Goal: Transaction & Acquisition: Purchase product/service

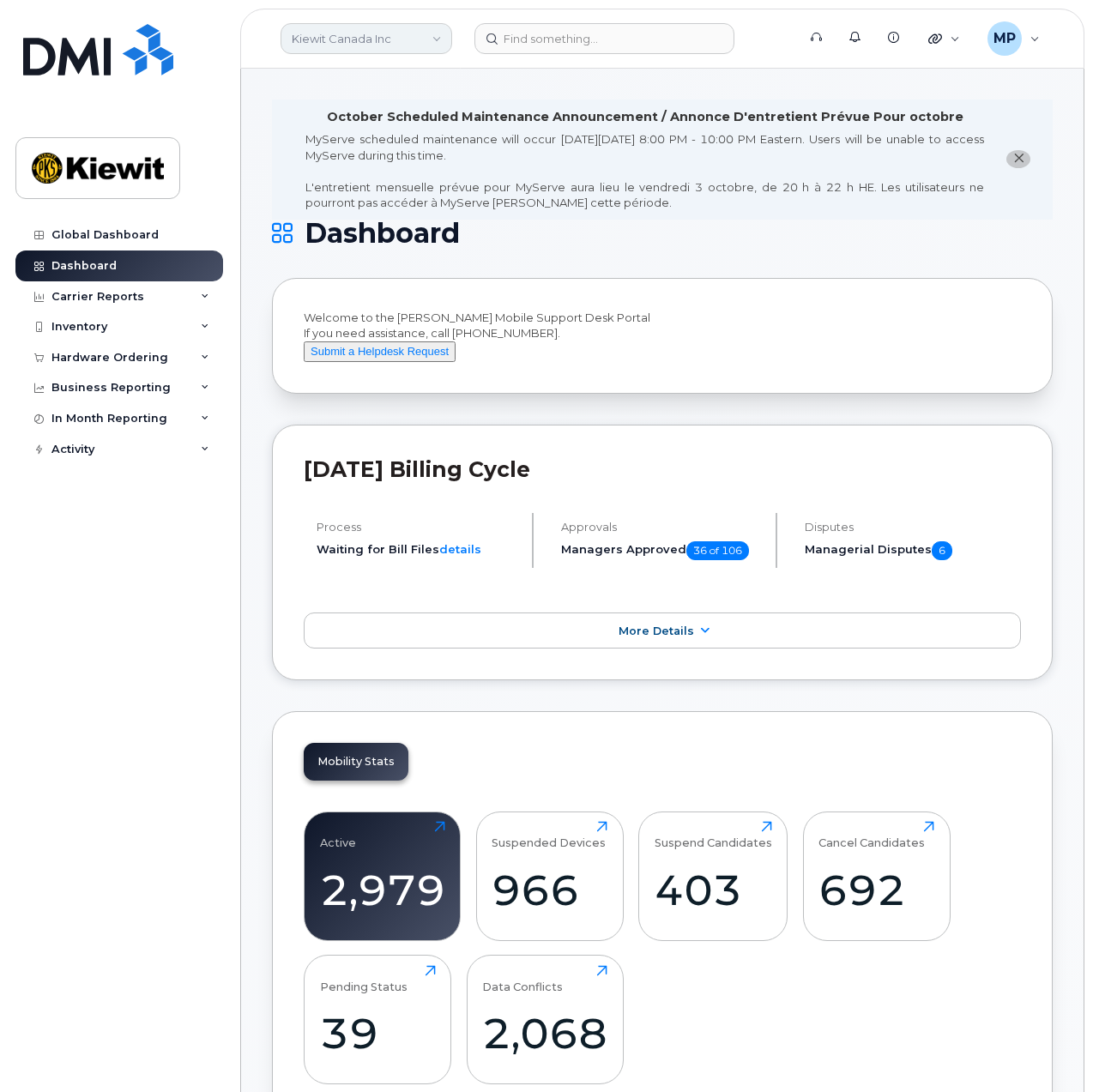
click at [410, 31] on link "Kiewit Canada Inc" at bounding box center [366, 39] width 172 height 30
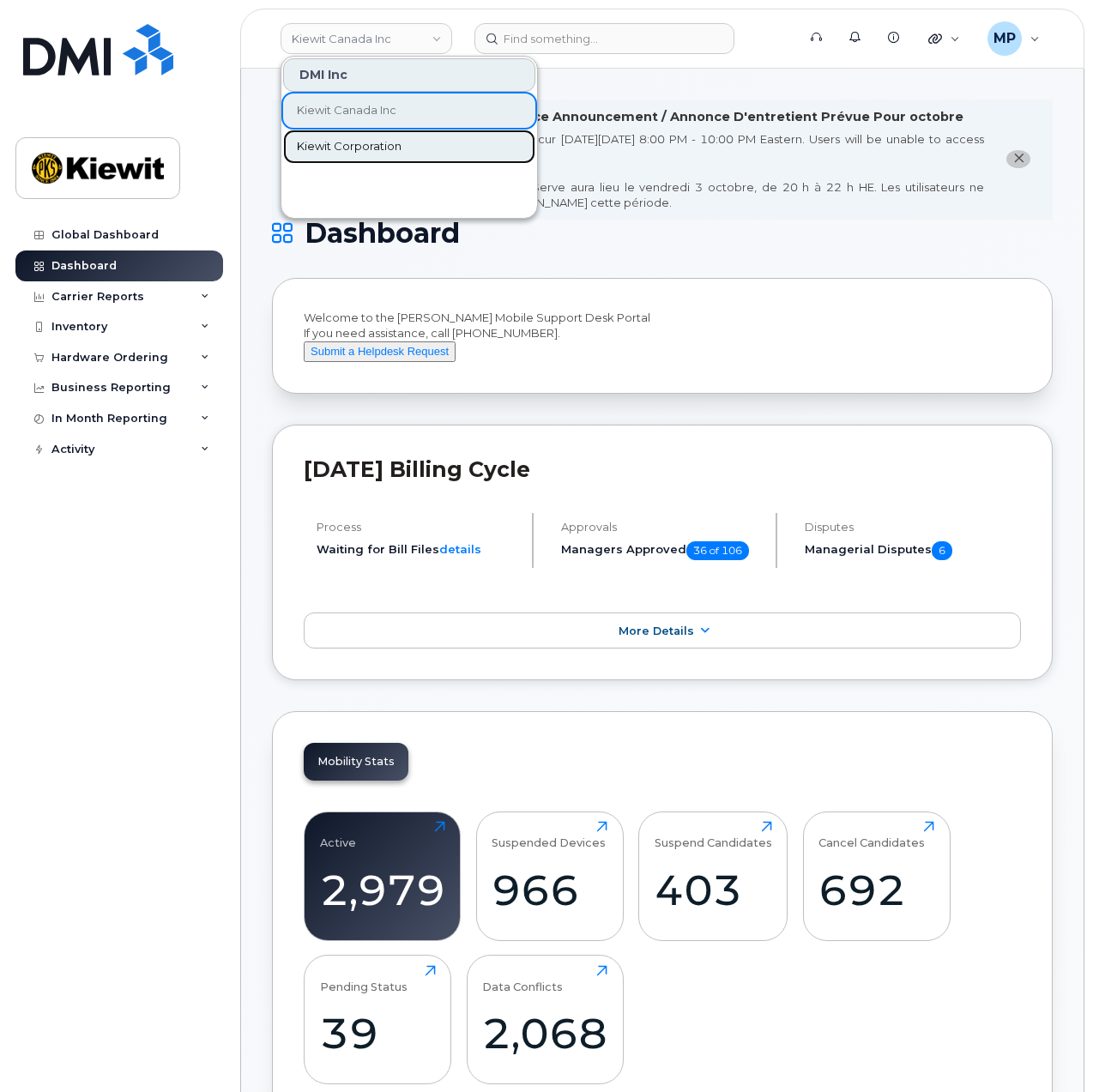
click at [352, 142] on span "Kiewit Corporation" at bounding box center [349, 146] width 105 height 17
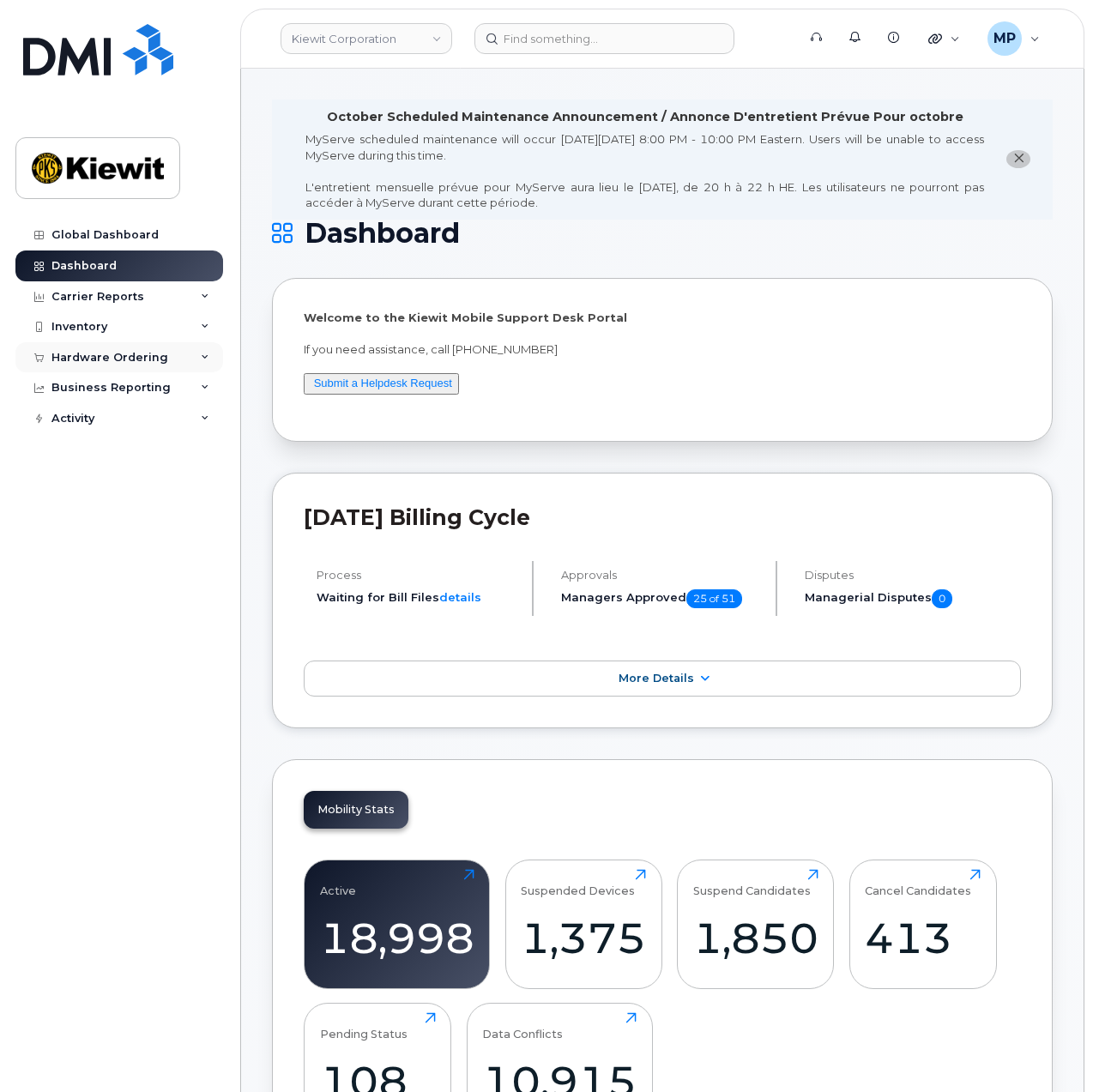
click at [135, 357] on div "Hardware Ordering" at bounding box center [109, 357] width 116 height 13
click at [94, 419] on div "Orders" at bounding box center [80, 421] width 42 height 15
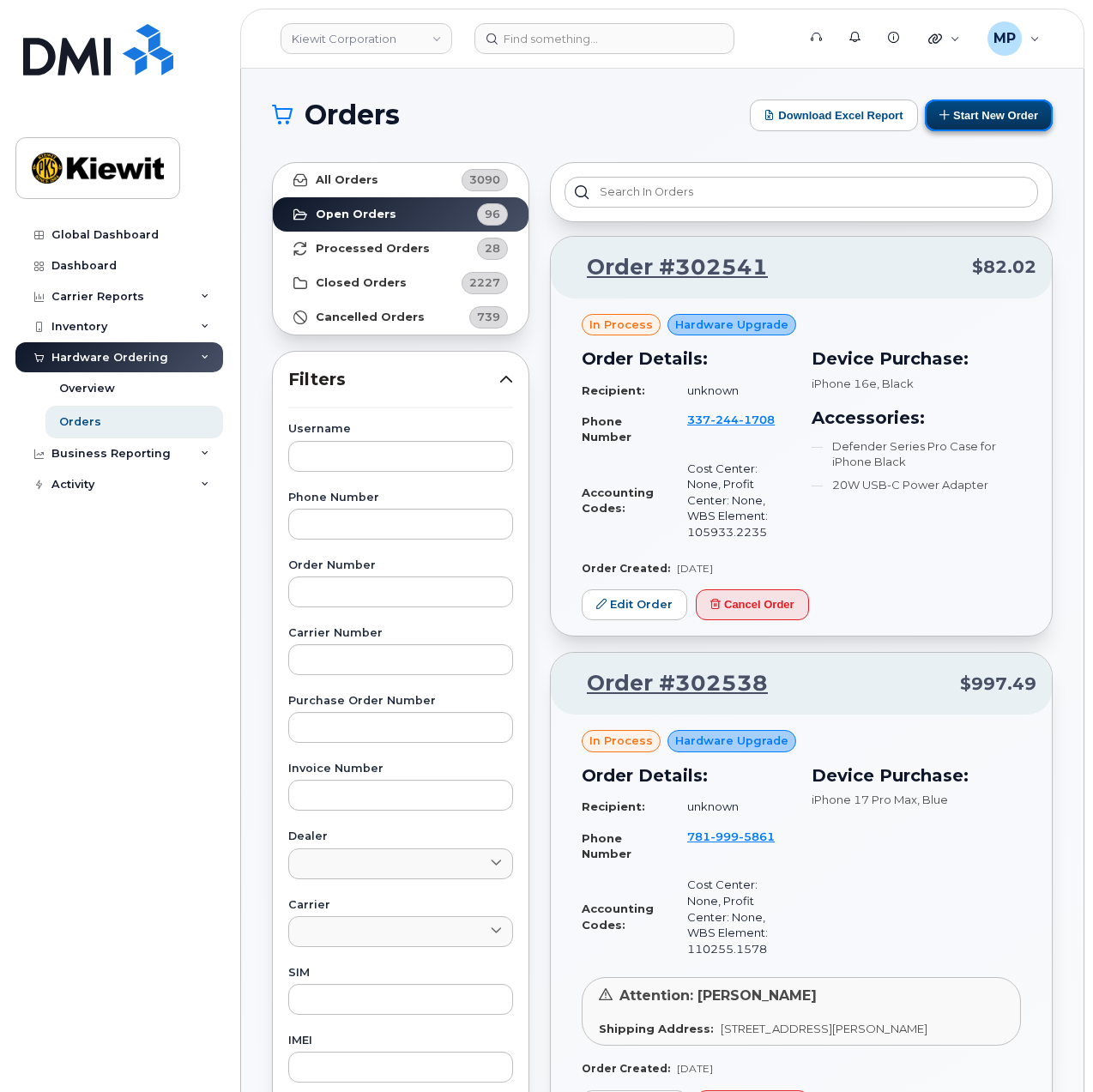
click at [976, 116] on button "Start New Order" at bounding box center [988, 115] width 128 height 31
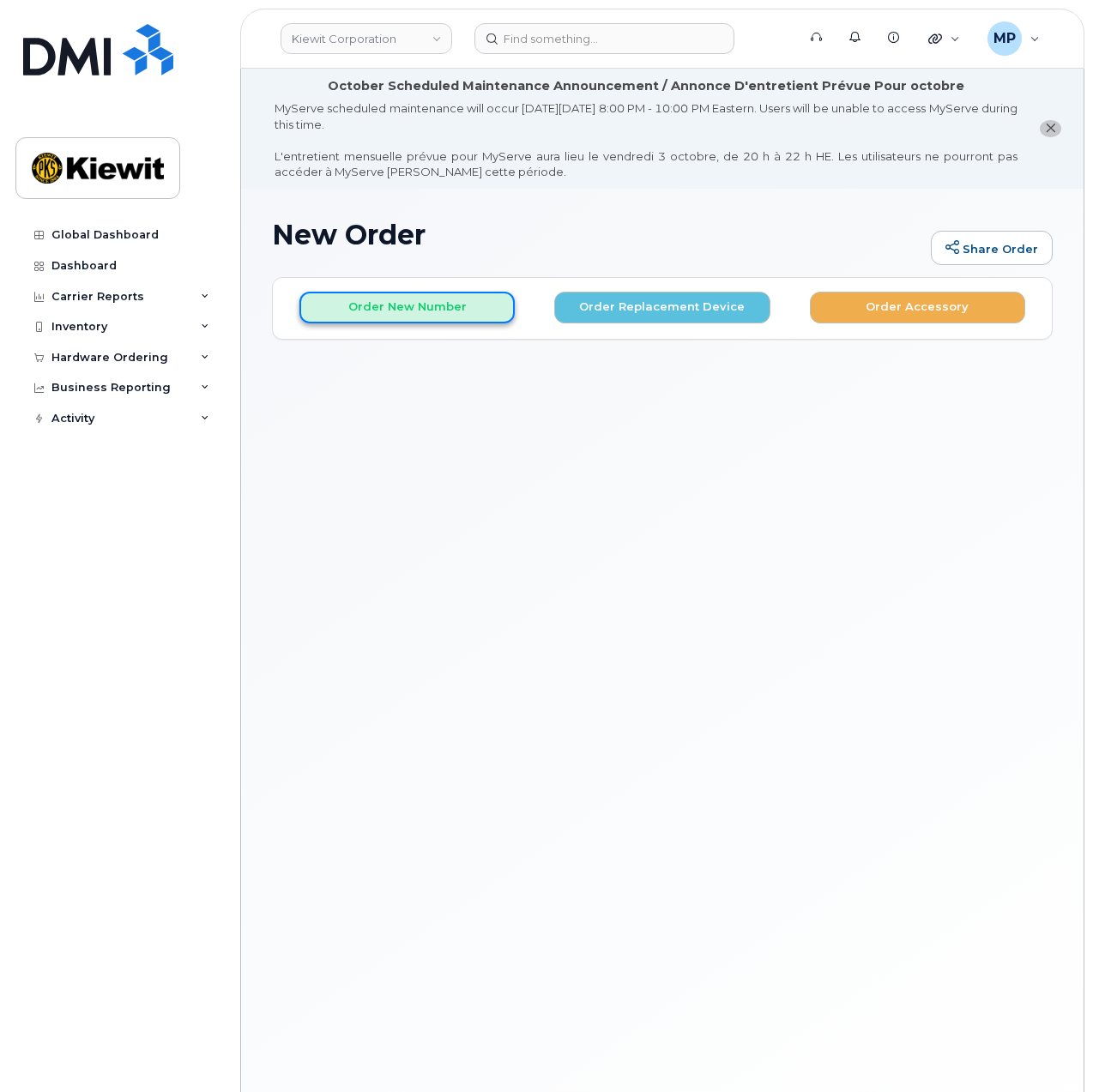
drag, startPoint x: 443, startPoint y: 310, endPoint x: 516, endPoint y: 308, distance: 73.0
click at [443, 310] on button "Order New Number" at bounding box center [407, 307] width 215 height 31
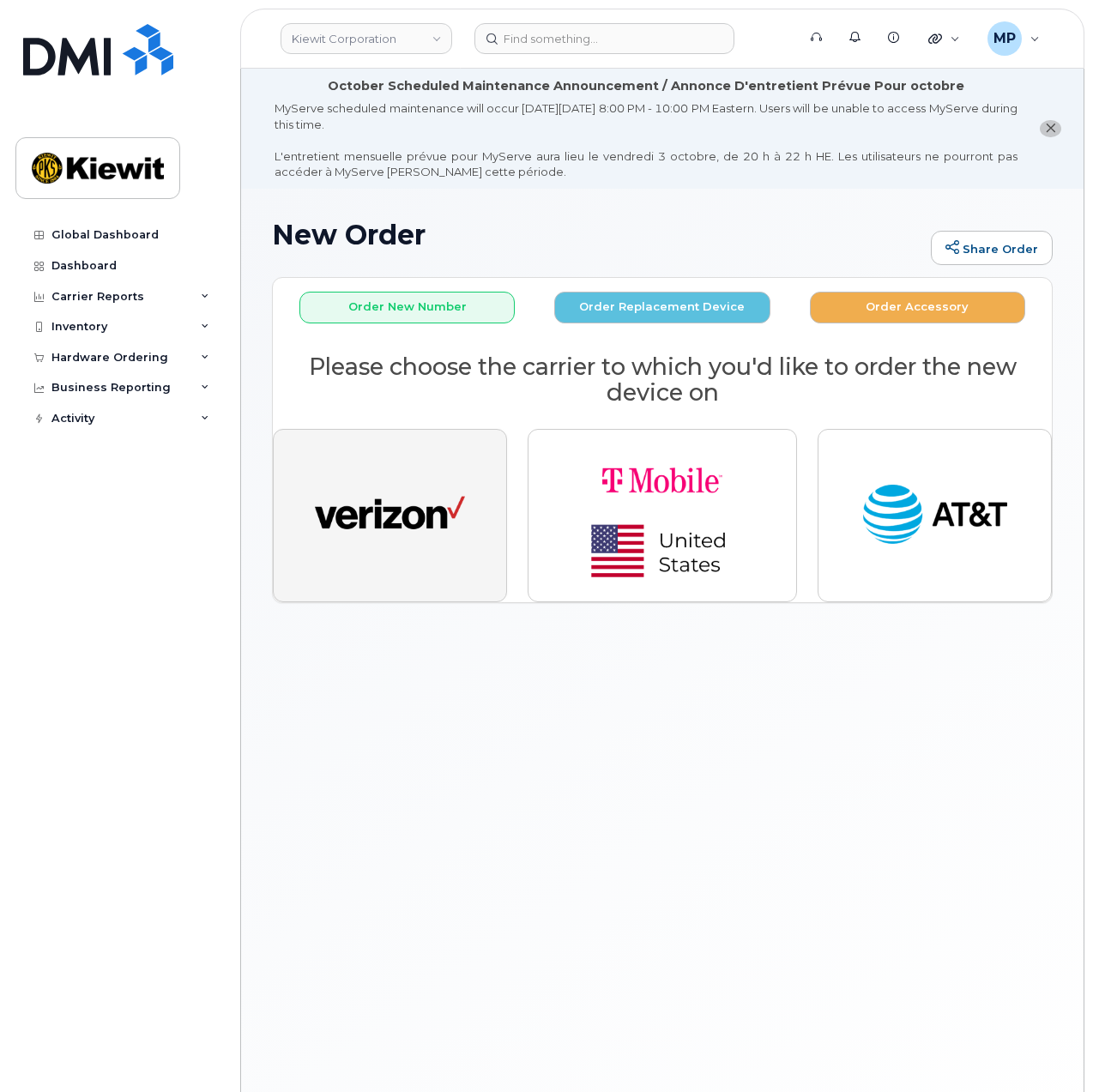
click at [393, 517] on img "button" at bounding box center [390, 515] width 151 height 77
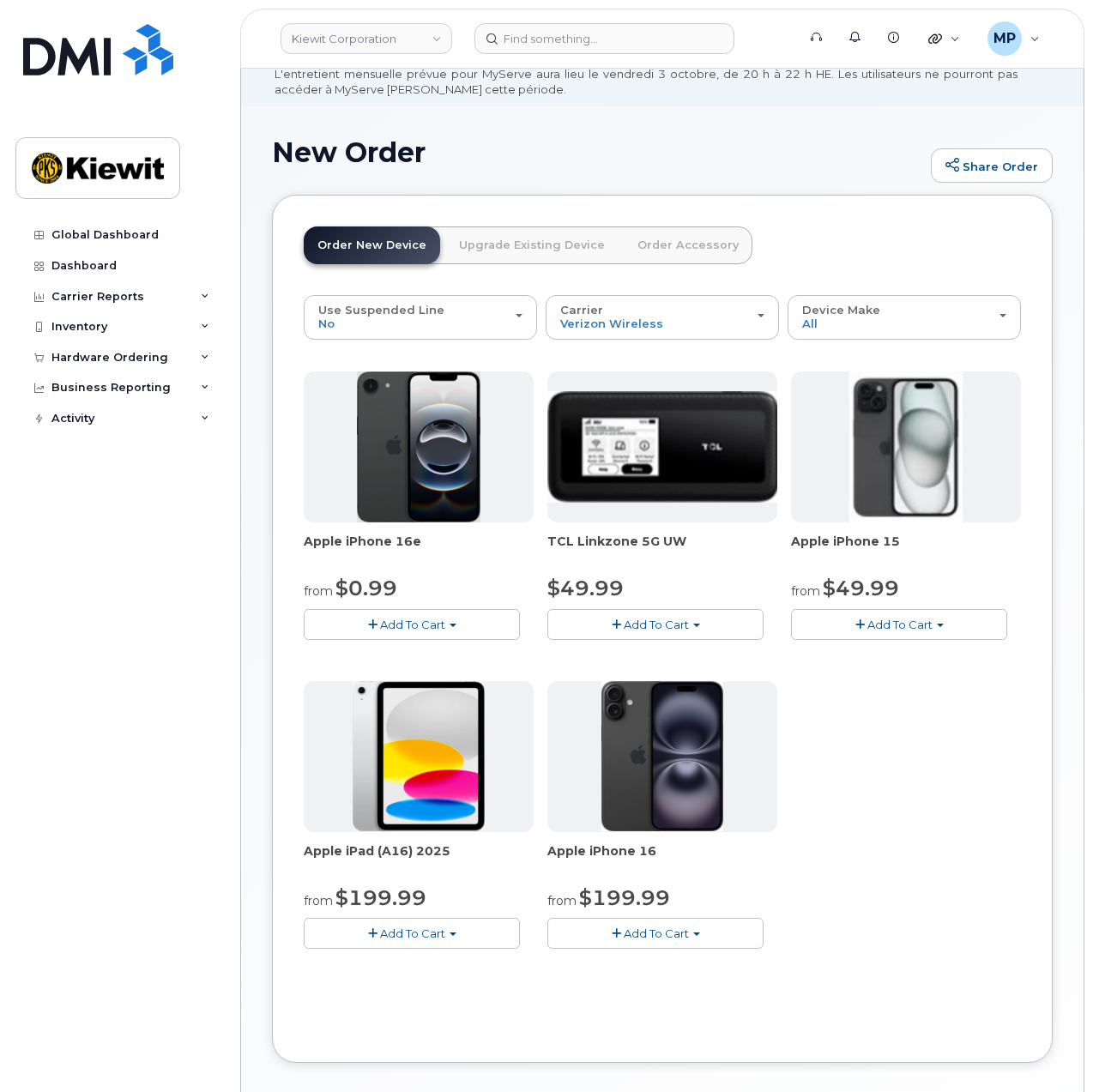
scroll to position [86, 0]
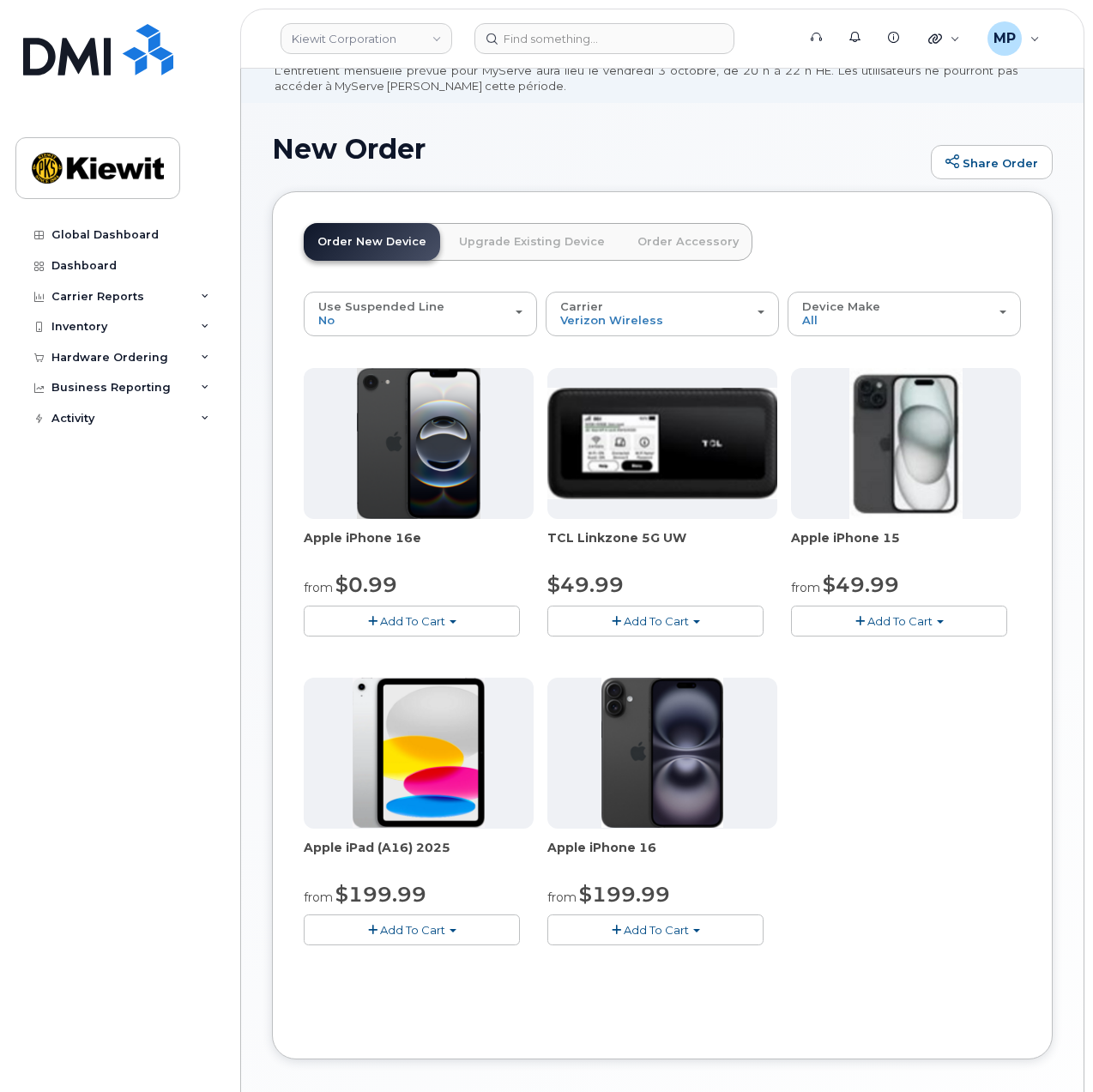
click at [380, 621] on span "Add To Cart" at bounding box center [412, 621] width 65 height 13
click at [401, 649] on link "$0.99 - 2 Year Activation (128GB)" at bounding box center [418, 653] width 221 height 21
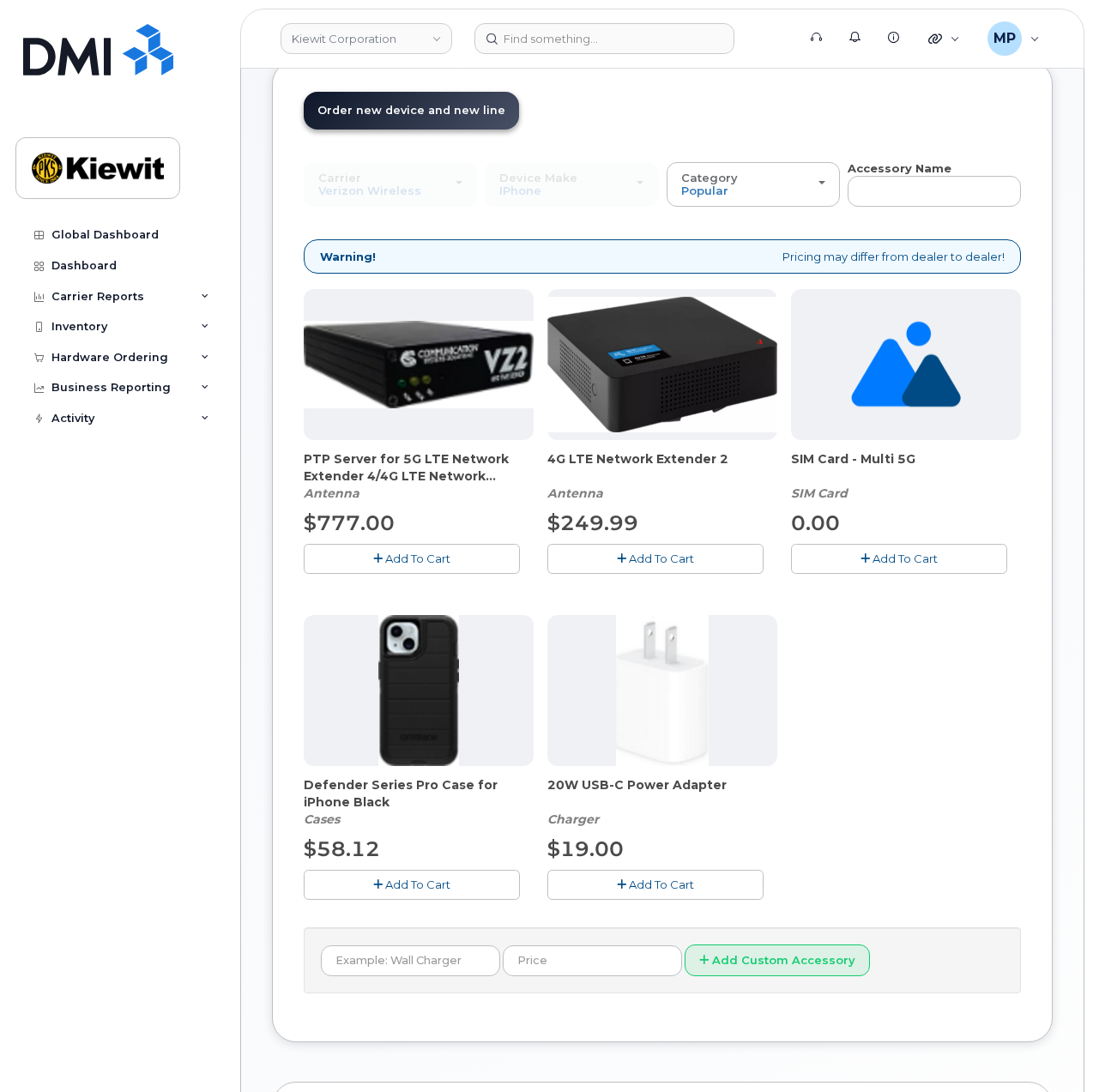
scroll to position [305, 0]
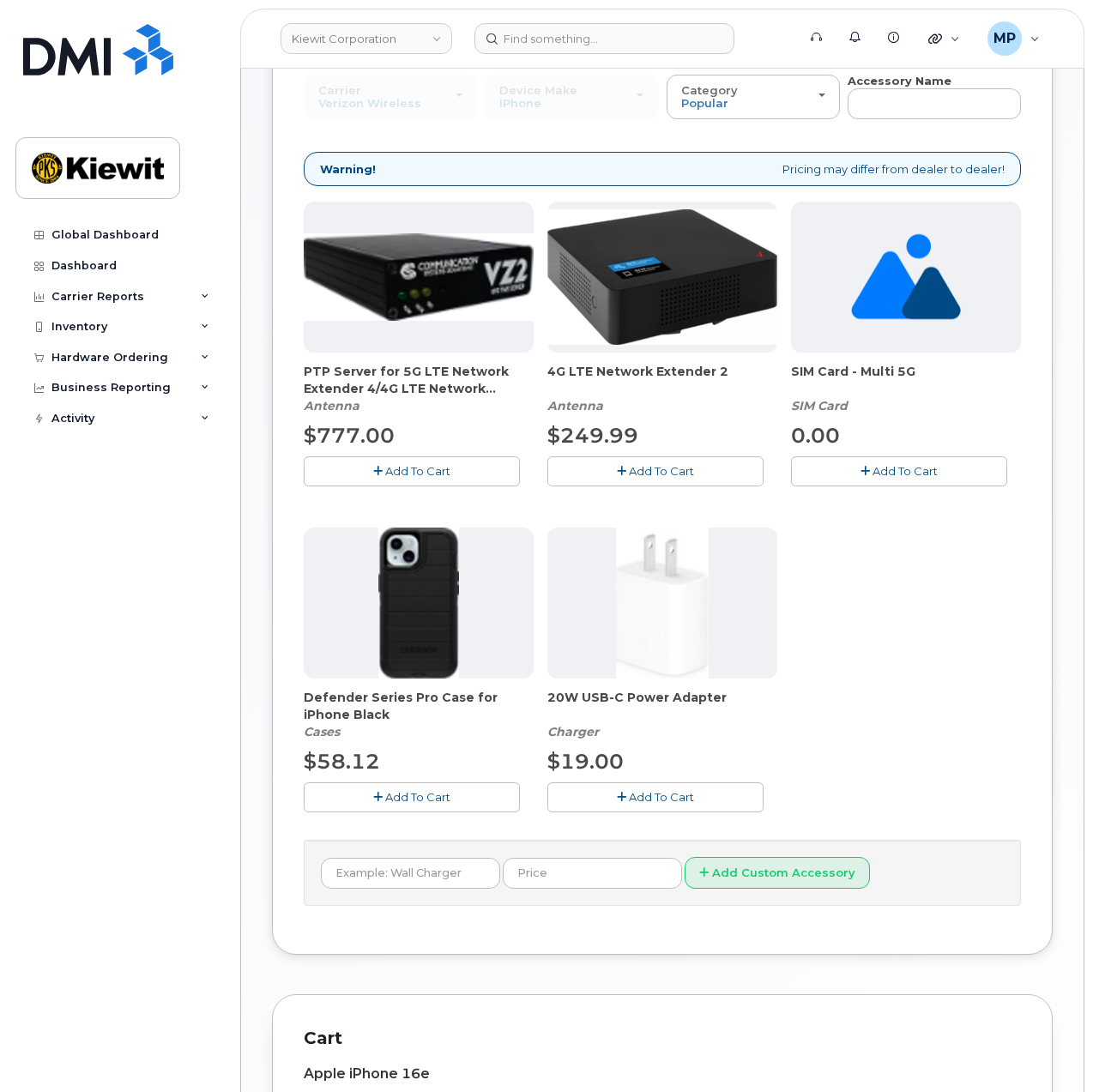
click at [629, 796] on span "Add To Cart" at bounding box center [661, 796] width 65 height 13
click at [385, 797] on span "Add To Cart" at bounding box center [417, 796] width 65 height 13
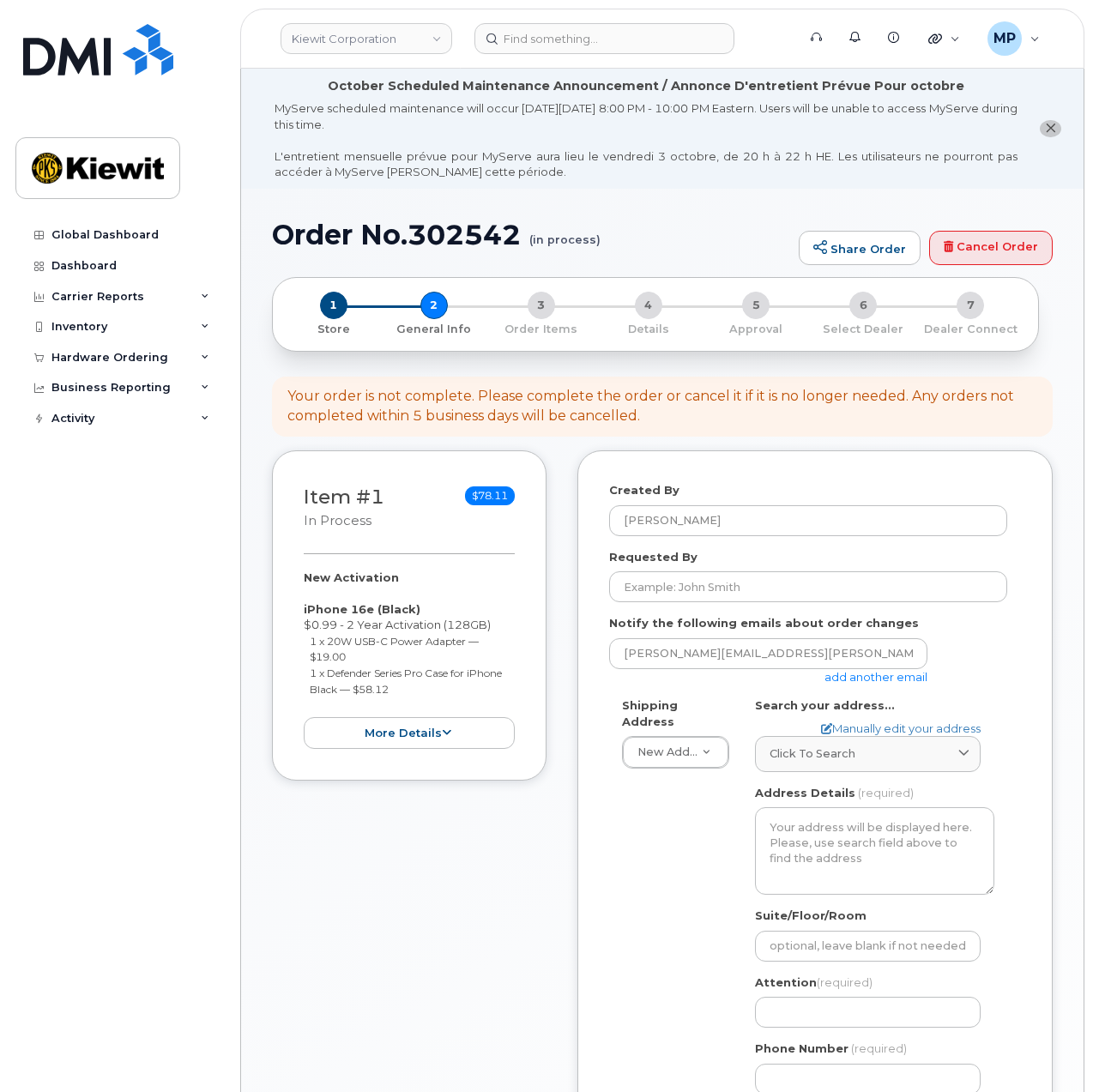
select select
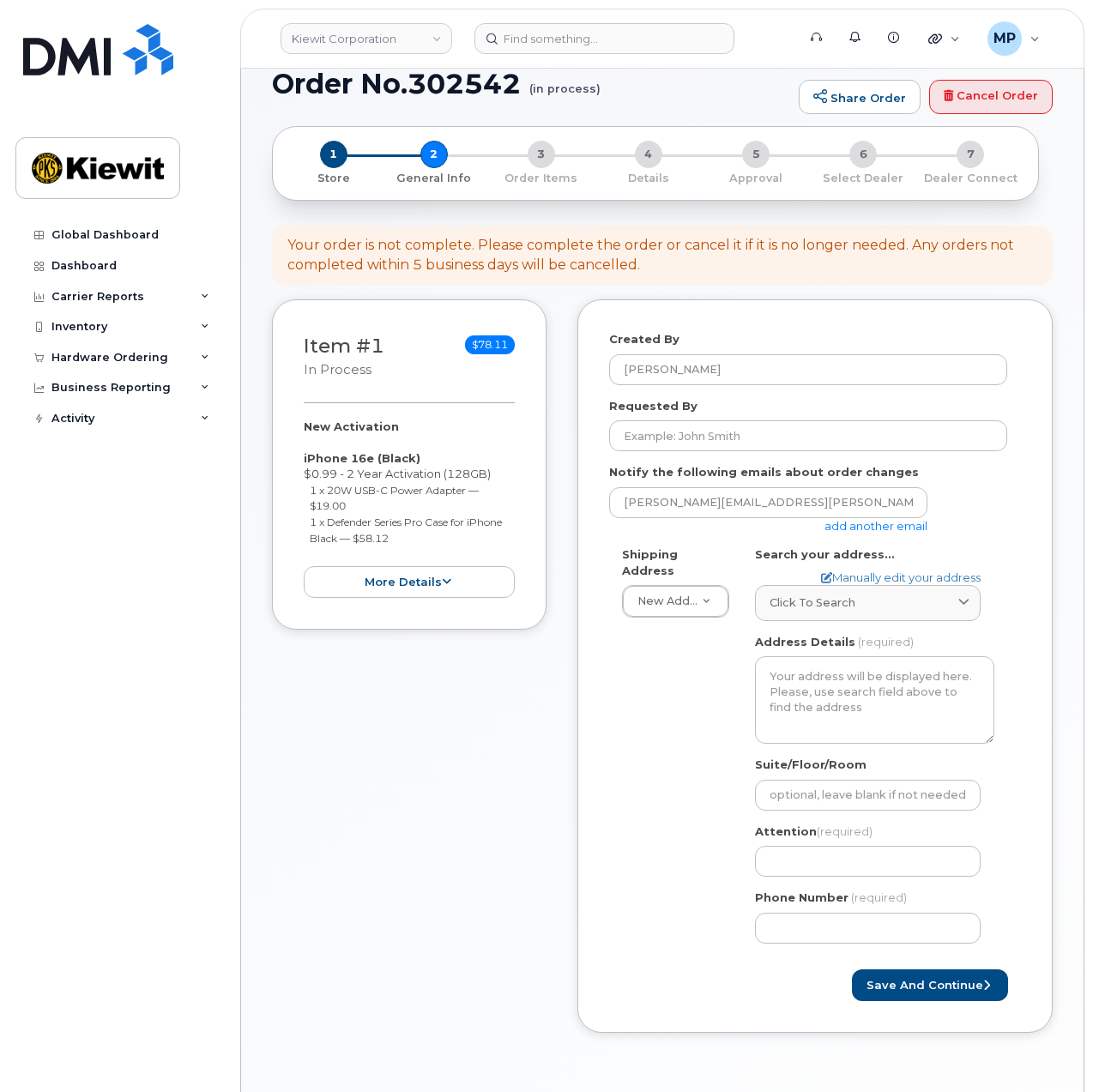
scroll to position [172, 0]
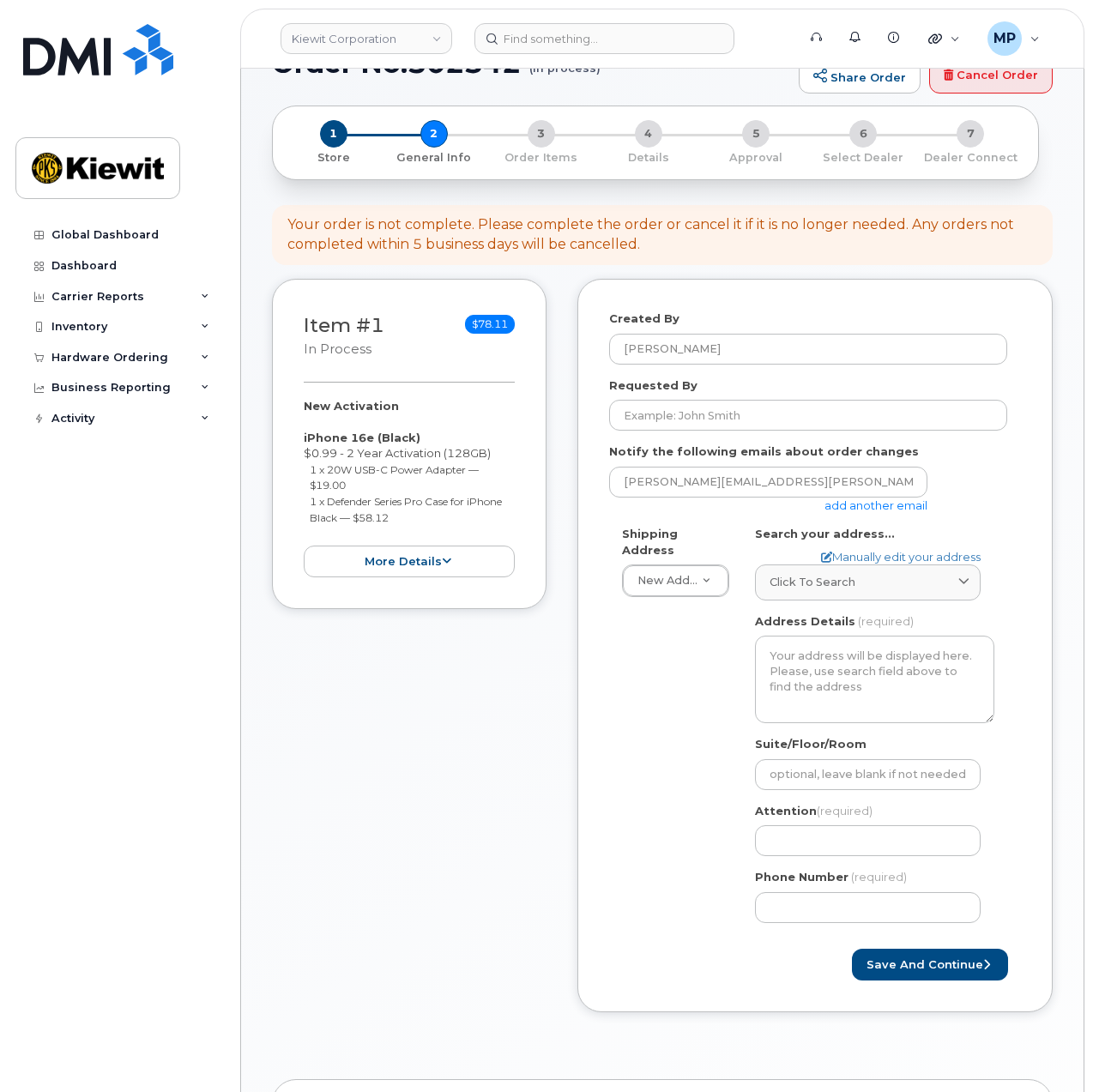
click at [909, 511] on link "add another email" at bounding box center [875, 504] width 103 height 13
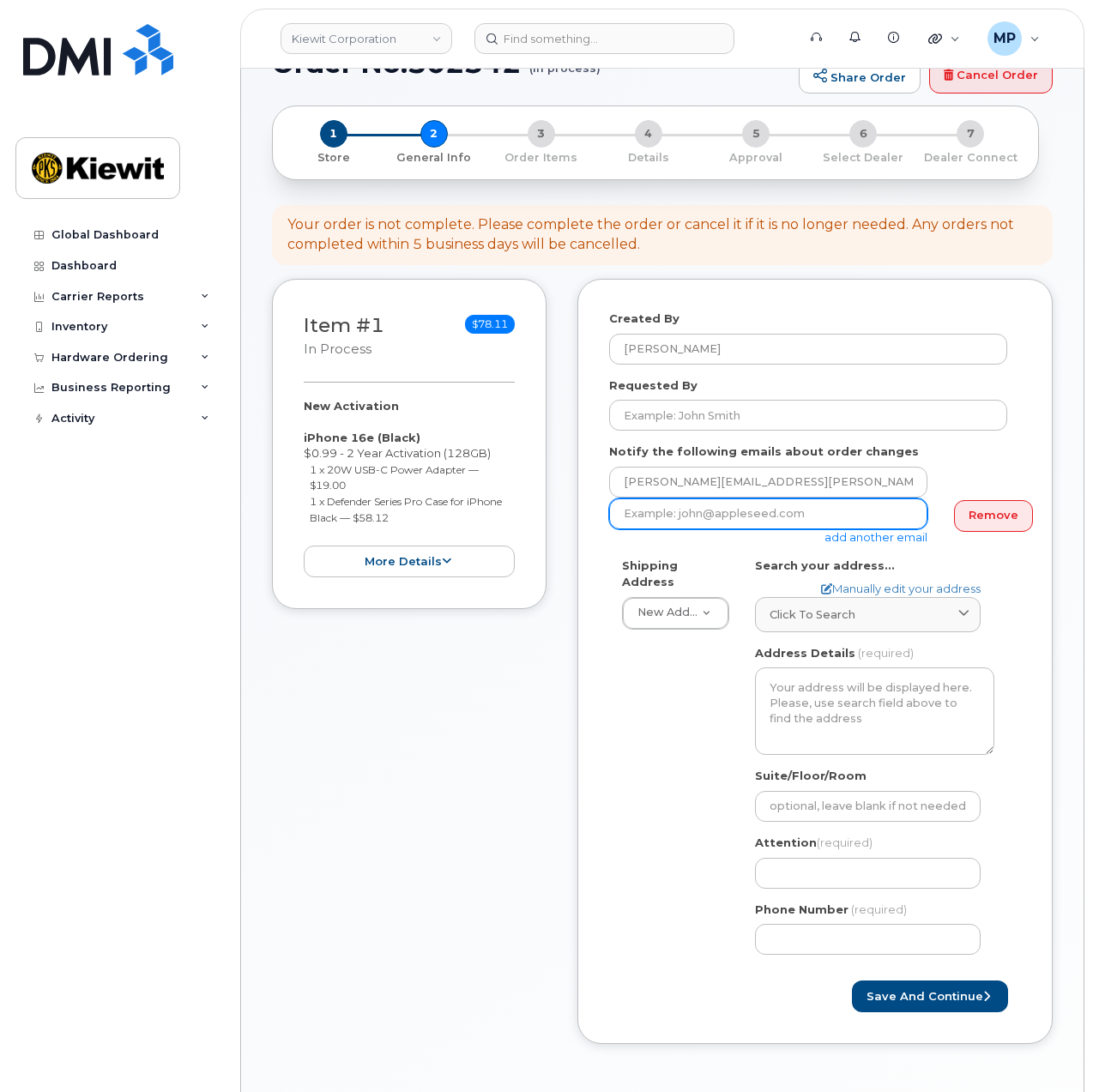
click at [909, 505] on input "email" at bounding box center [768, 513] width 318 height 30
click at [729, 512] on input "email" at bounding box center [768, 513] width 318 height 30
paste input "indy.Caballero"
type input "cindy.Caballero@kiewit.com"
click at [949, 590] on link "Manually edit your address" at bounding box center [900, 589] width 159 height 16
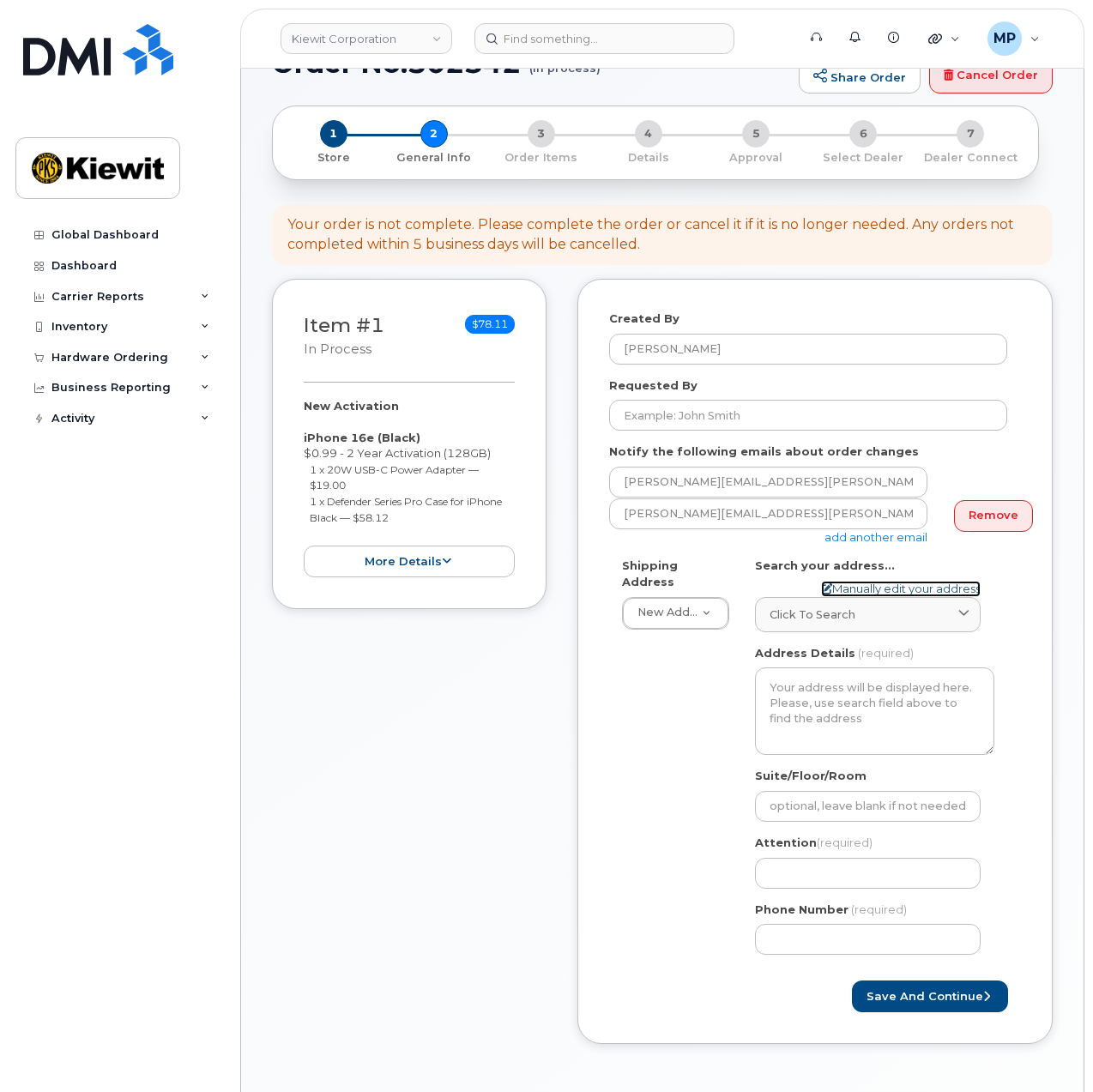
select select
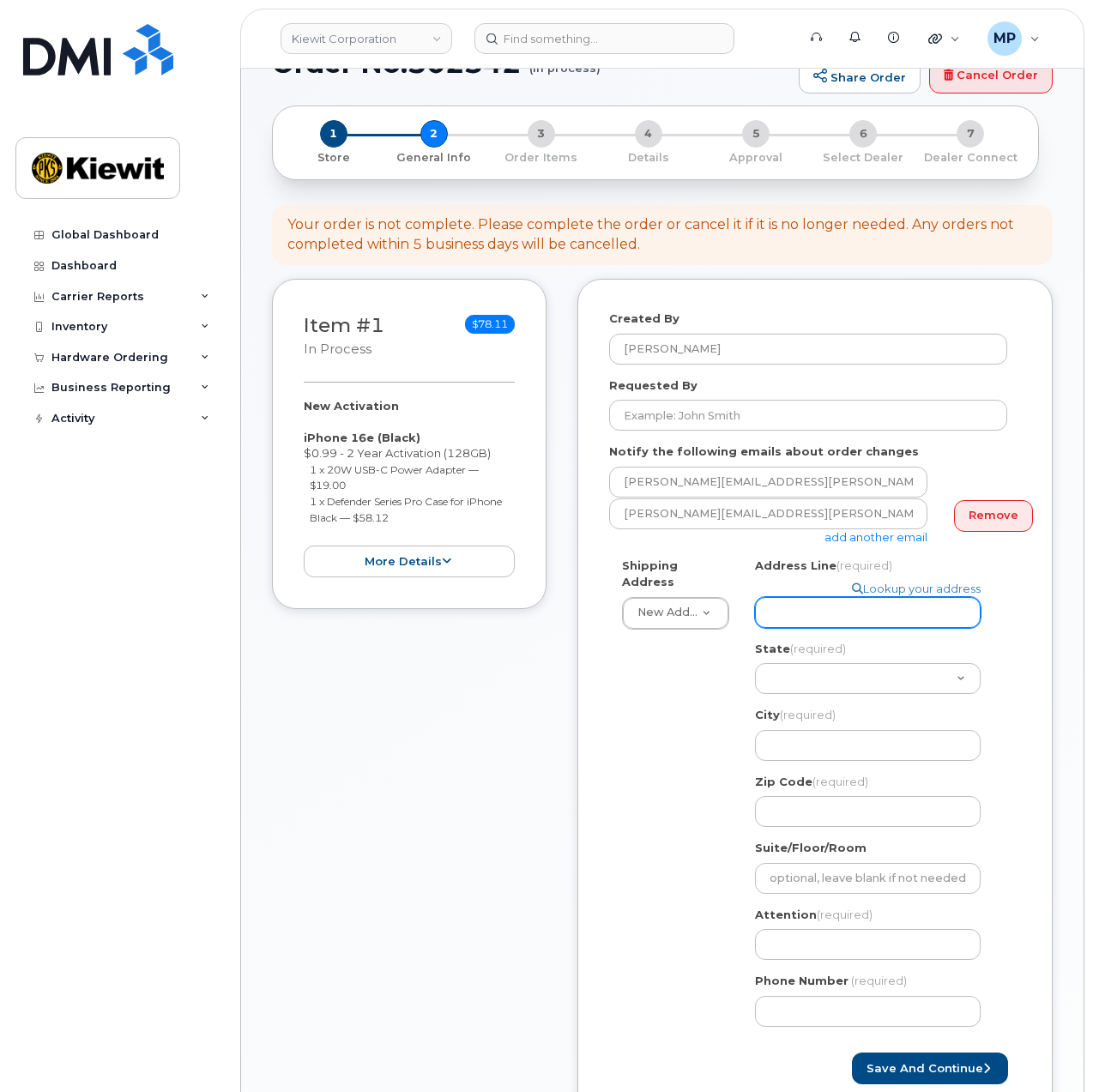
click at [839, 616] on input "Address Line (required)" at bounding box center [868, 612] width 226 height 30
select select
type input "1"
select select
type input "14"
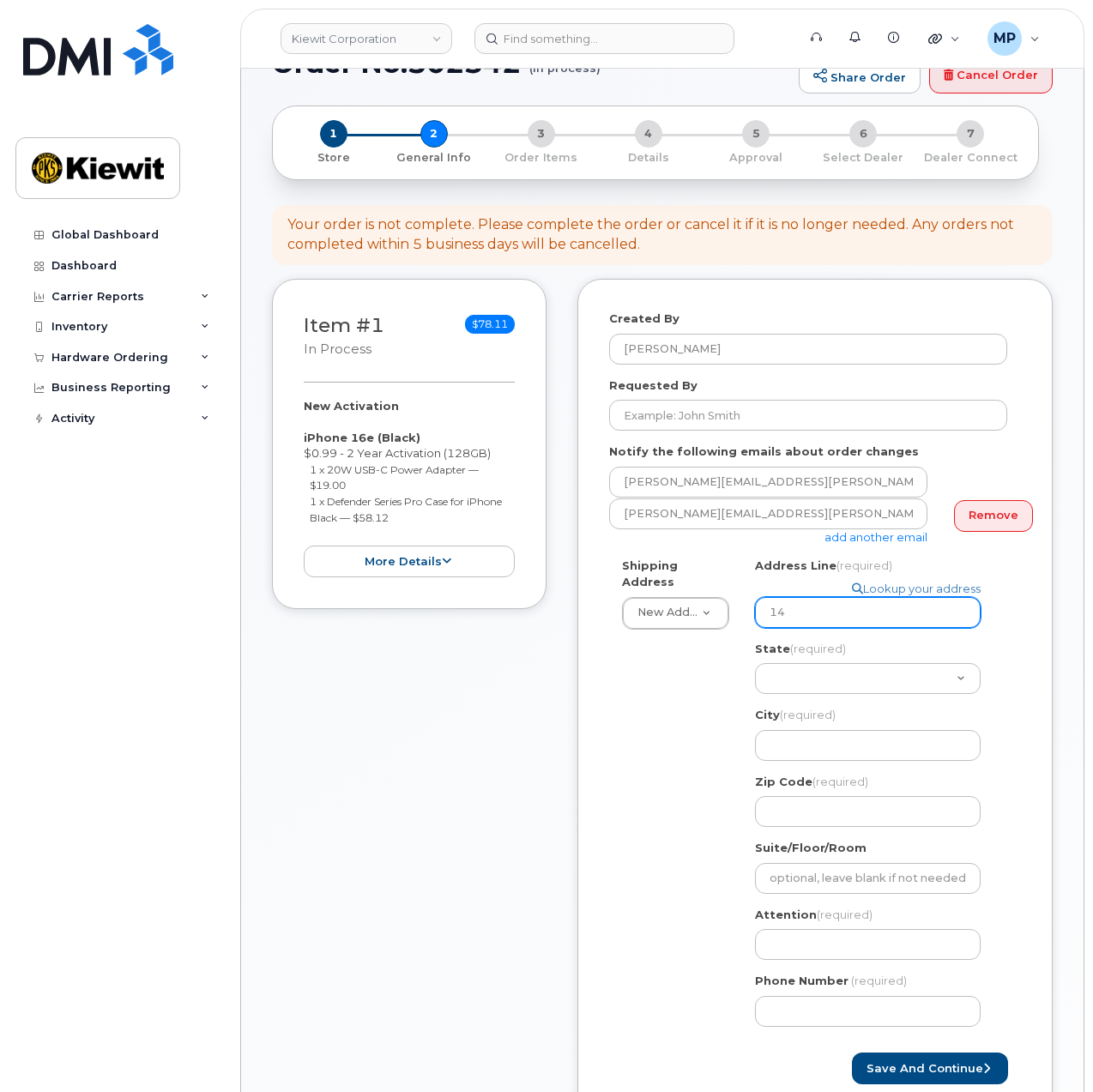
select select
type input "144"
select select
type input "1440"
select select
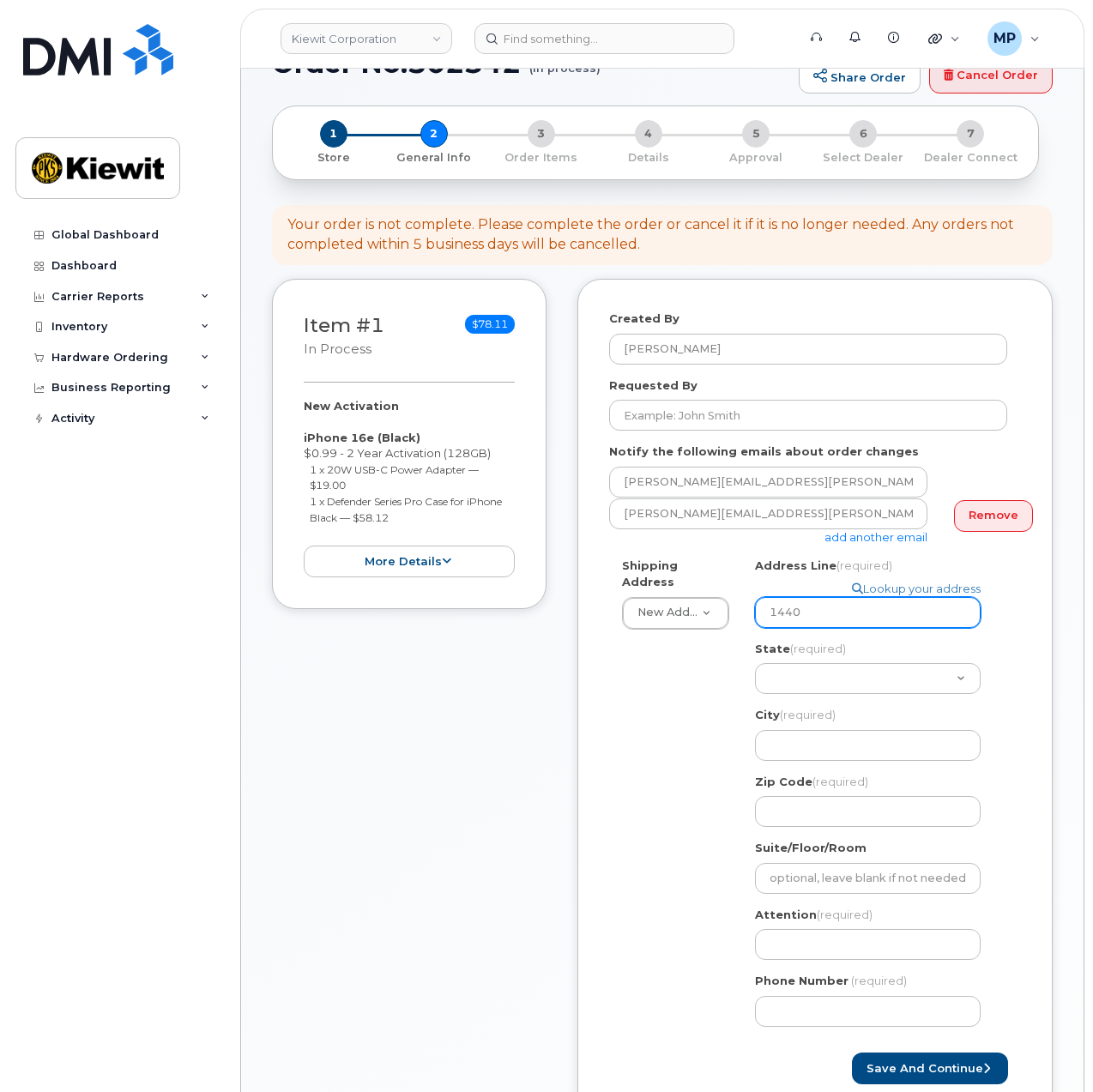
type input "144"
select select
type input "14"
select select
type input "146"
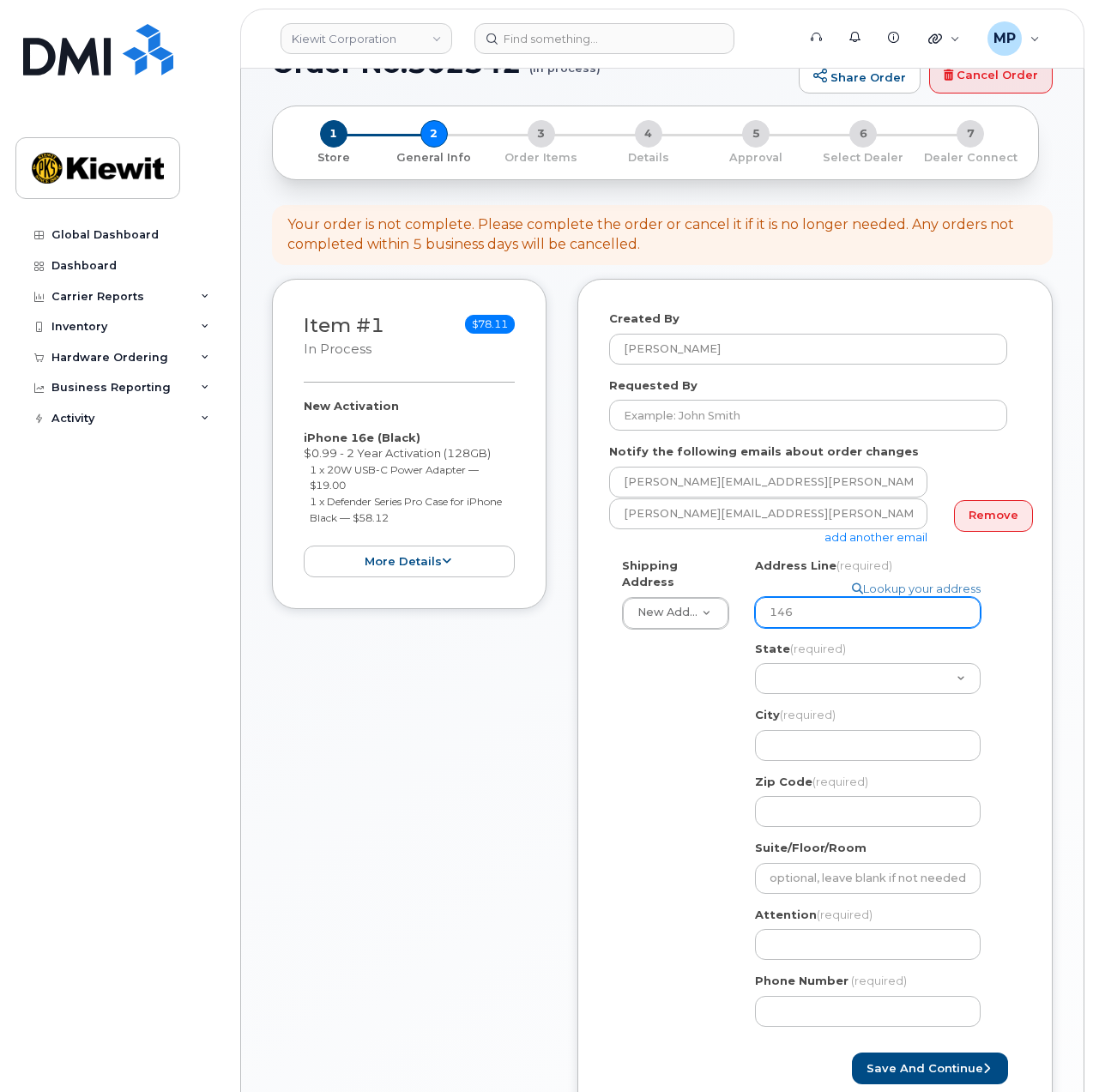
select select
type input "1466"
select select
type input "14660"
select select
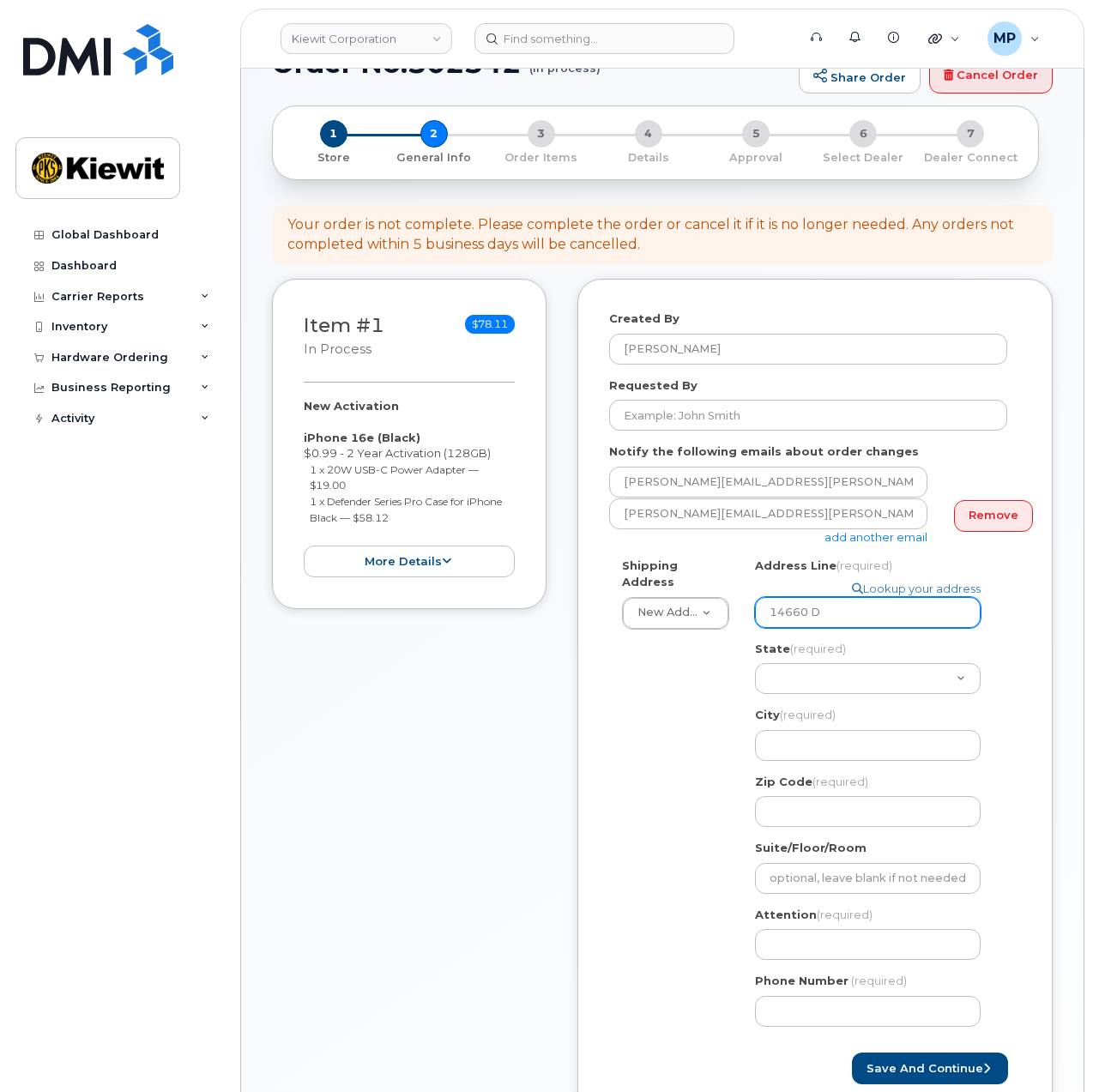
type input "14660 Di"
select select
type input "14660 Dix"
select select
type input "14660 Dixi"
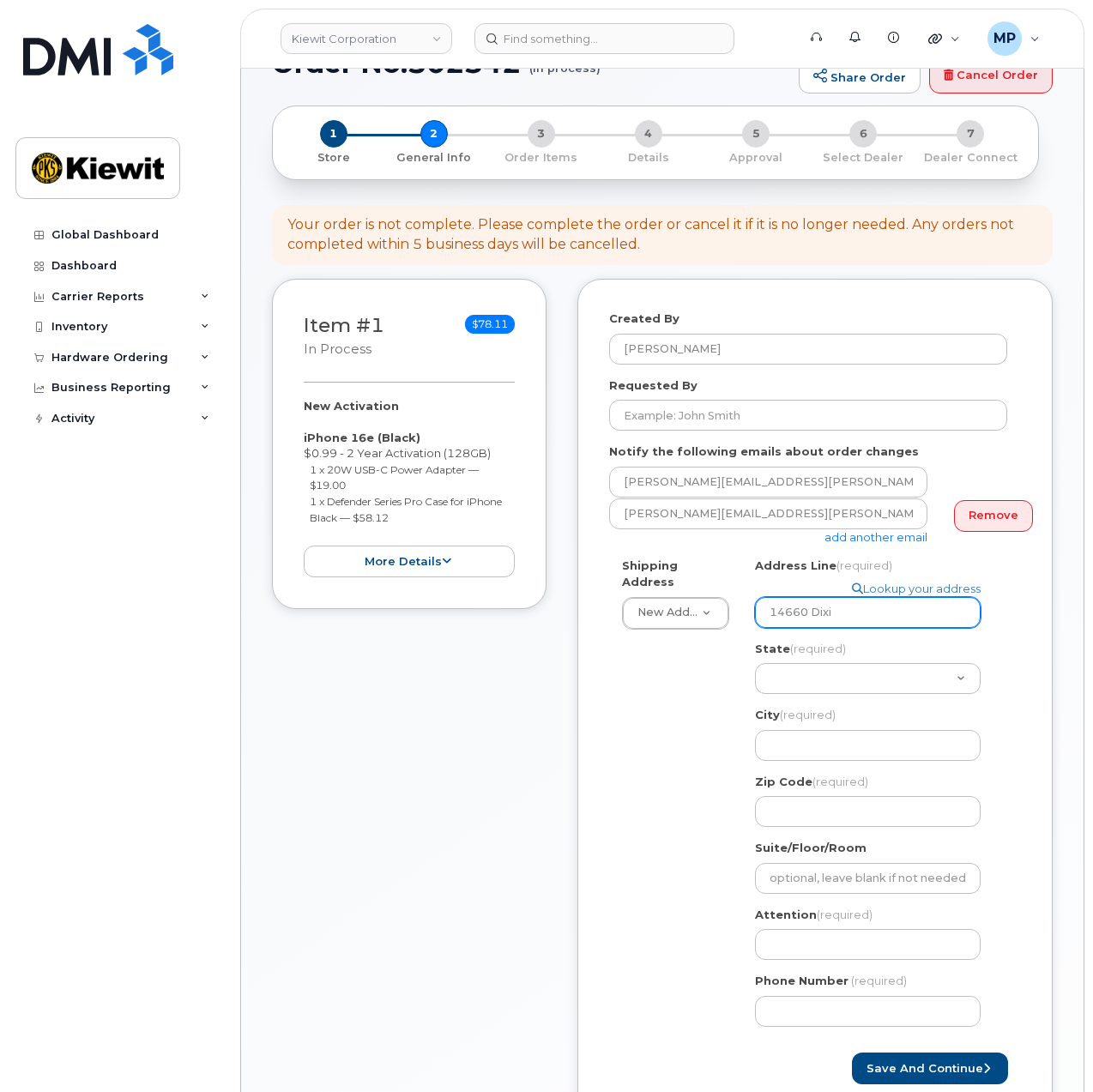
select select
type input "14660 Dixie"
select select
type input "14660 Dixie H"
select select
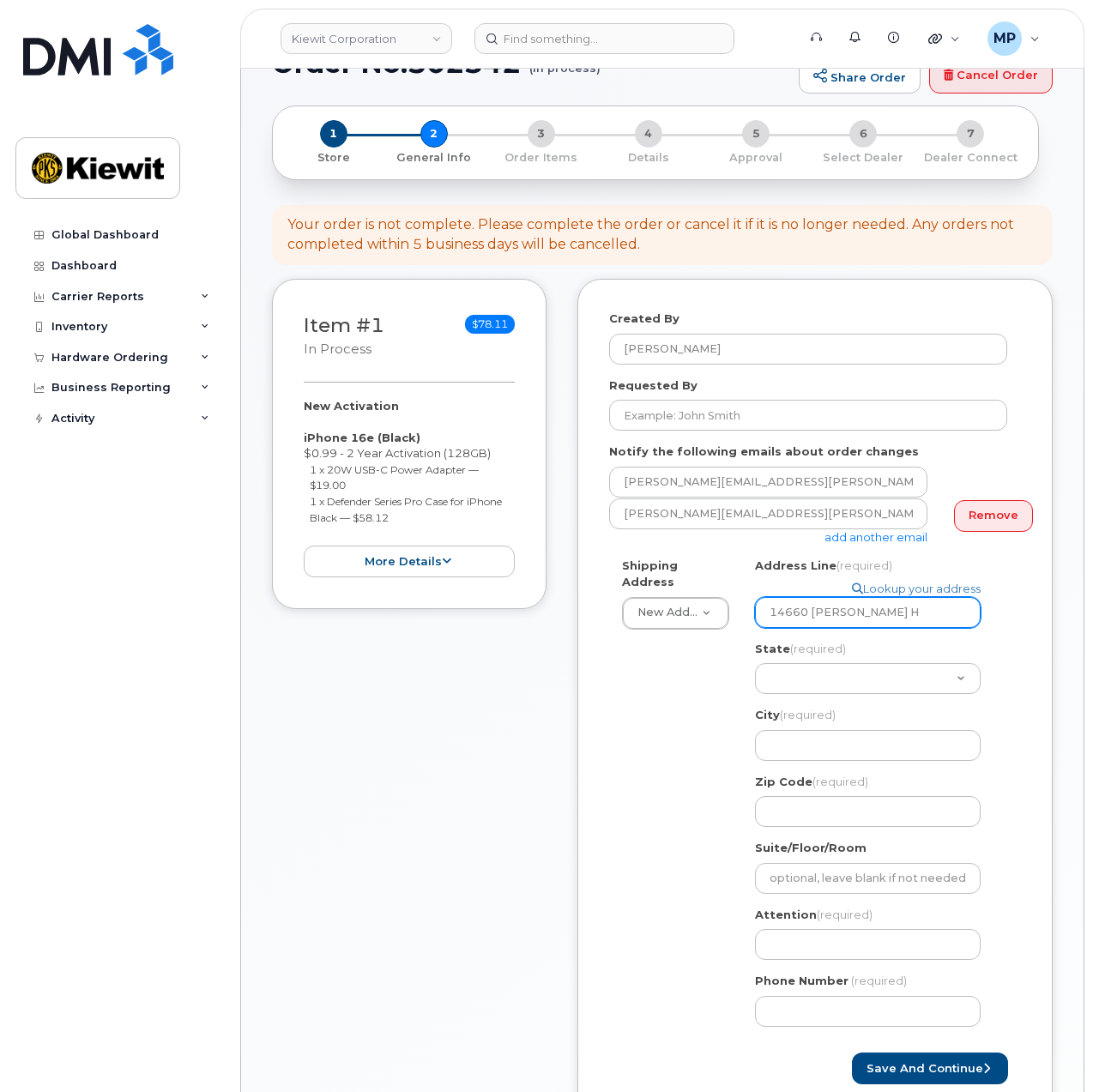
type input "14660 Dixie Hw"
select select
type input "14660 Dixie Hwy"
select select "KS"
select select
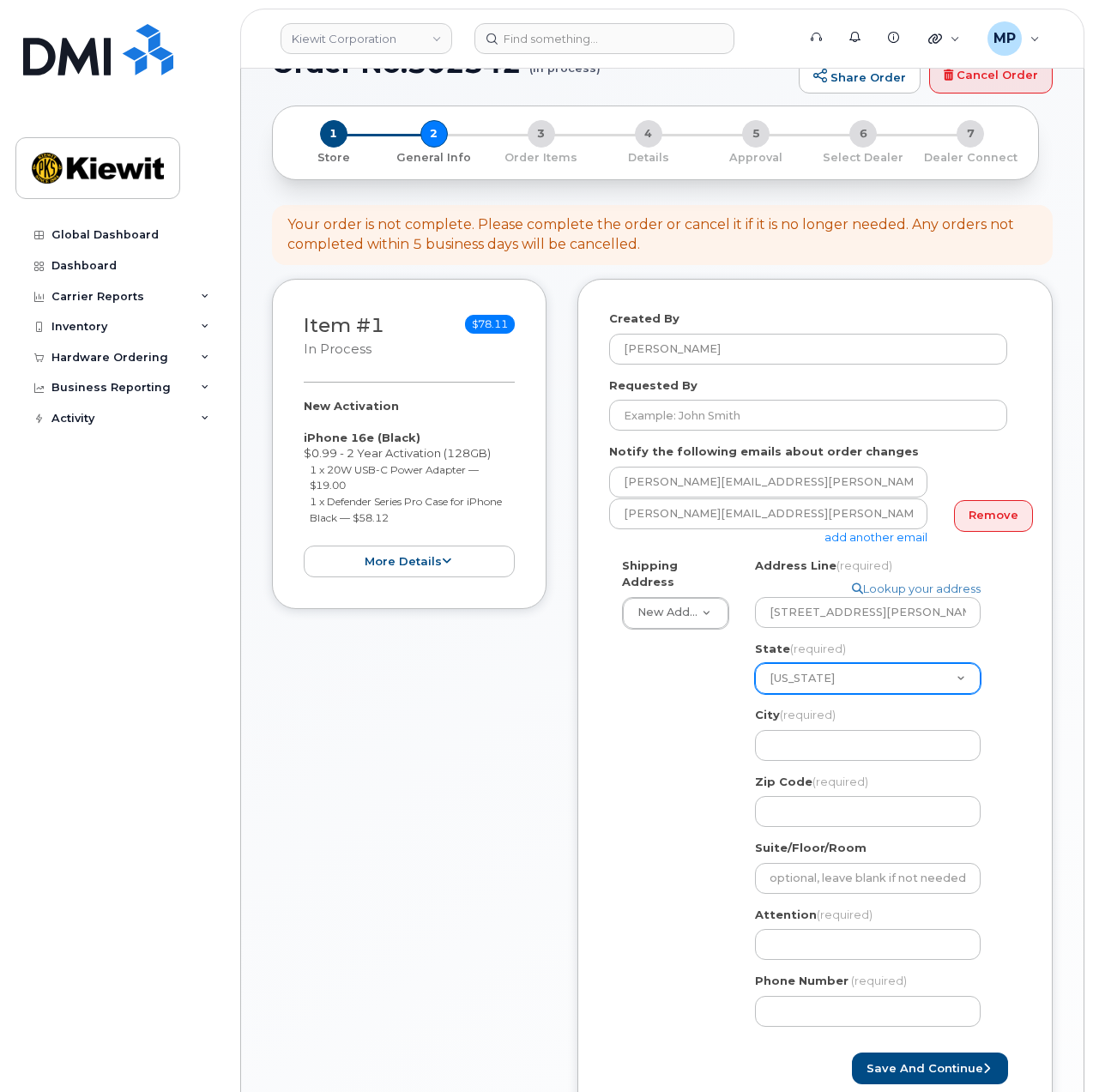
click at [918, 680] on select "Alabama Alaska American Samoa Arizona Arkansas California Colorado Connecticut …" at bounding box center [868, 678] width 226 height 30
select select "KY"
click at [755, 663] on select "Alabama Alaska American Samoa Arizona Arkansas California Colorado Connecticut …" at bounding box center [868, 678] width 226 height 30
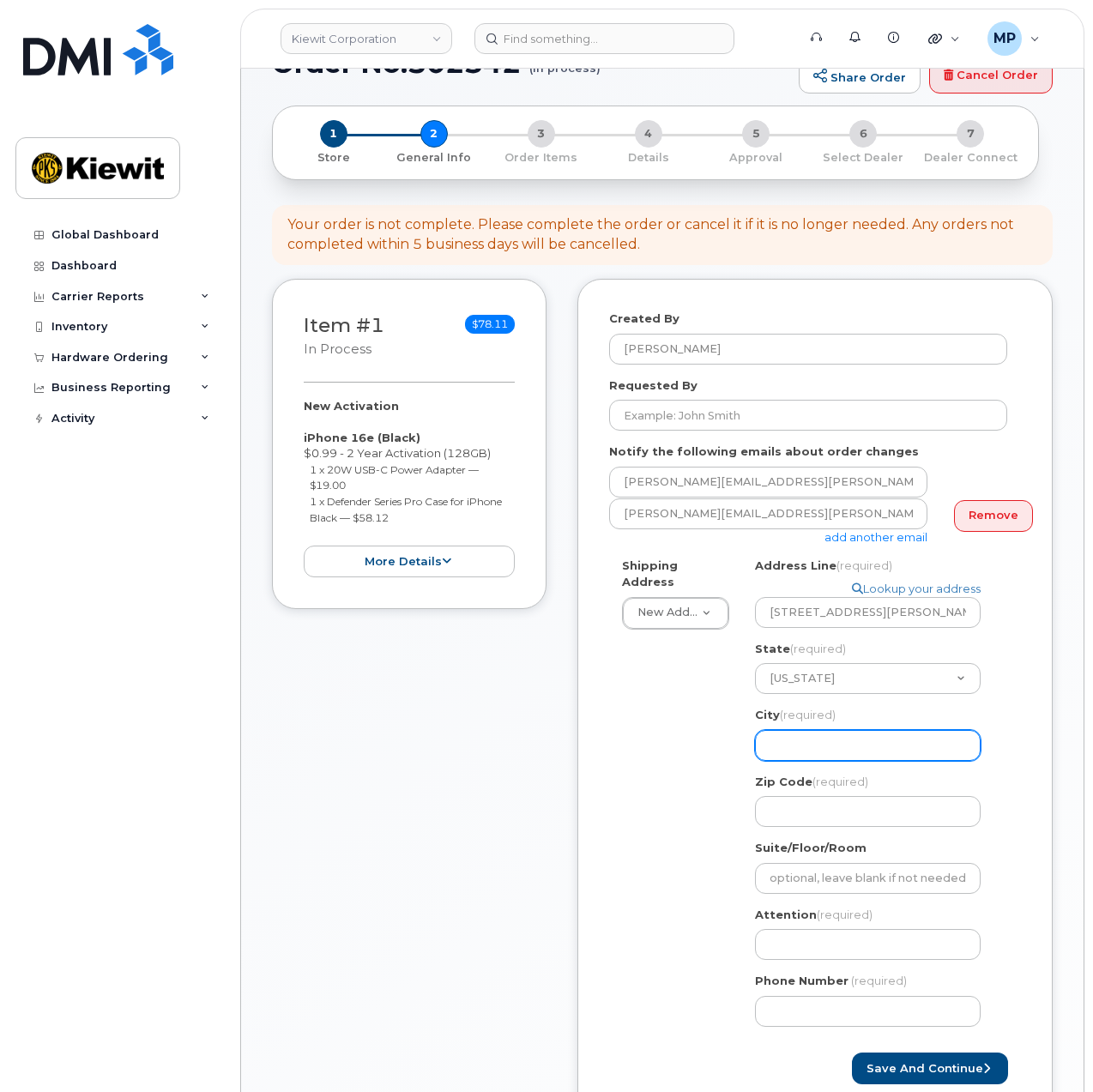
click at [865, 748] on input "City (required)" at bounding box center [868, 745] width 226 height 30
select select
type input "L"
select select
type input "Lu"
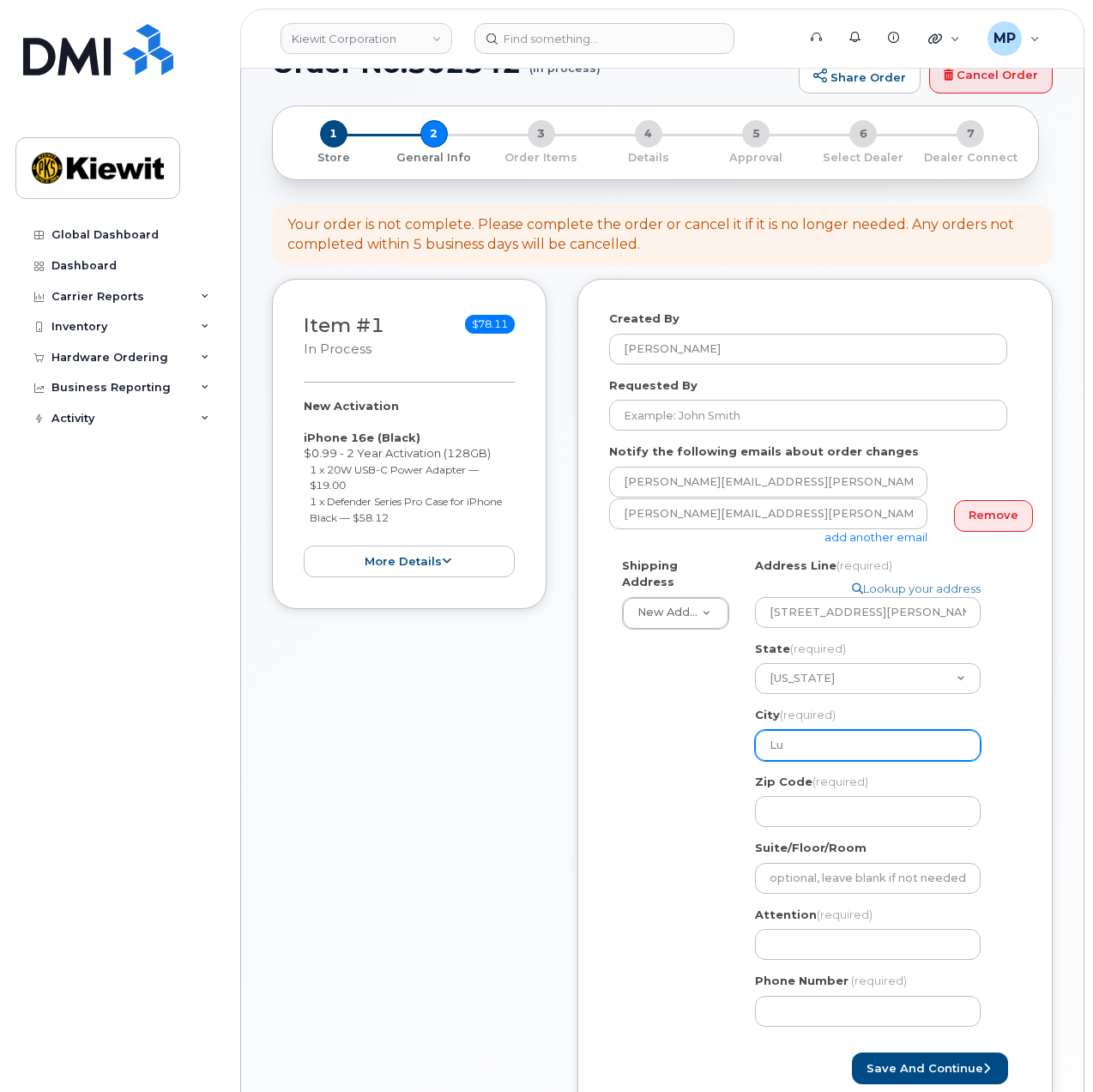
select select
type input "Lui"
select select
type input "Lu"
select select
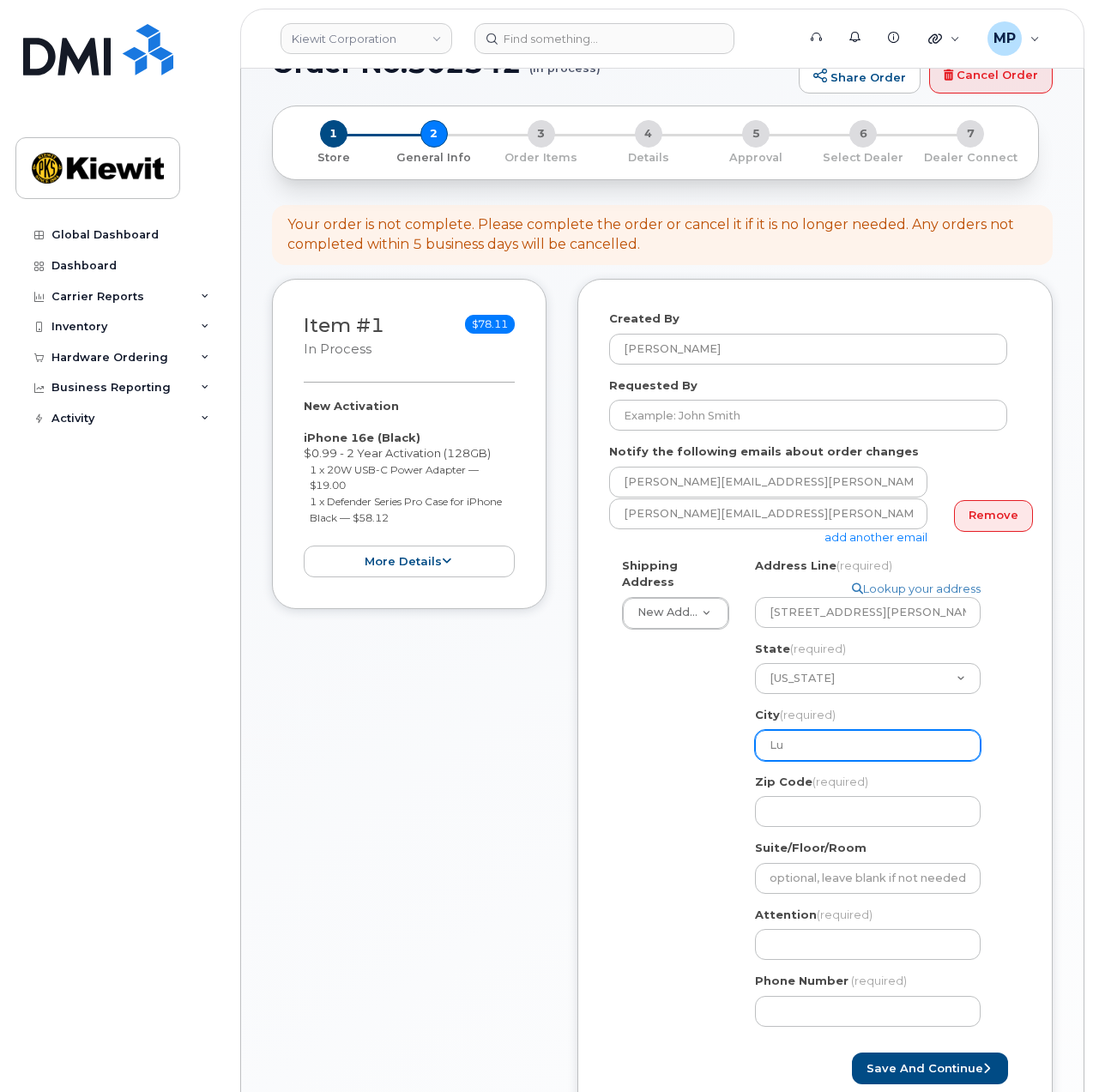
type input "L"
select select
type input "Lo"
select select
type input "Lou"
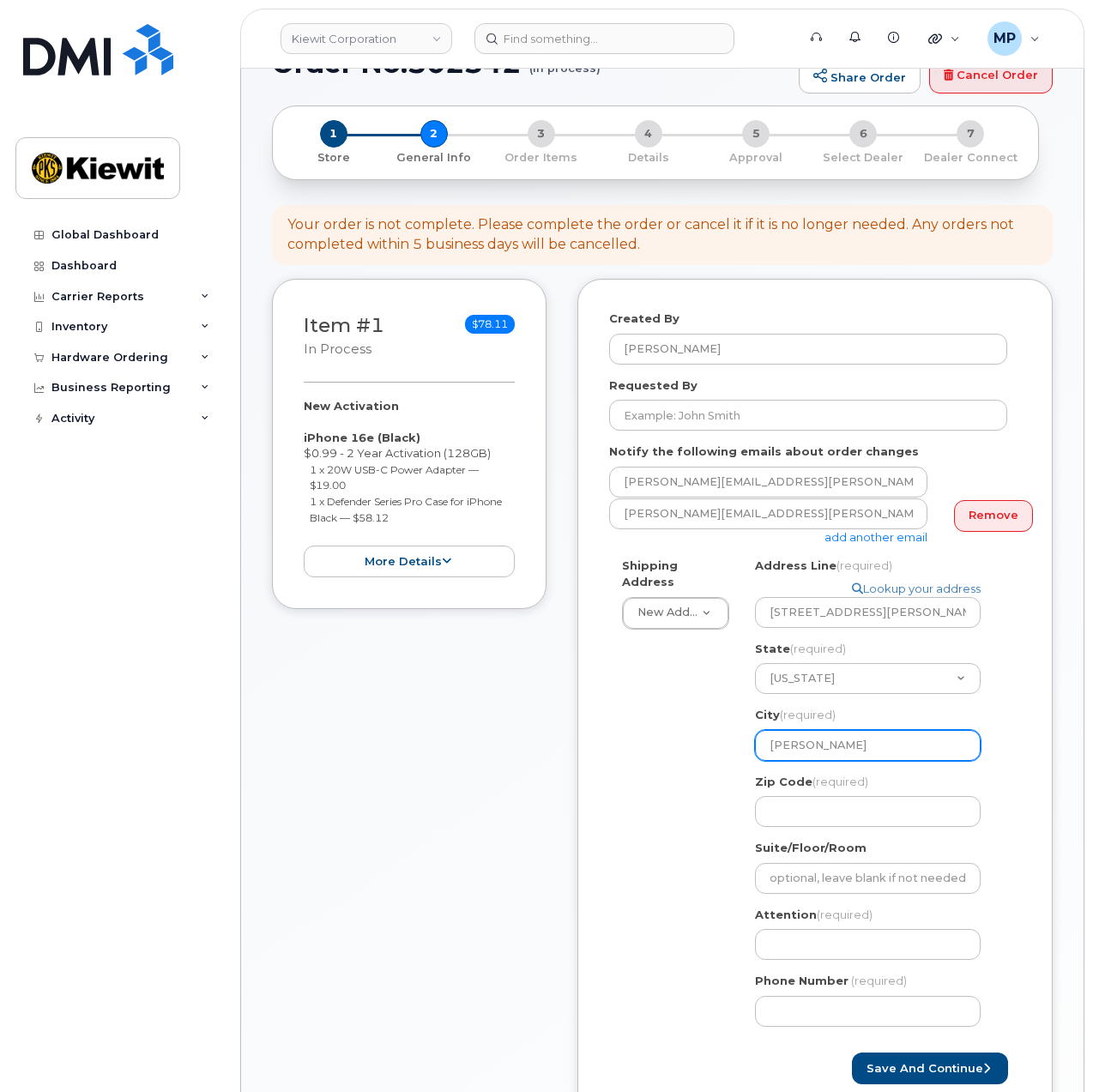
select select
type input "Loui"
select select
type input "Louis"
select select
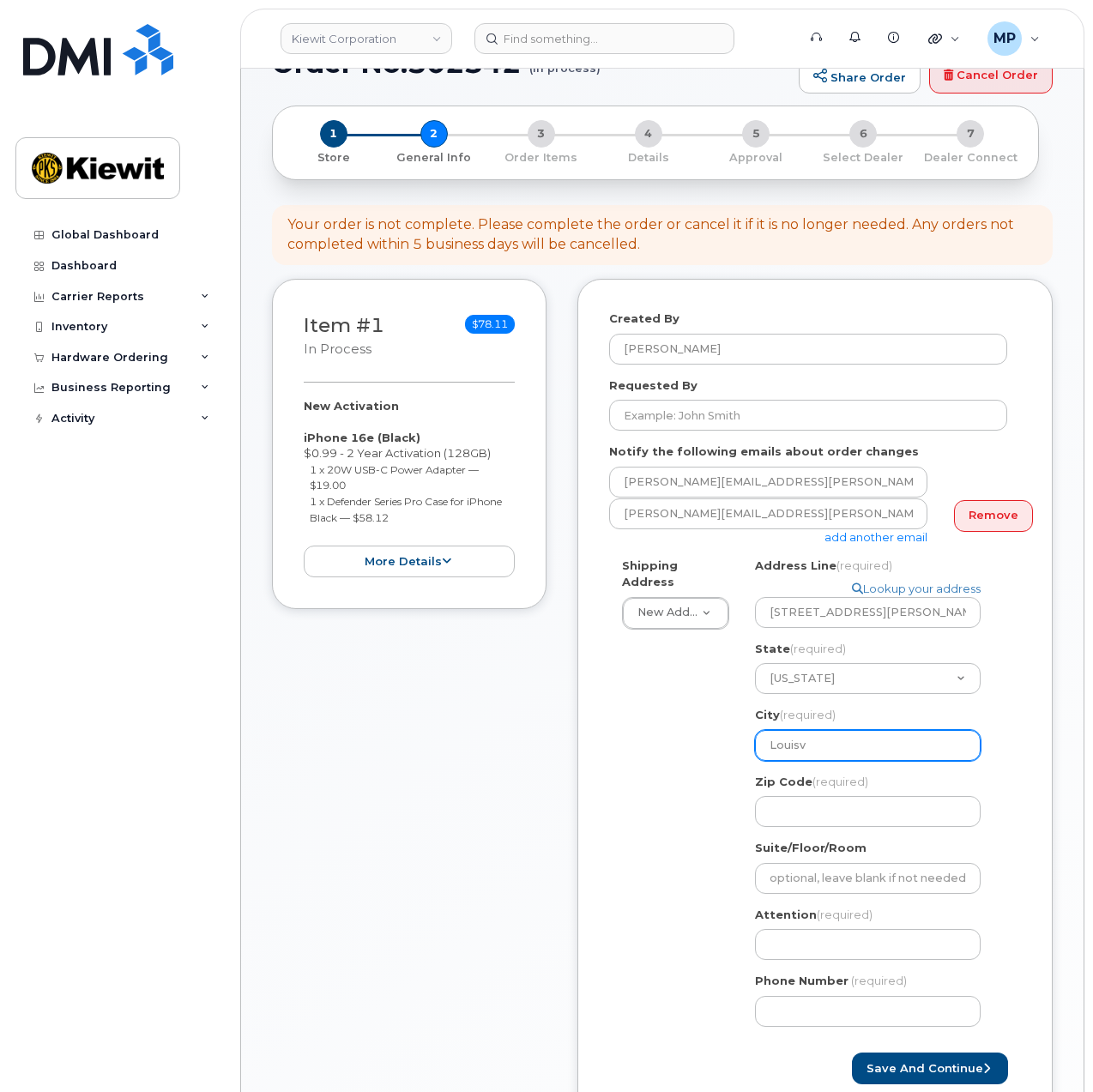
type input "Louisvi"
select select
type input "Louisvil"
select select
type input "Louisvill"
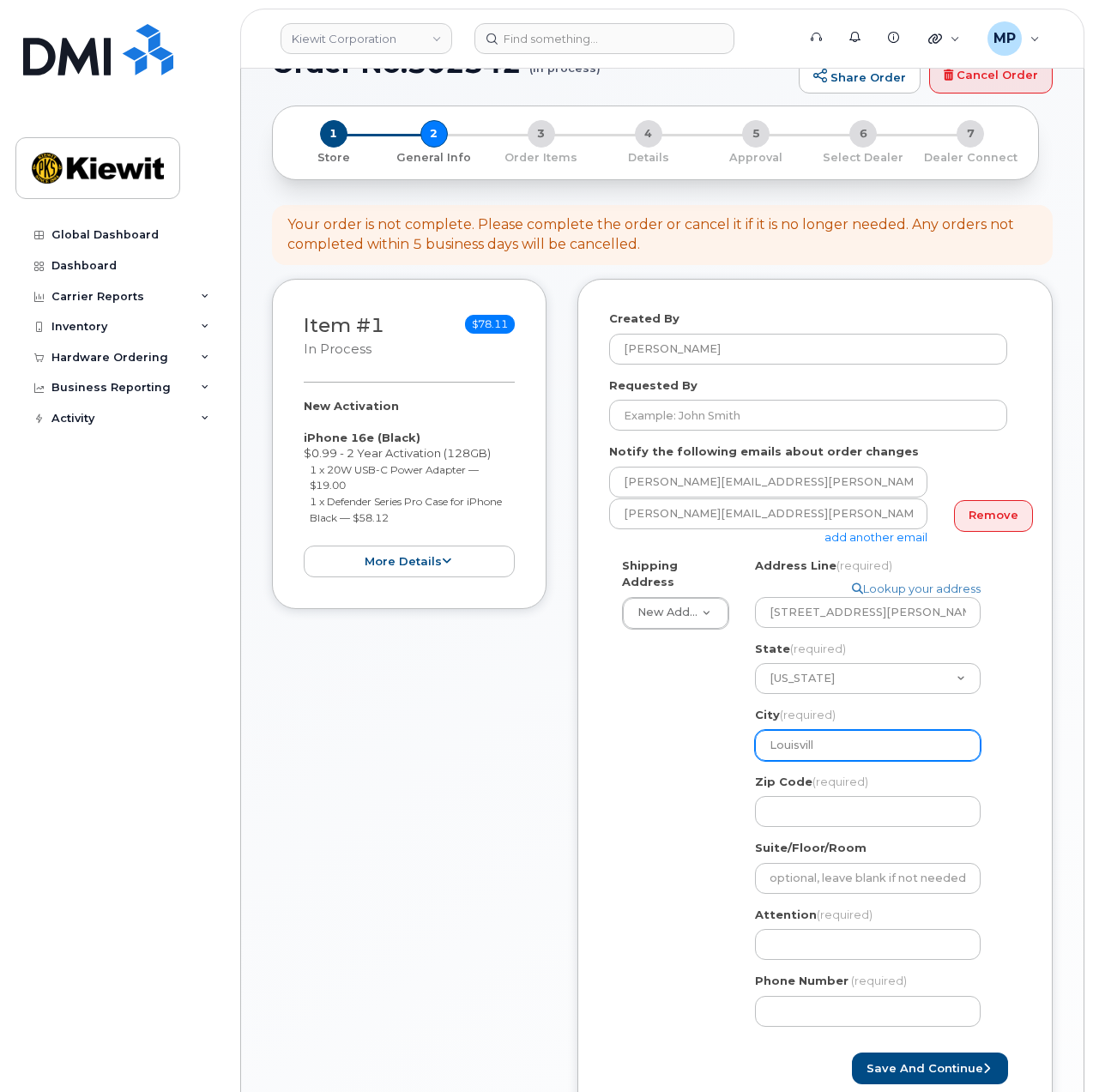
select select
type input "Louisville"
click at [803, 809] on input "Zip Code (required)" at bounding box center [868, 812] width 226 height 30
select select
type input "4"
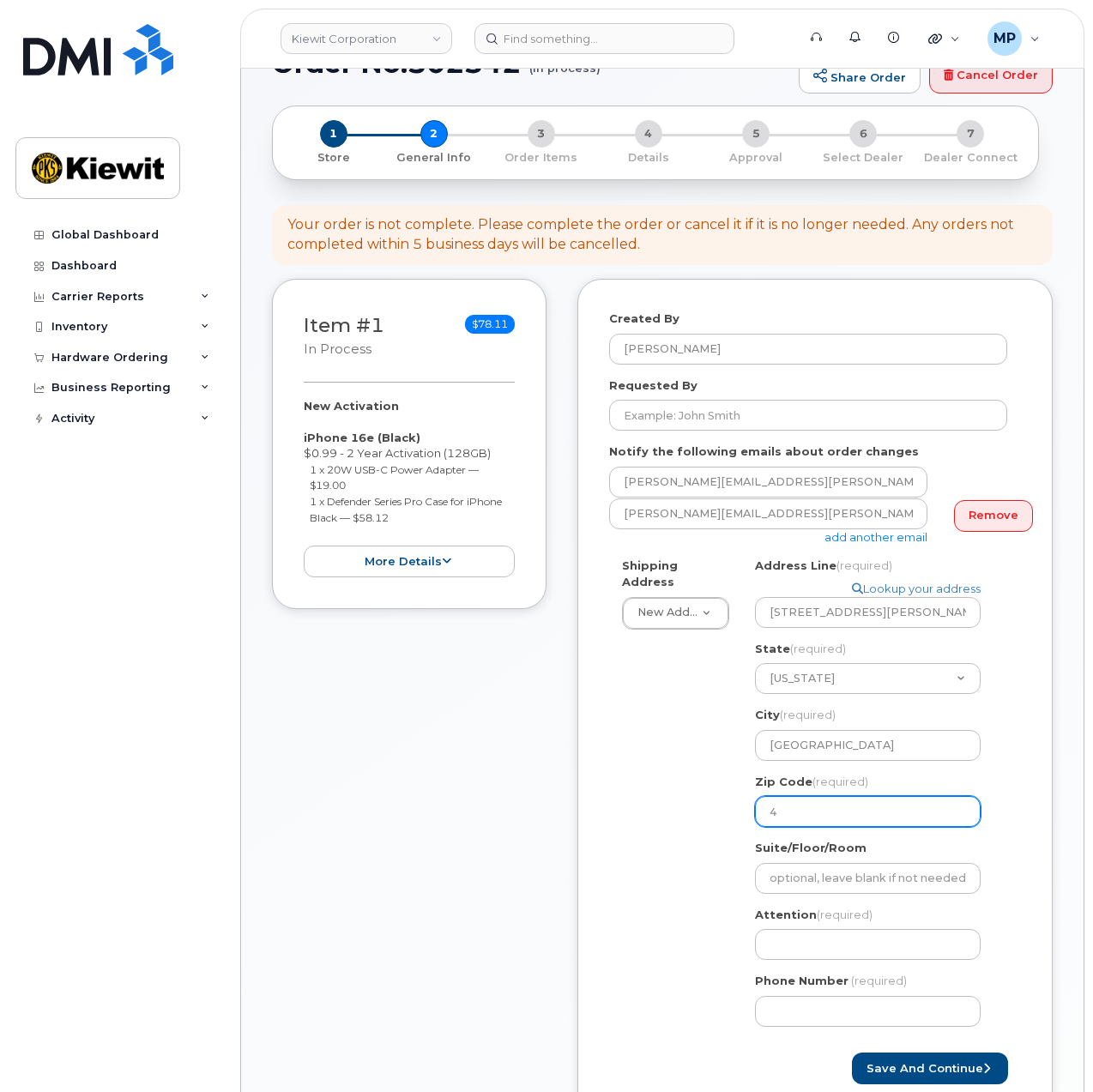
select select
type input "40"
select select
type input "402"
select select
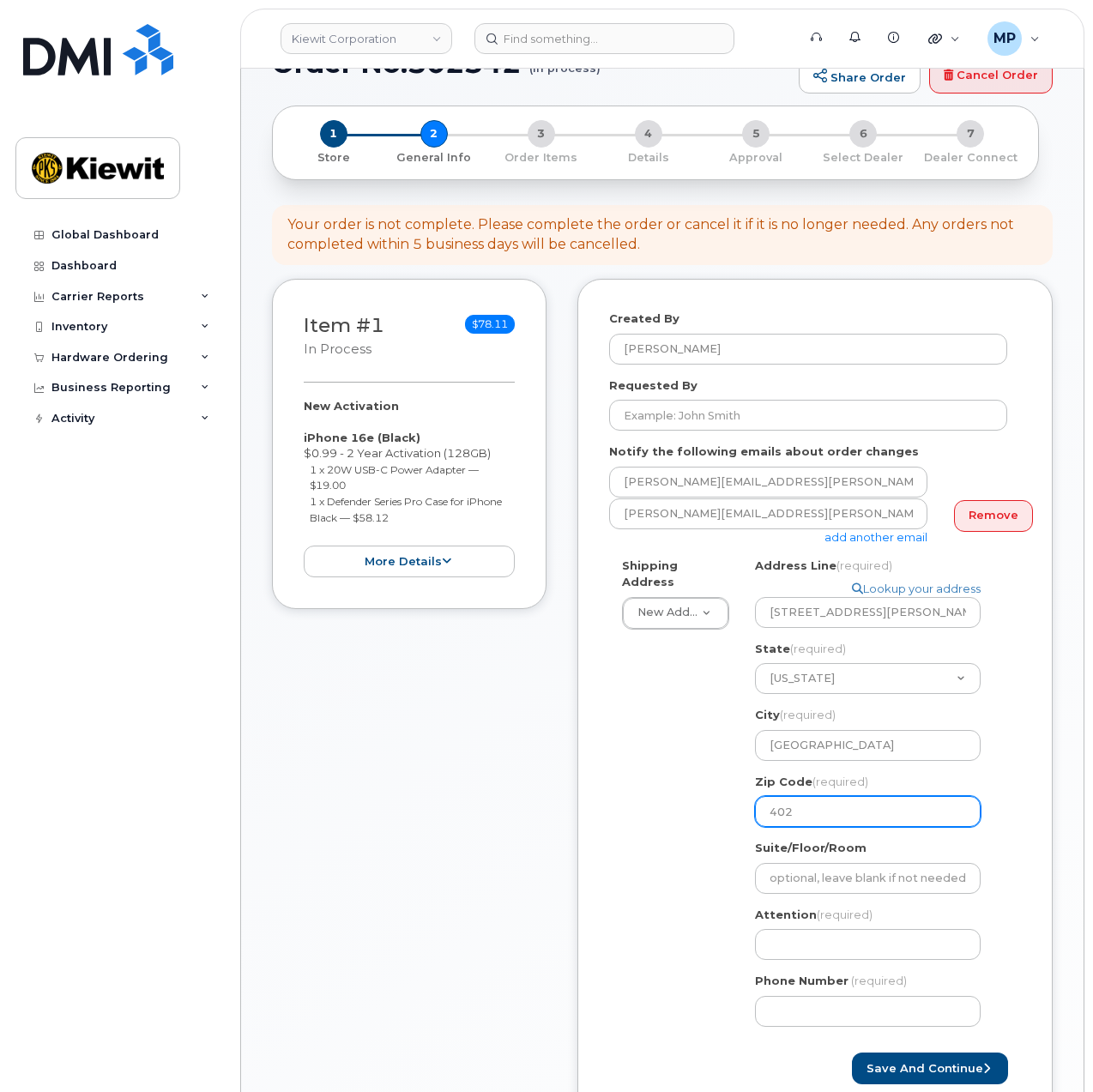
type input "4027"
select select
type input "40272"
click at [694, 891] on div "Shipping Address New Address New Address KY Louisville Search your address... M…" at bounding box center [808, 798] width 398 height 482
click at [822, 942] on input "Attention (required)" at bounding box center [868, 944] width 226 height 30
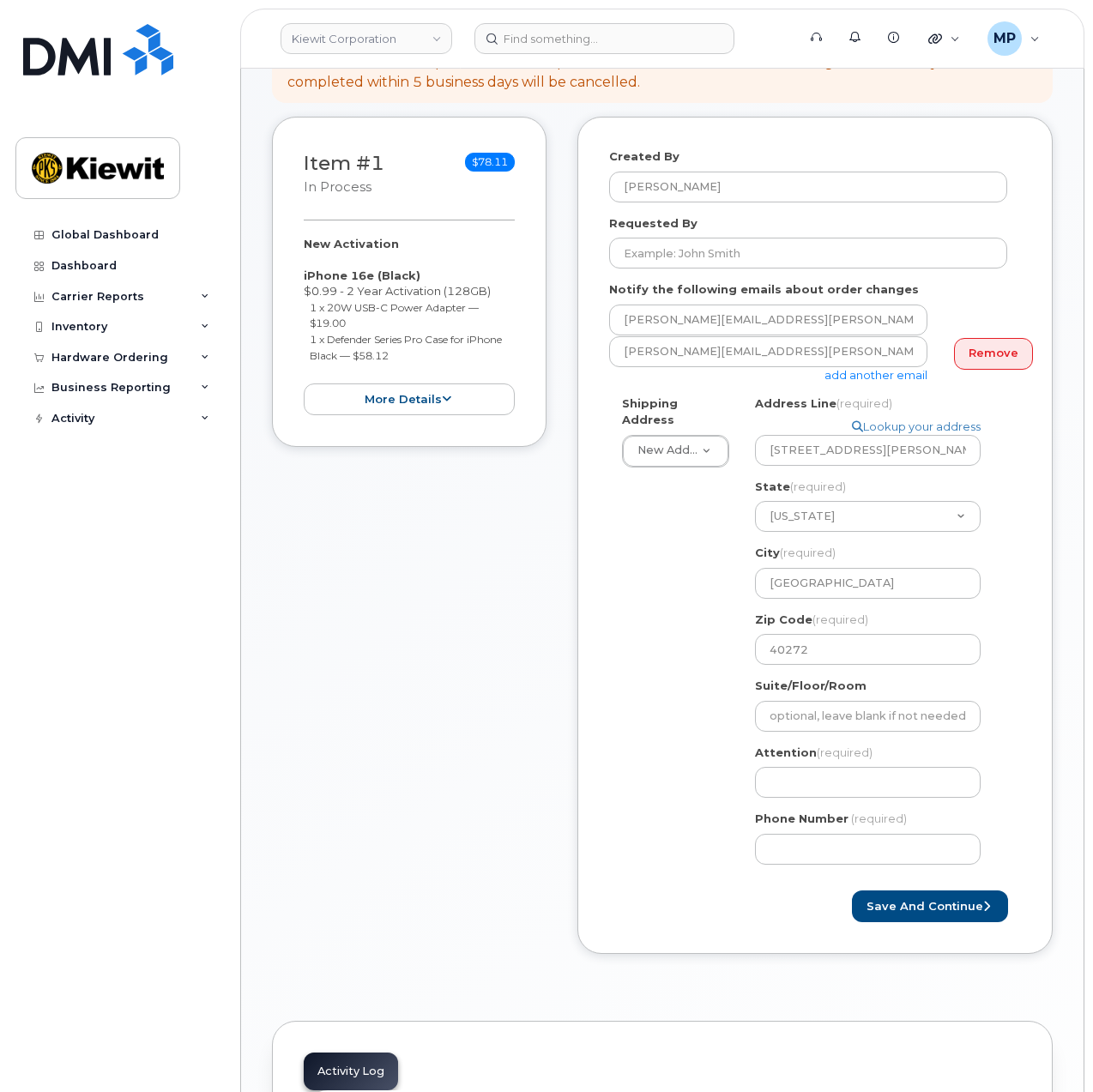
scroll to position [343, 0]
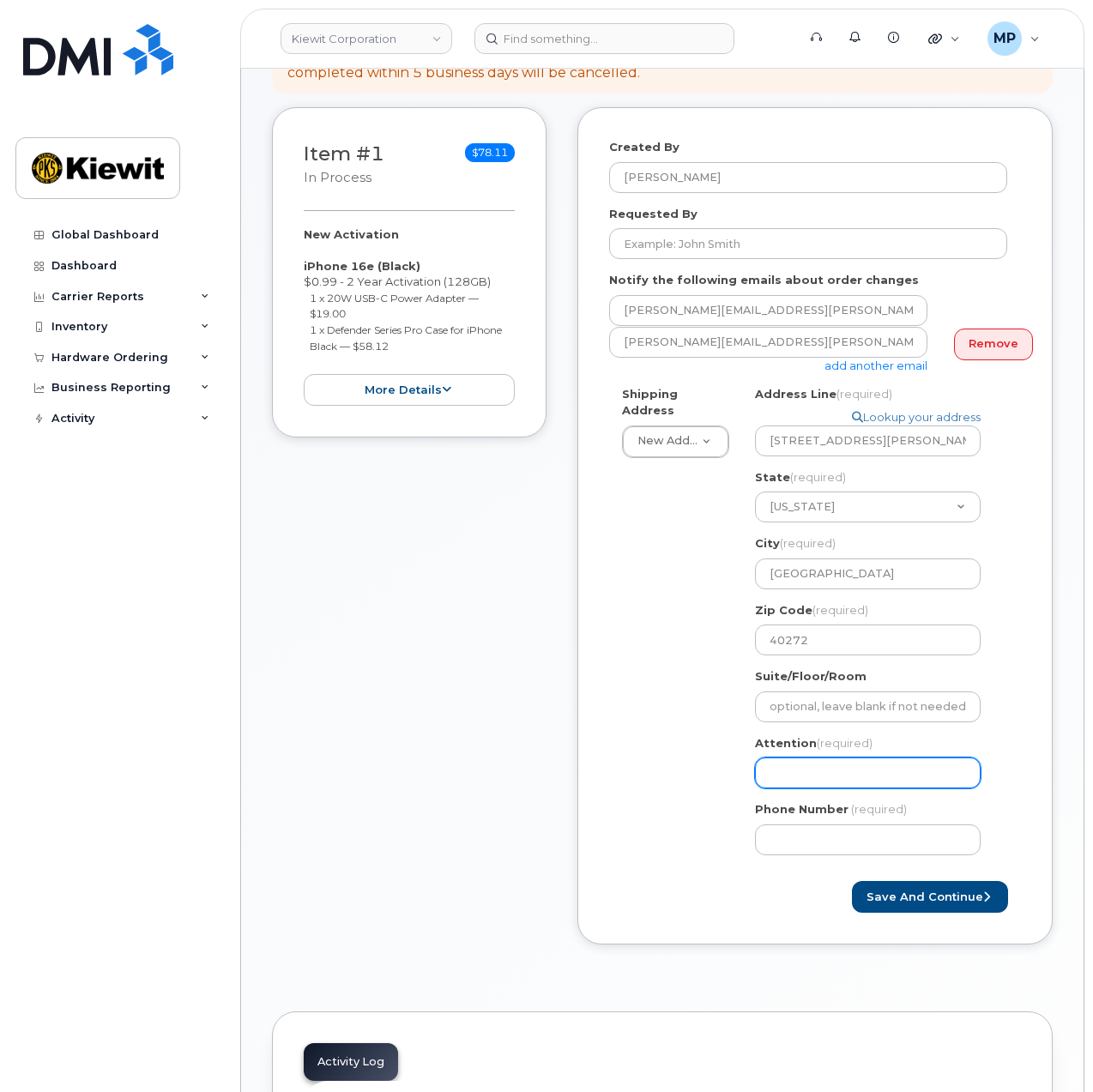
click at [865, 783] on input "Attention (required)" at bounding box center [868, 772] width 226 height 30
select select
type input "J"
select select
type input "Ju"
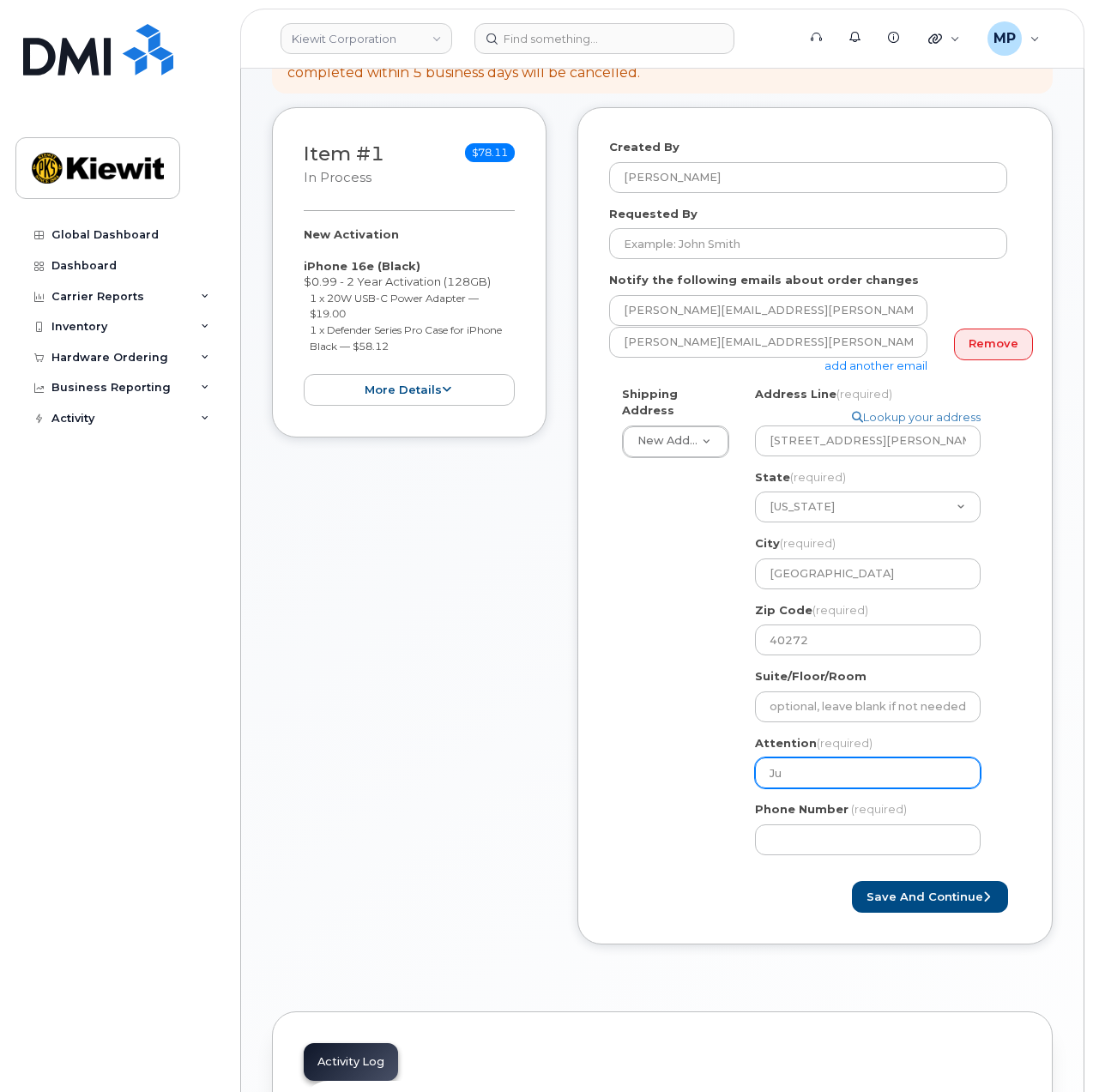
select select
type input "Jus"
select select
type input "Justi"
select select
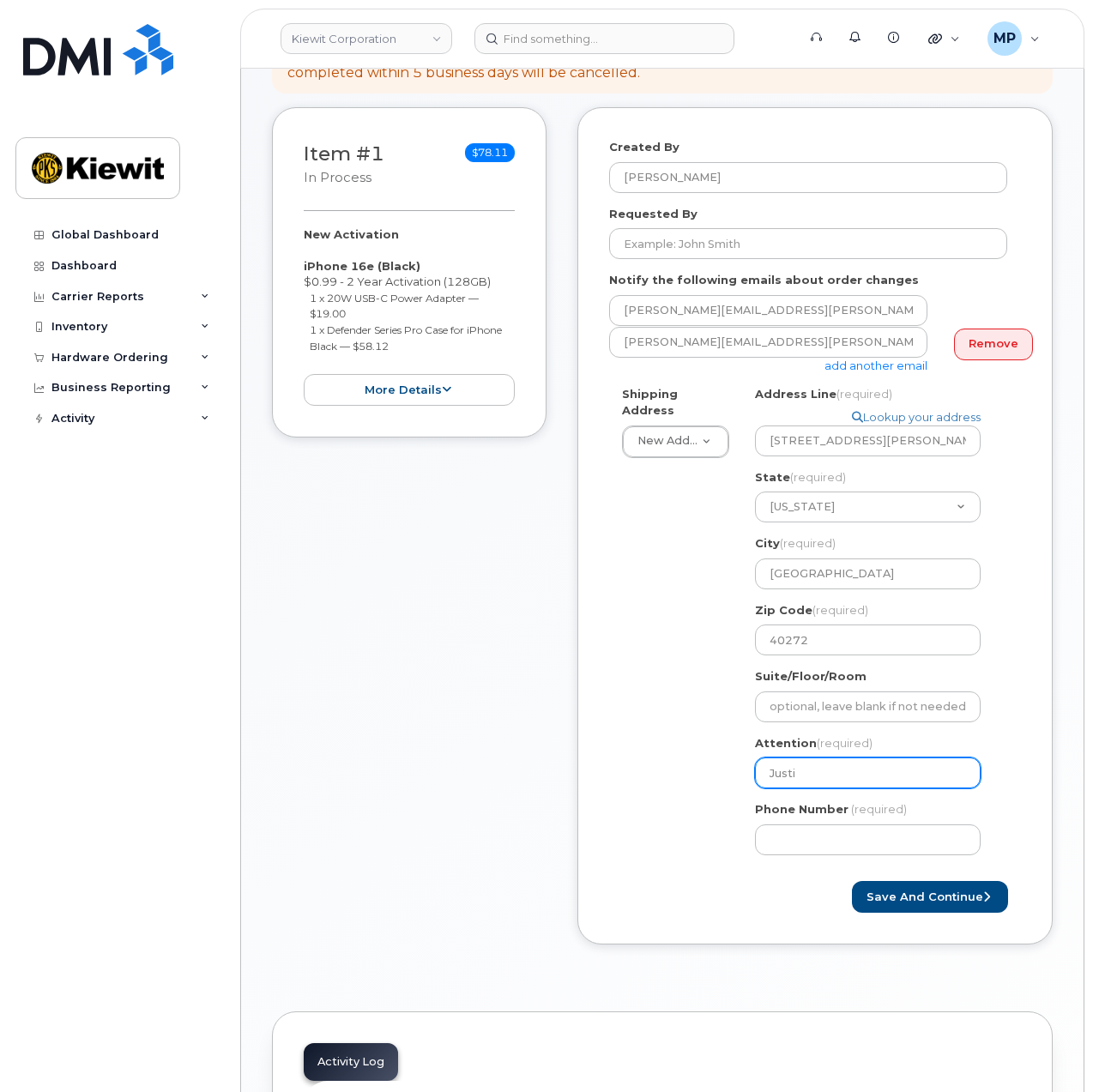
type input "Justin"
select select
type input "Justin."
select select
type input "Justin.B"
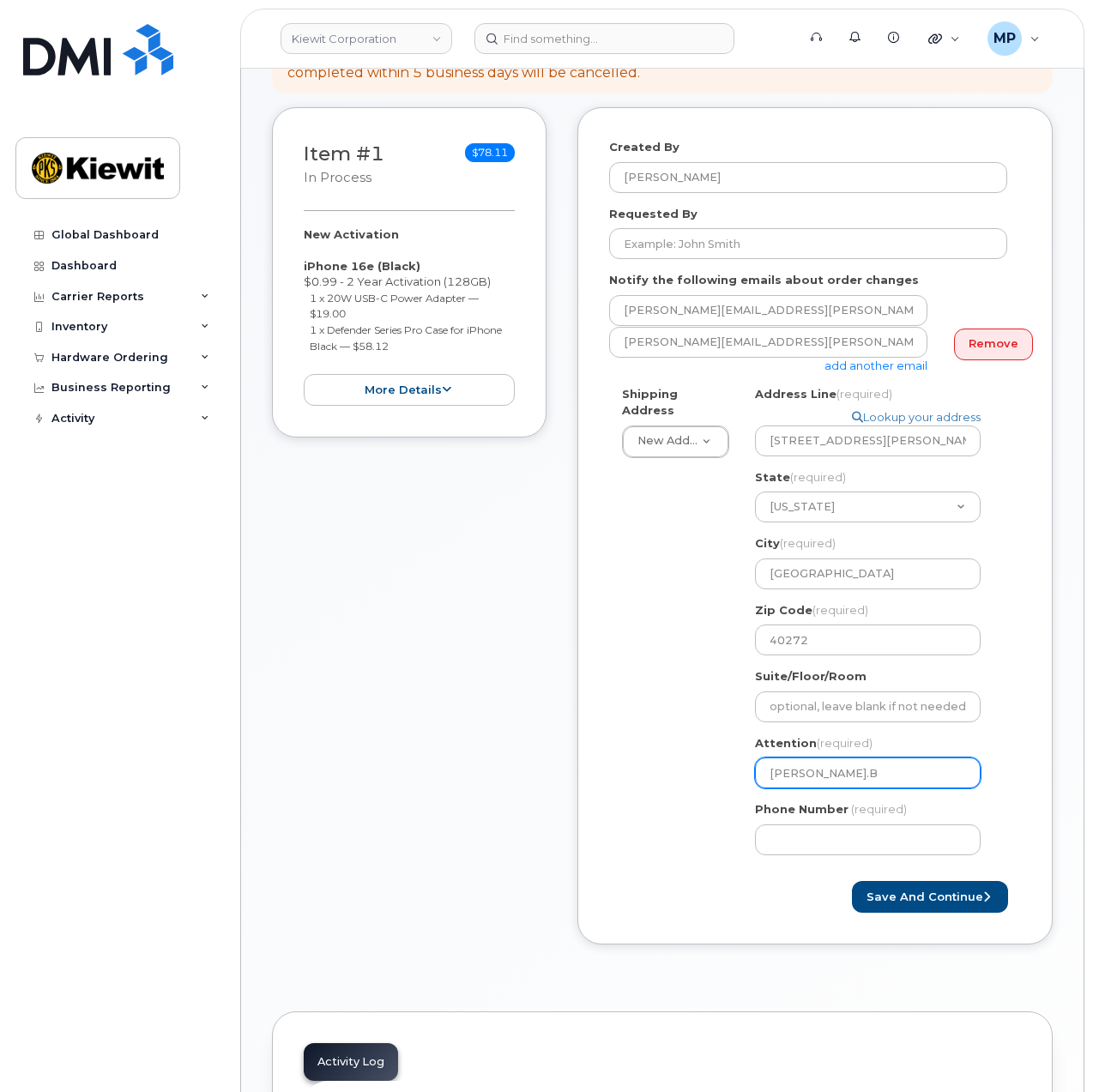
select select
type input "Justin.Br"
select select
type input "Justin.Bri"
select select
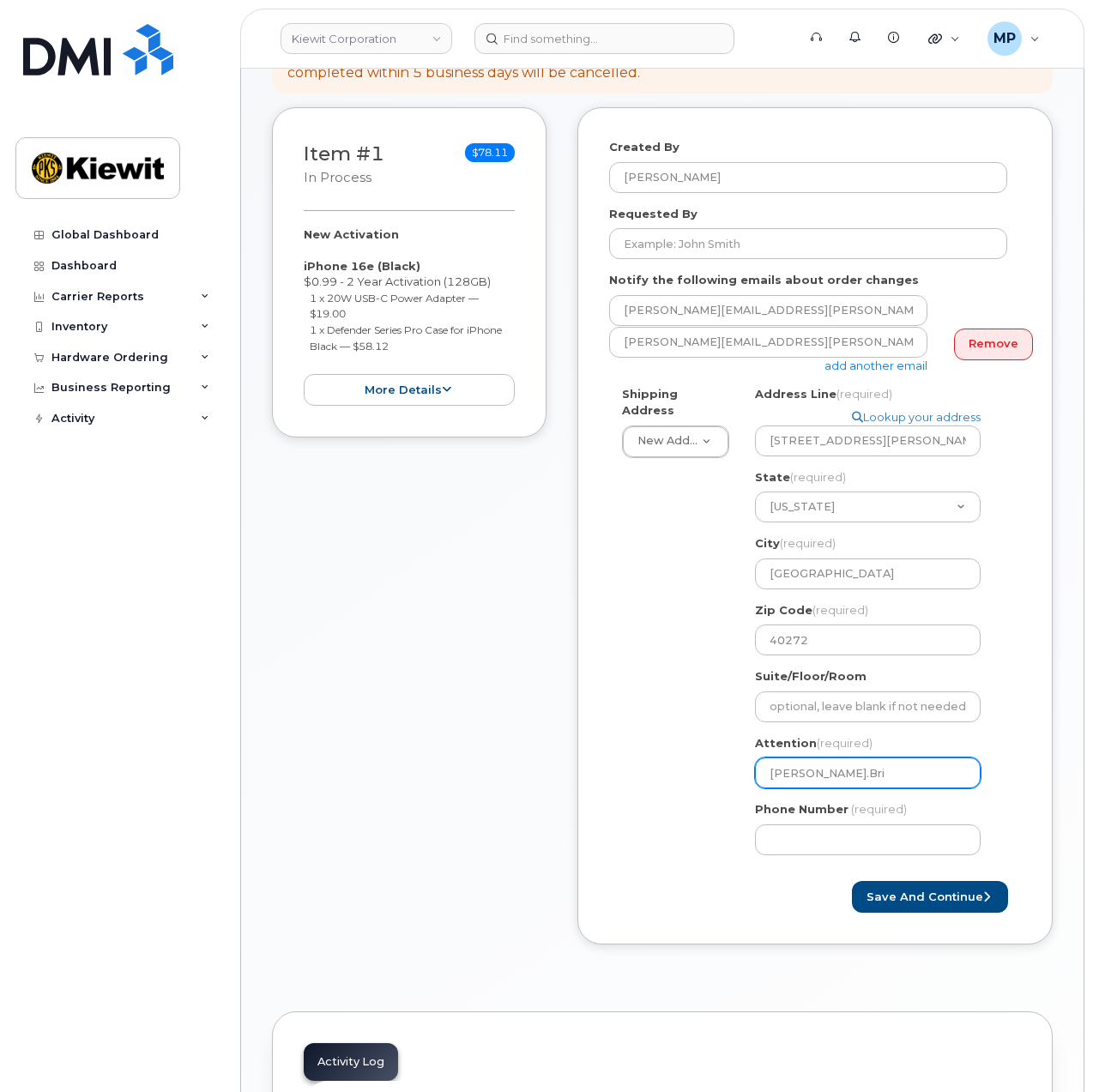
type input "Justin.Bric"
select select
type input "Justin.Brick"
select select
type input "Justin.Bricke"
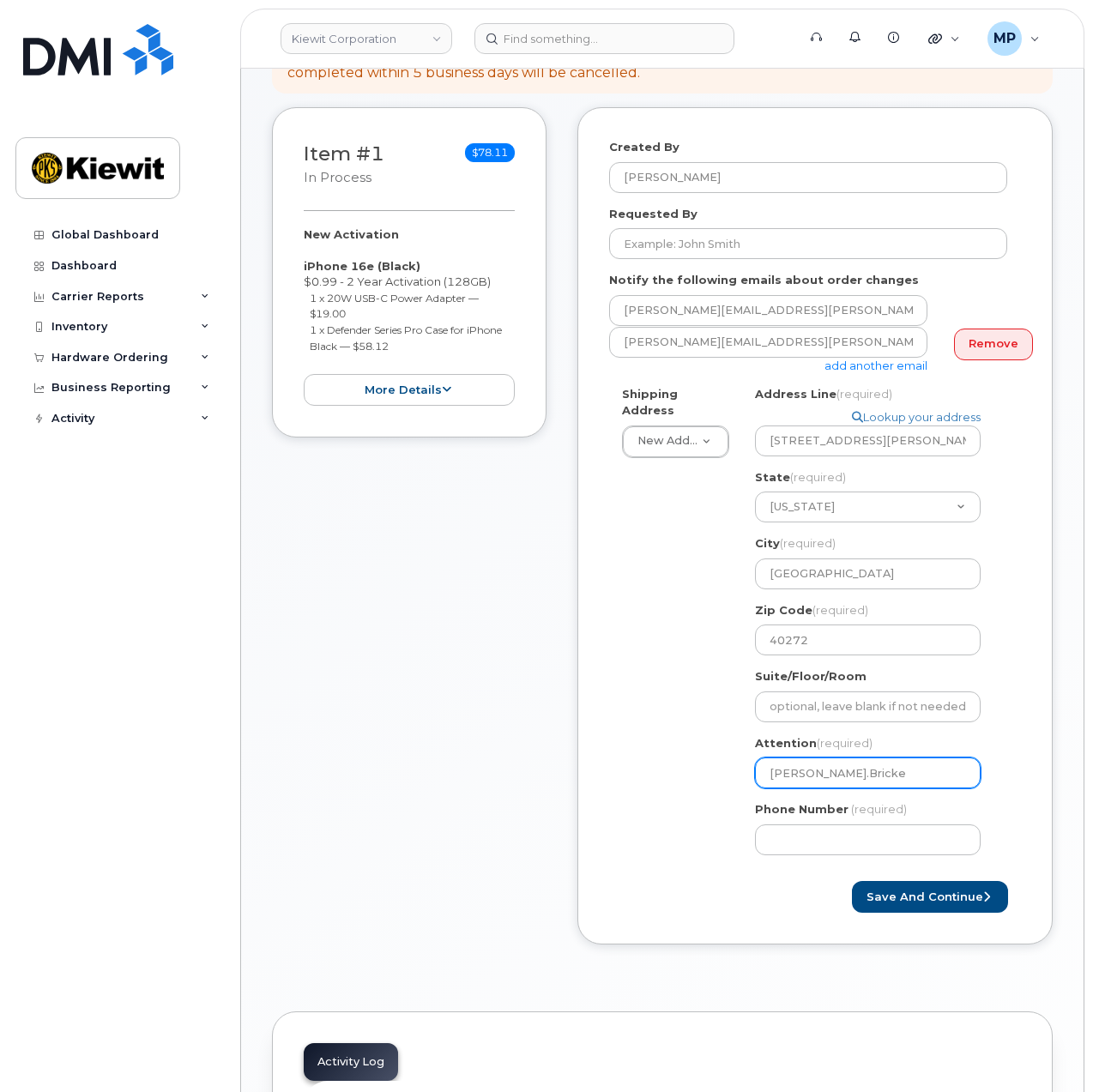
select select
type input "Justin.Brickey"
select select
type input "Justin.Brickey &"
select select
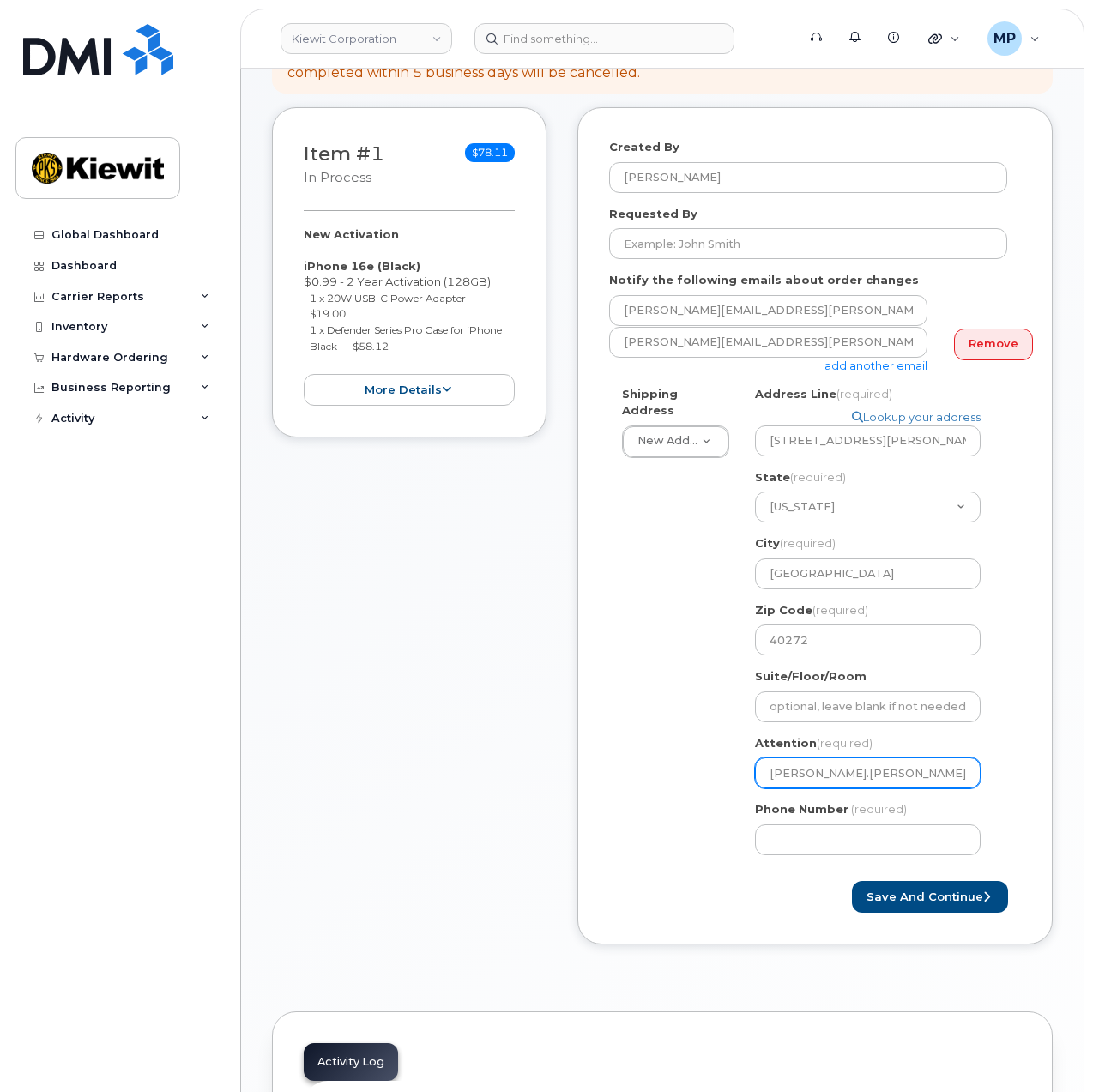
type input "Justin.Brickey & D"
select select
type input "Justin.Brickey & Do"
select select
type input "Justin.Brickey & Don"
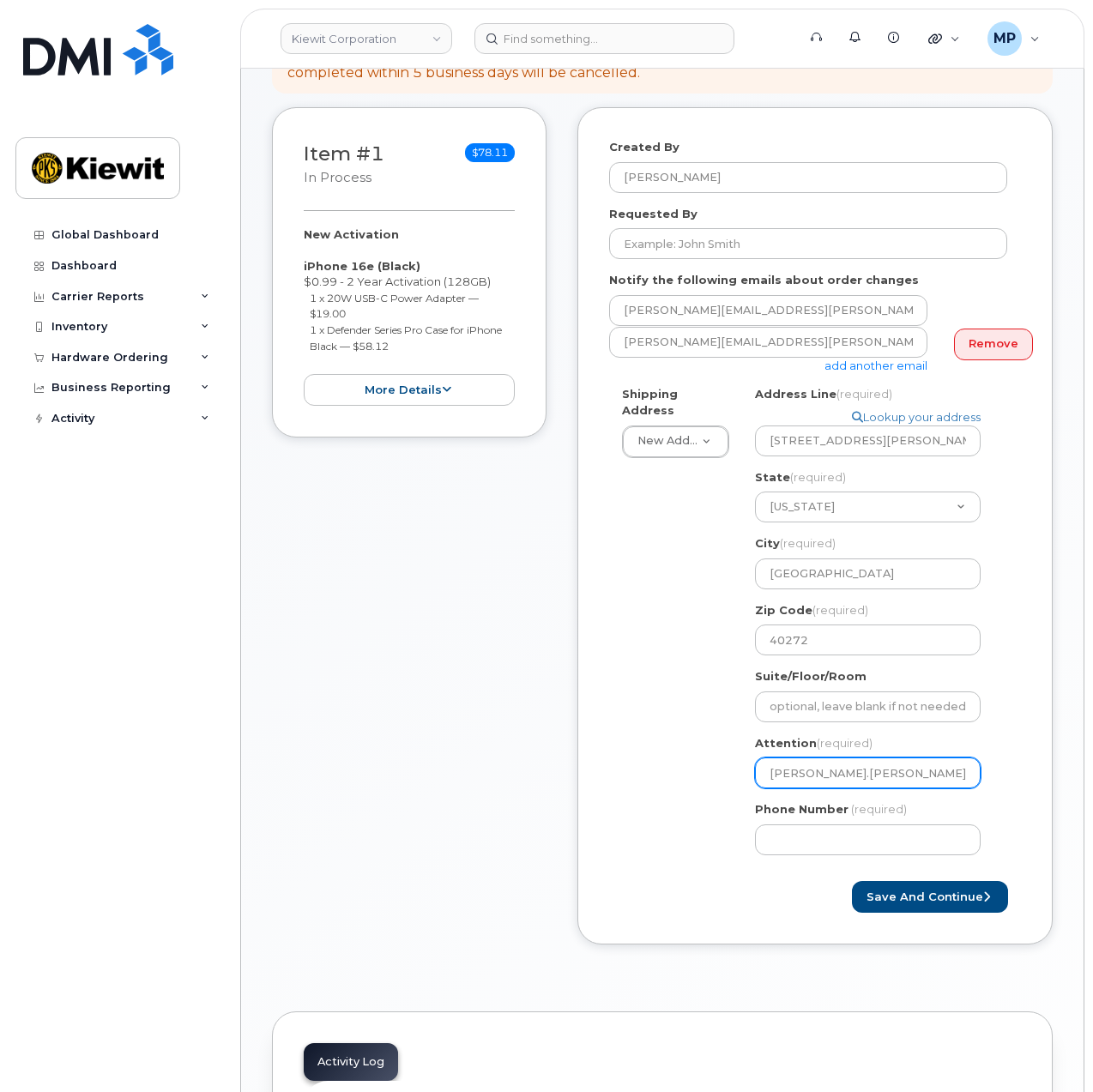
select select
type input "Justin.Brickey & Donn"
select select
type input "Justin.Brickey & Donni"
select select
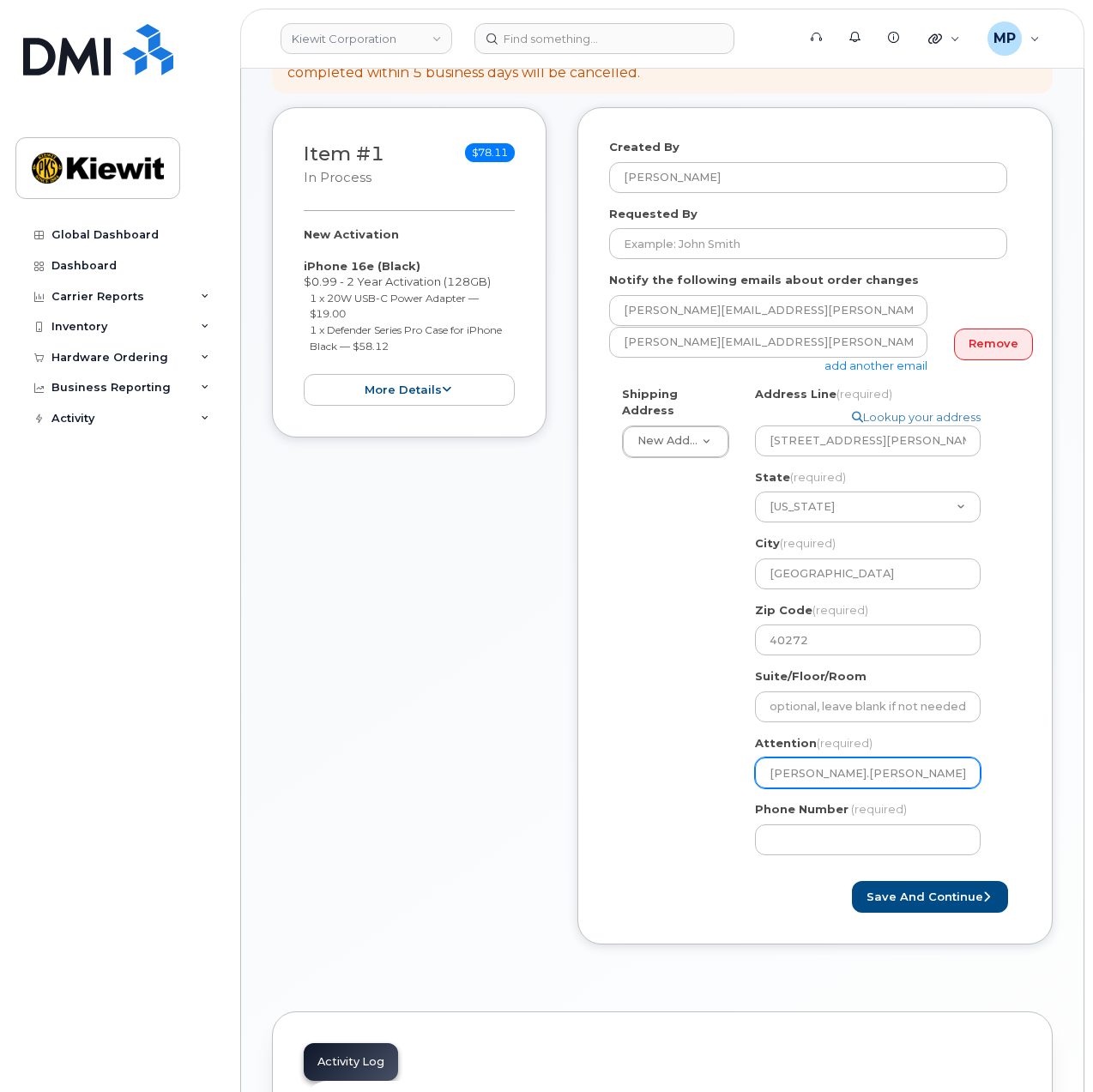
type input "Justin.Brickey & Donnie"
select select
type input "Justin.Brickey & Donnie."
select select
type input "Justin.Brickey & Donnie.G"
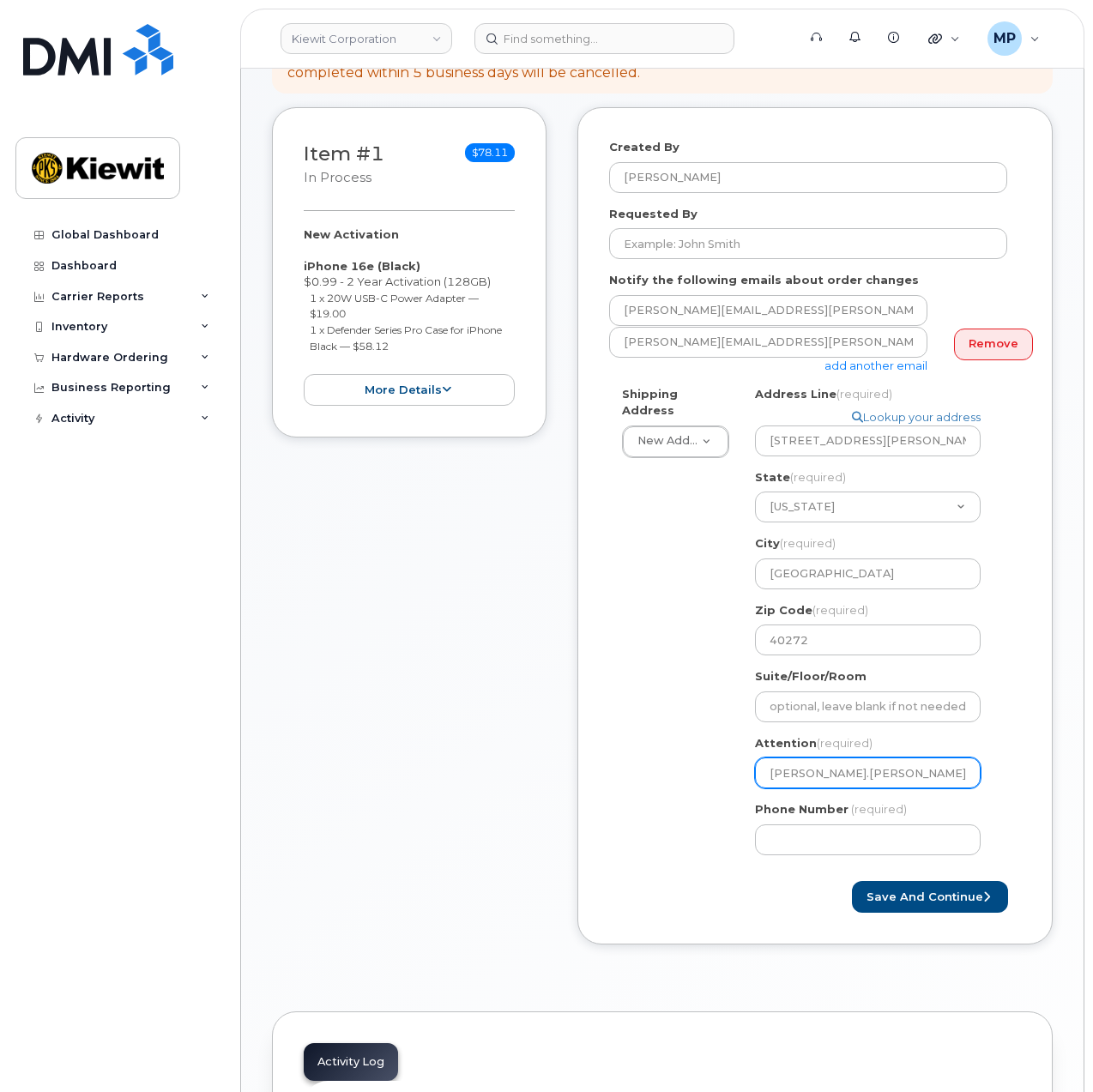
select select
type input "Justin.Brickey & Donnie.Gr"
select select
type input "Justin.Brickey & Donnie.Gra"
select select
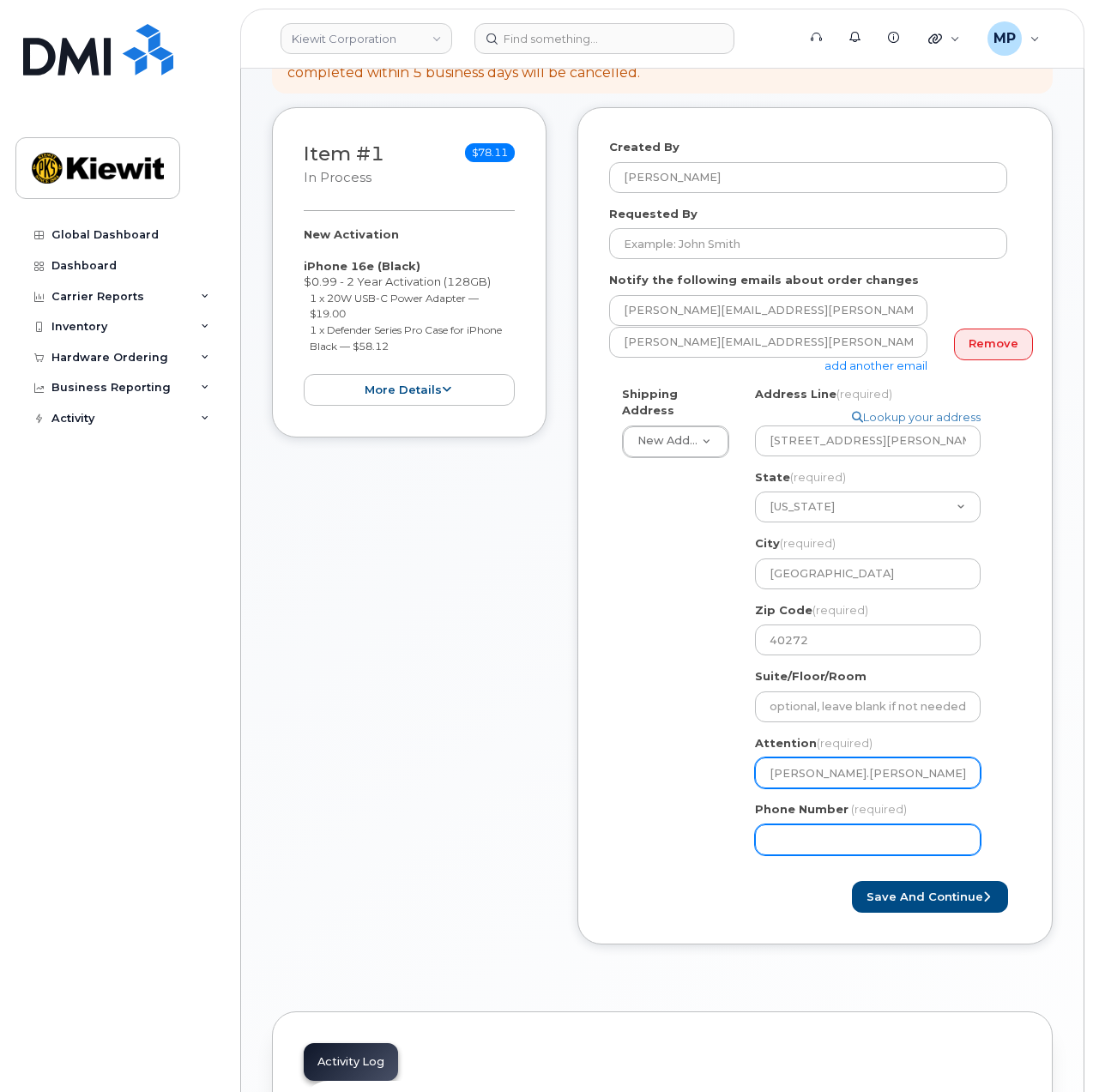
type input "[PERSON_NAME].[PERSON_NAME] & [PERSON_NAME].Gray"
click at [858, 843] on input "Phone Number" at bounding box center [868, 839] width 226 height 30
type input "877"
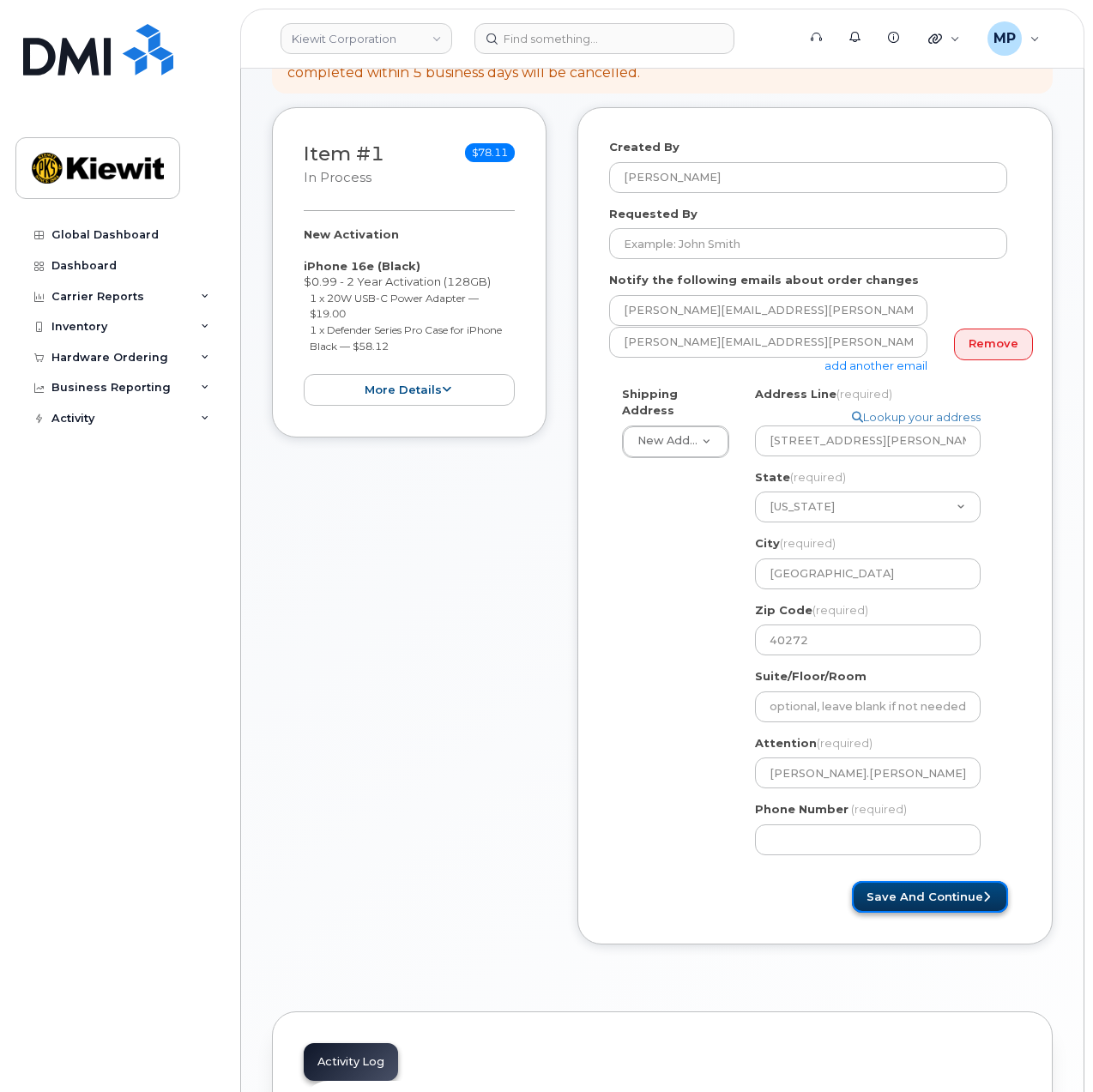
click at [937, 894] on button "Save and Continue" at bounding box center [930, 896] width 156 height 31
click at [829, 841] on input "Phone Number" at bounding box center [868, 839] width 226 height 30
select select
type input "8777727707"
click at [934, 899] on button "Save and Continue" at bounding box center [930, 896] width 156 height 31
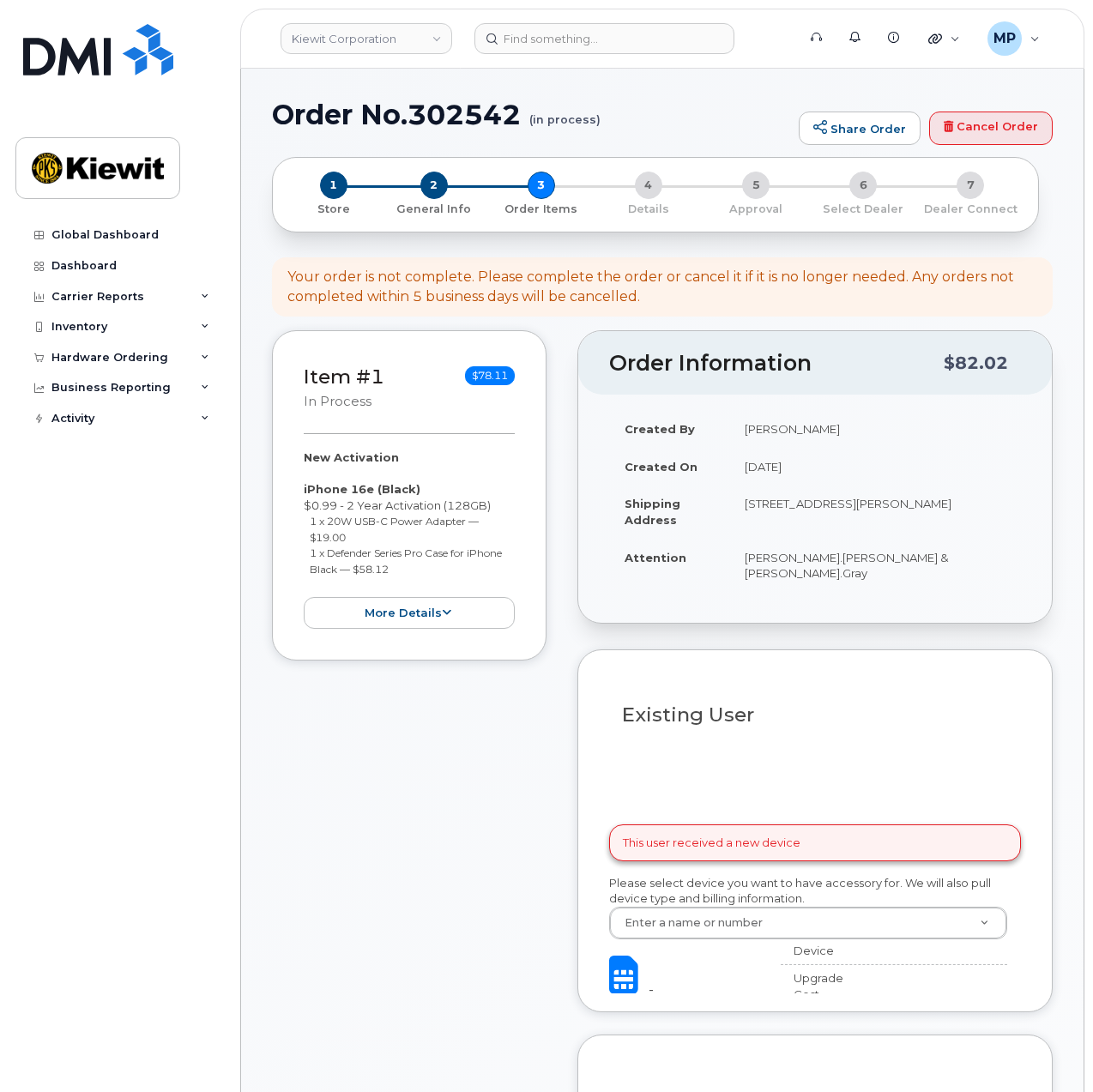
select select
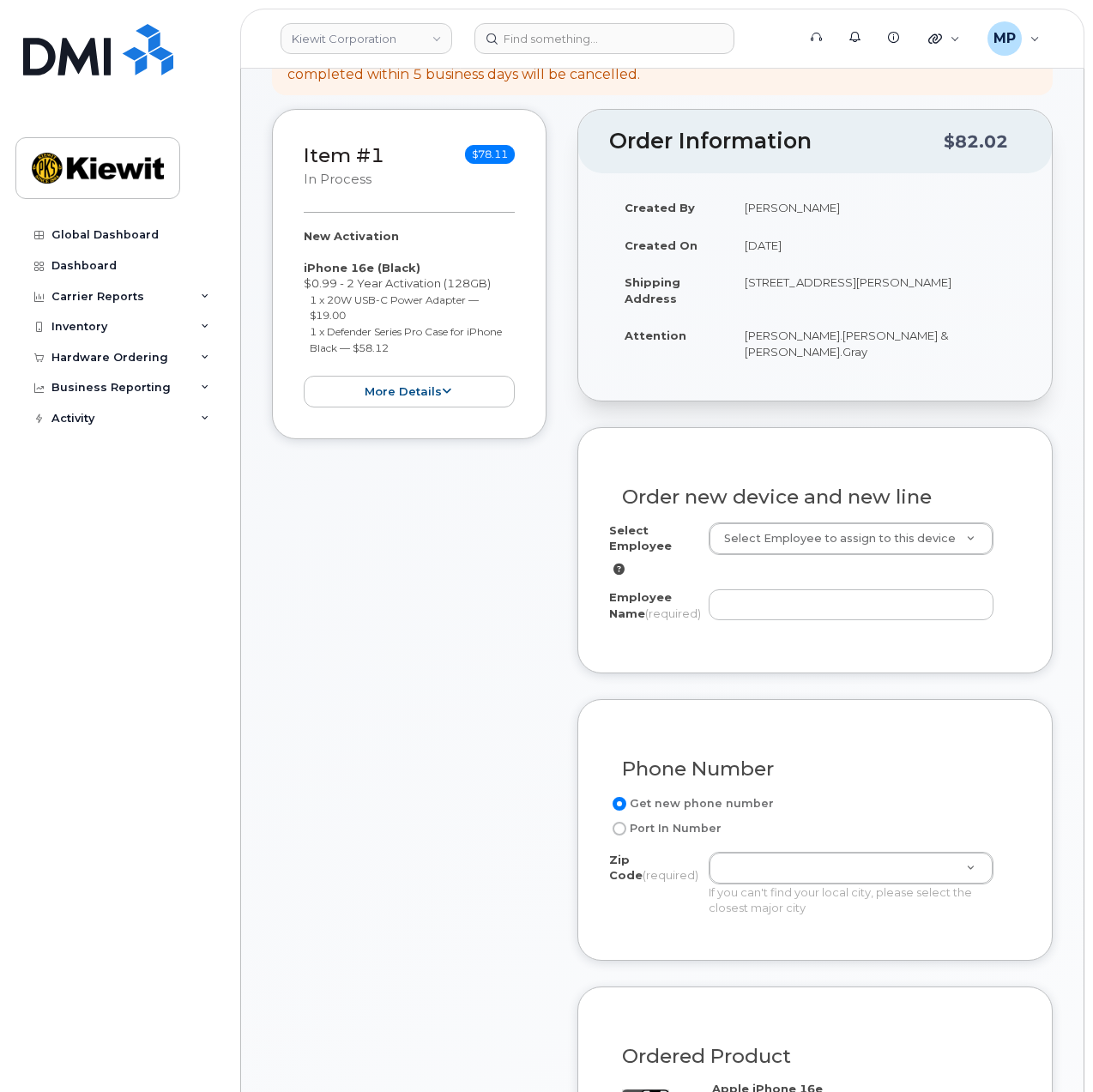
scroll to position [343, 0]
click at [866, 596] on input "Employee Name (required)" at bounding box center [851, 603] width 285 height 30
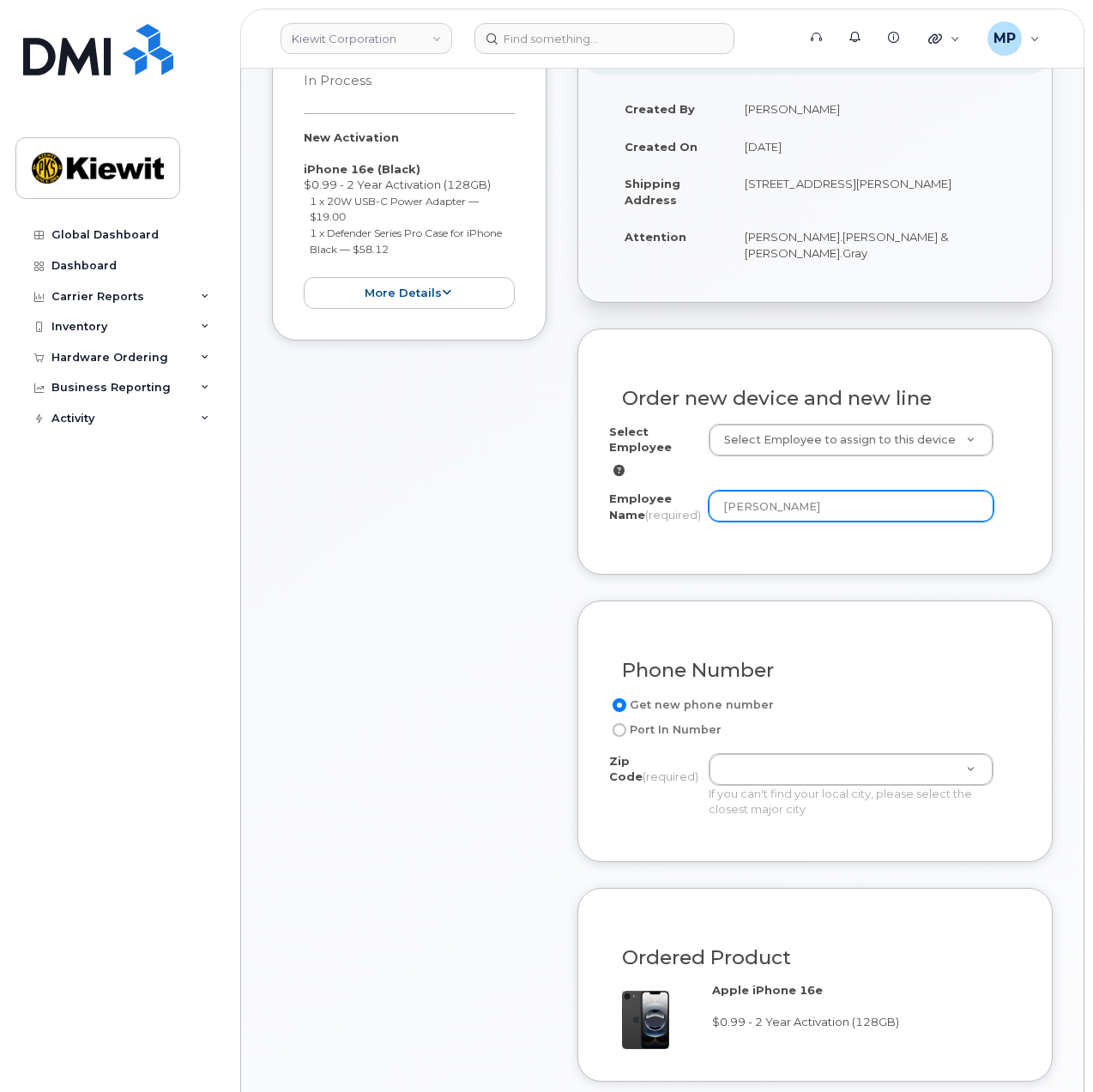
scroll to position [515, 0]
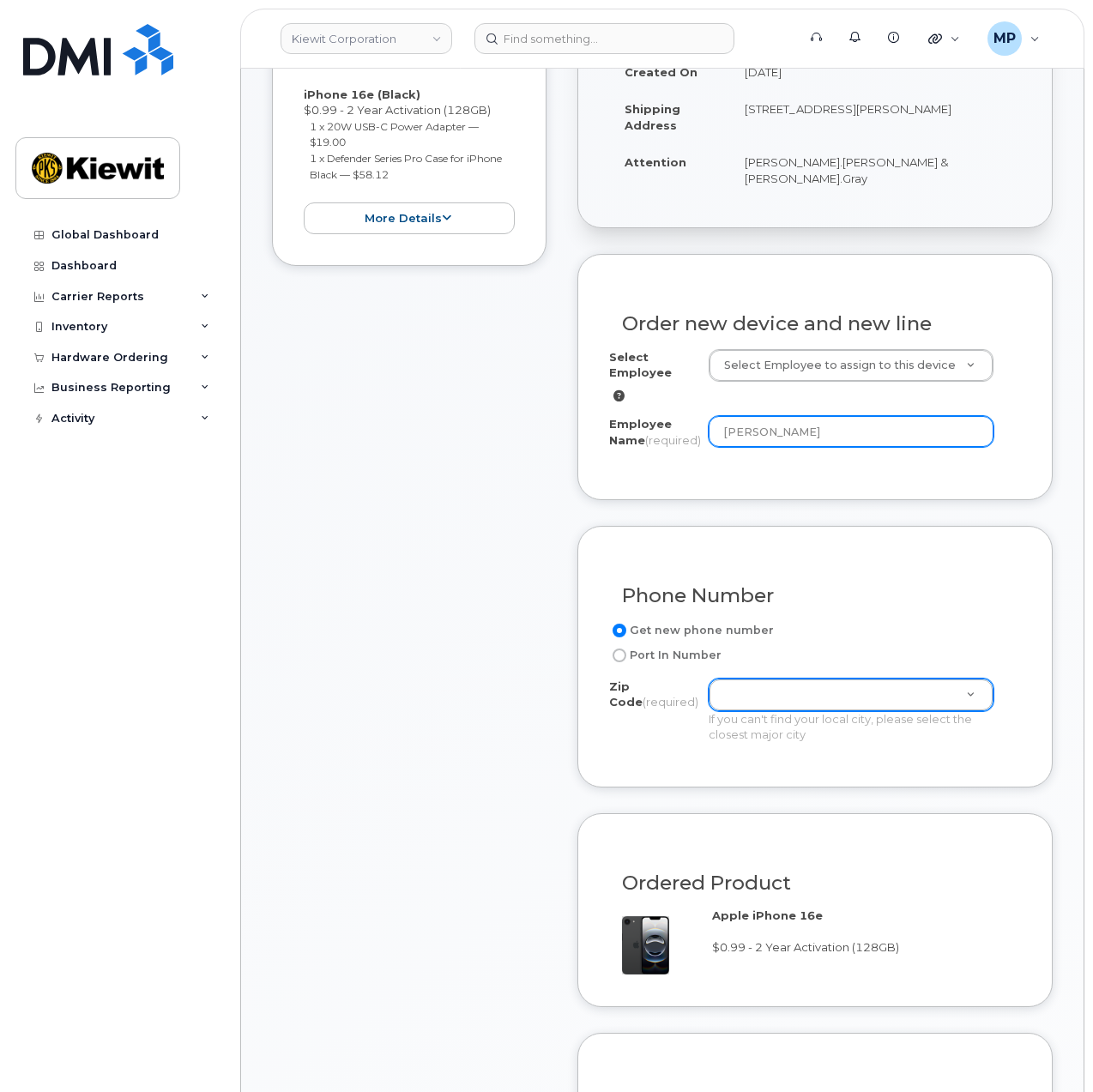
type input "[PERSON_NAME]"
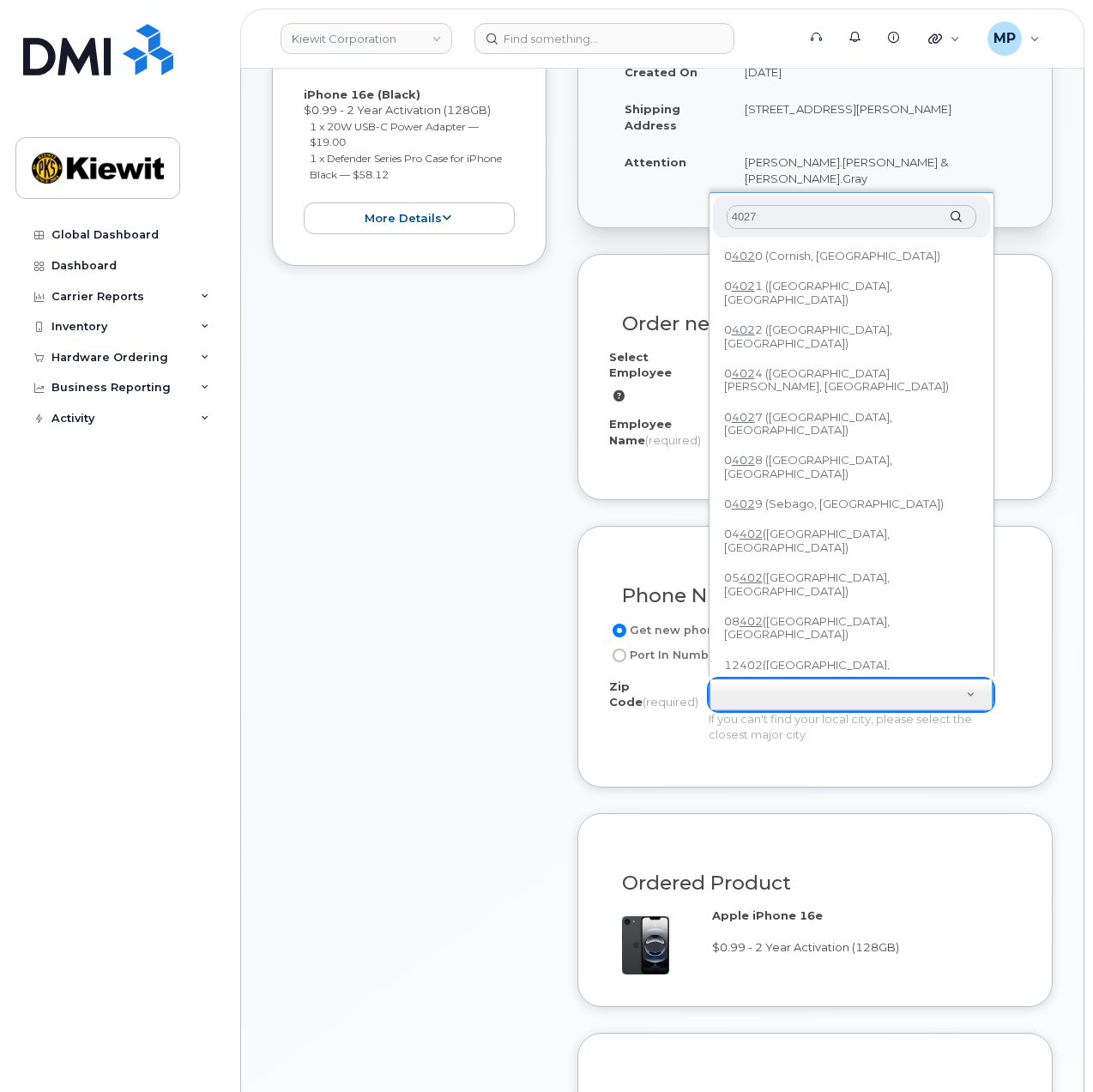
type input "40272"
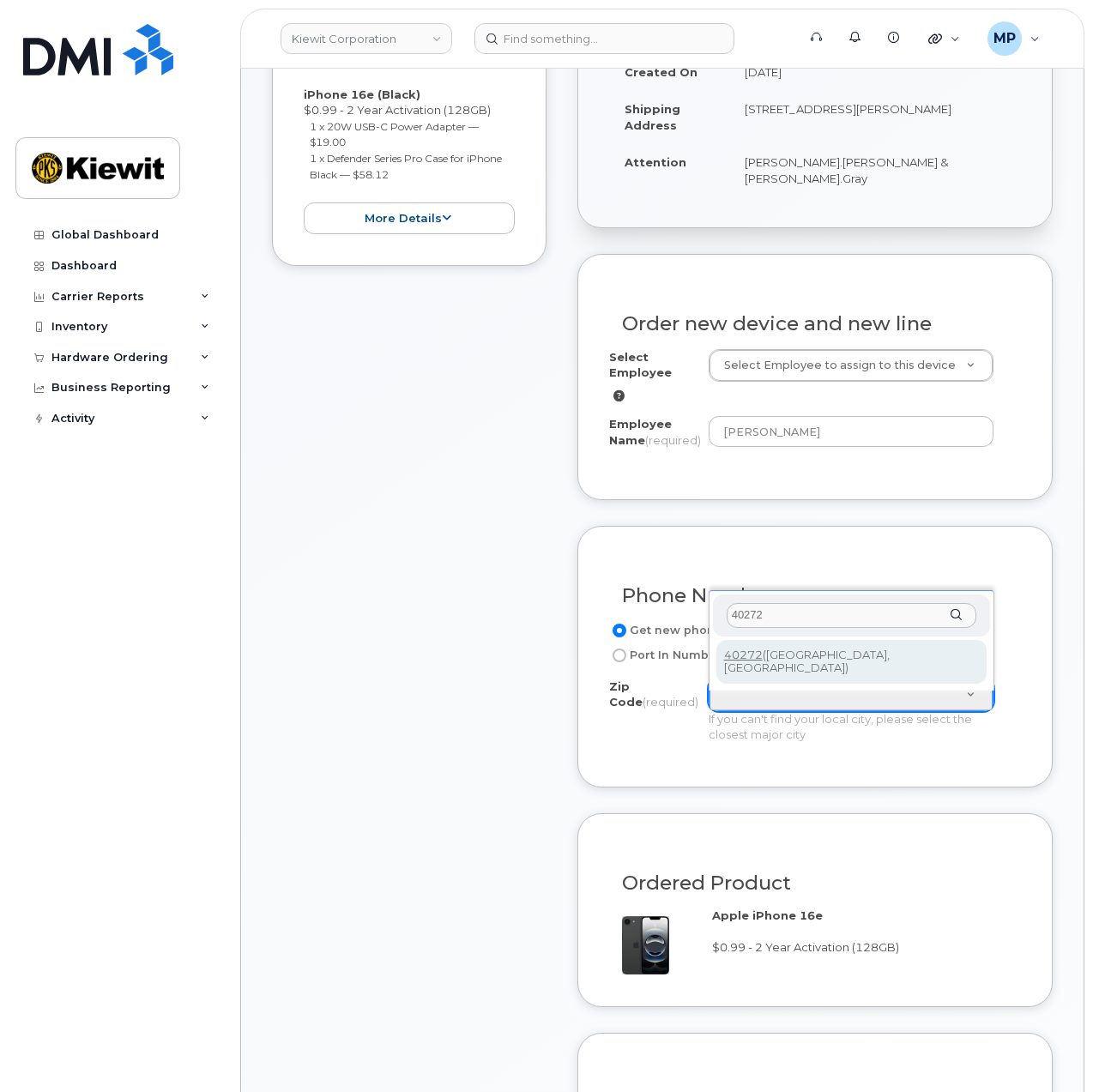
type input "40272 ([GEOGRAPHIC_DATA], [GEOGRAPHIC_DATA])"
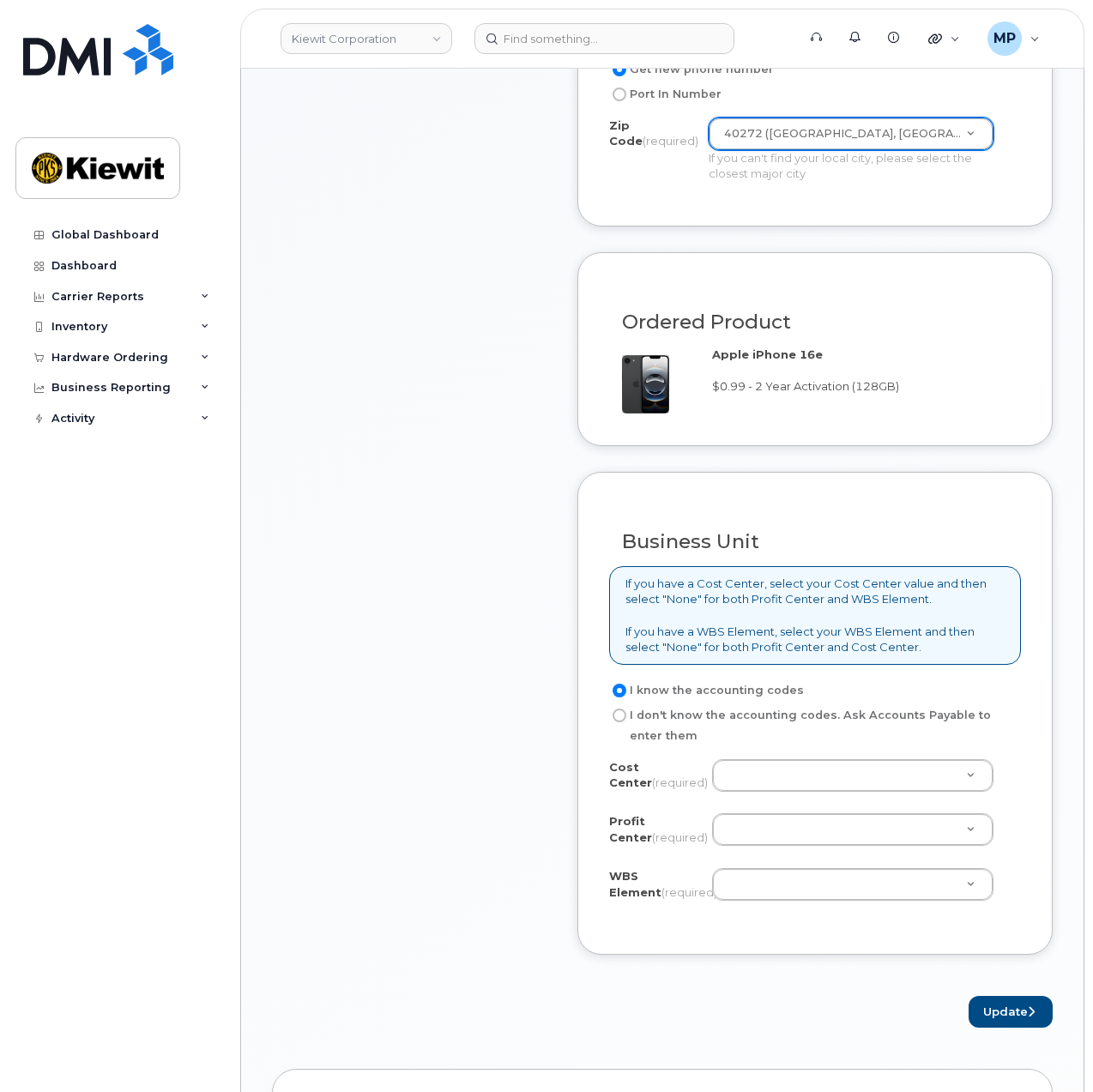
scroll to position [1115, 0]
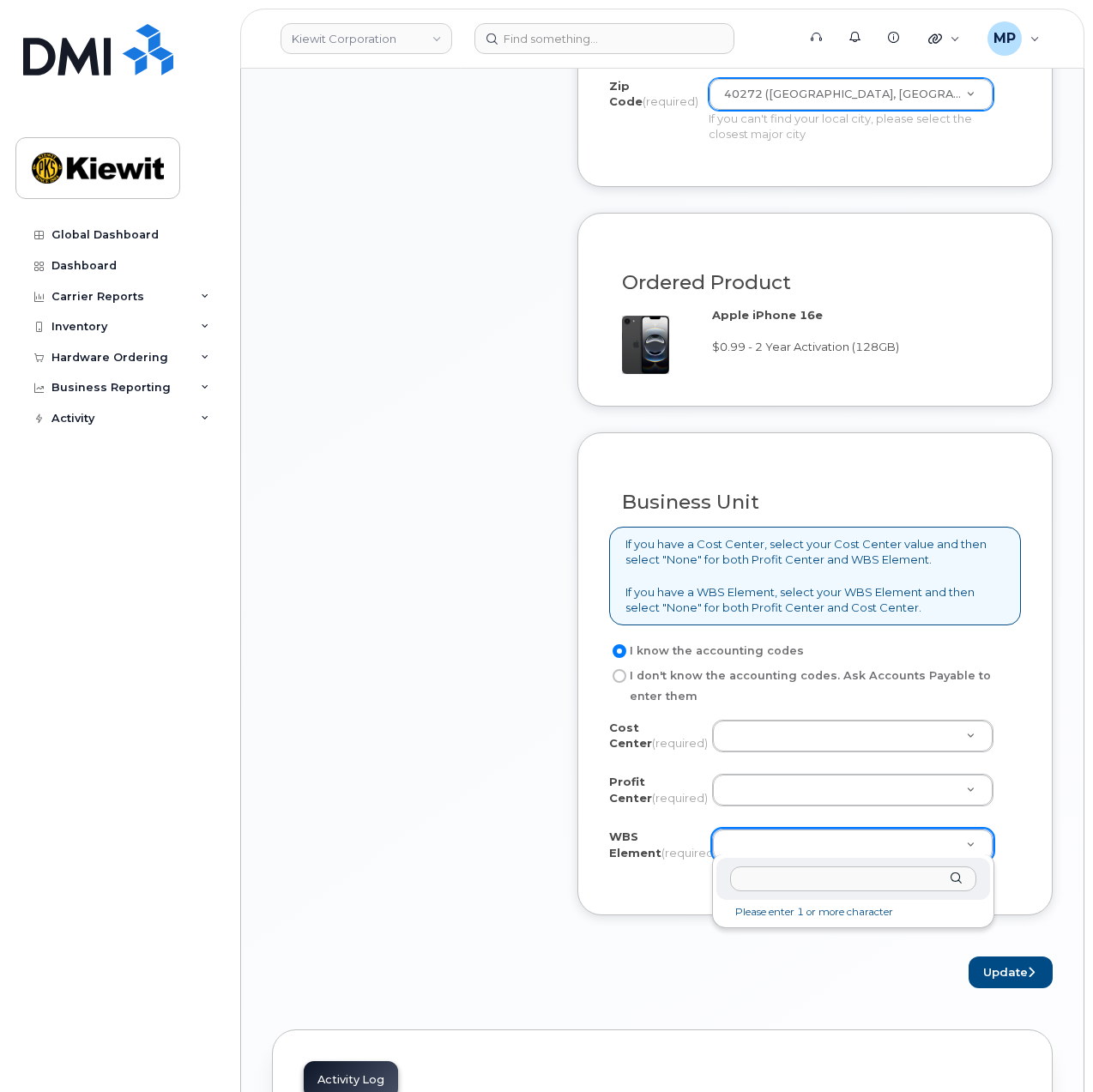
type input "105933.2235"
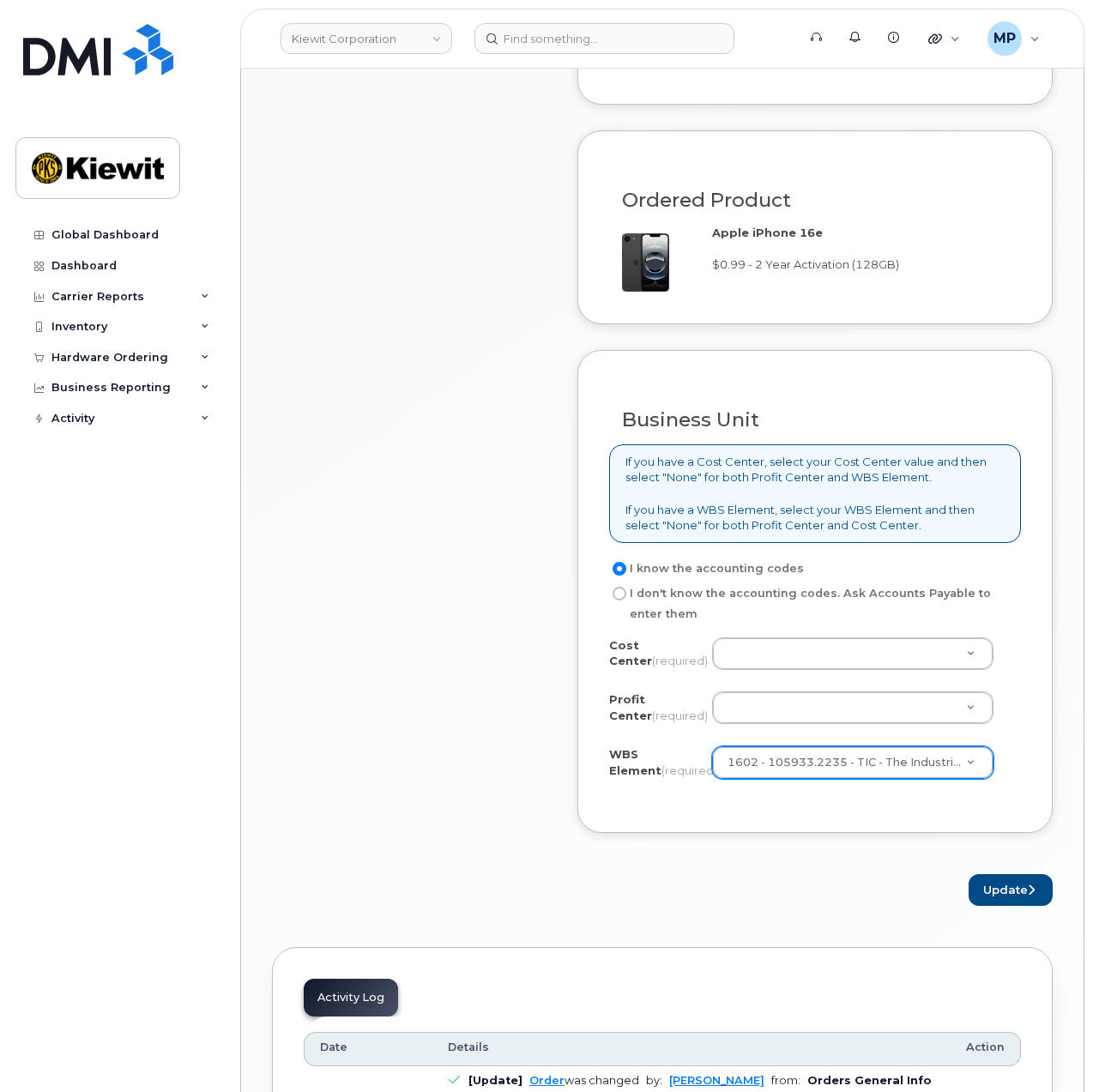
scroll to position [1201, 0]
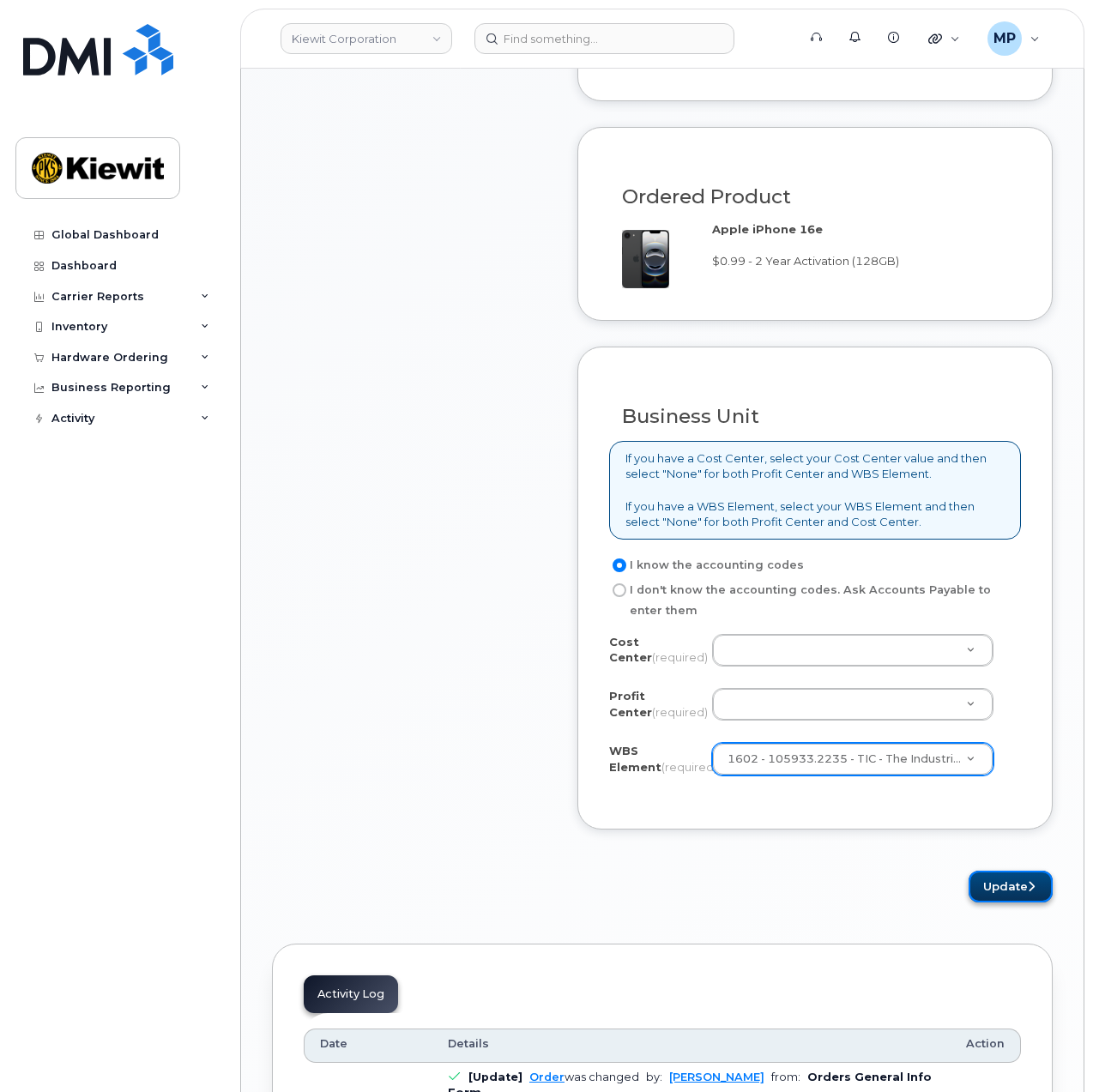
click at [1026, 887] on button "Update" at bounding box center [1011, 886] width 84 height 31
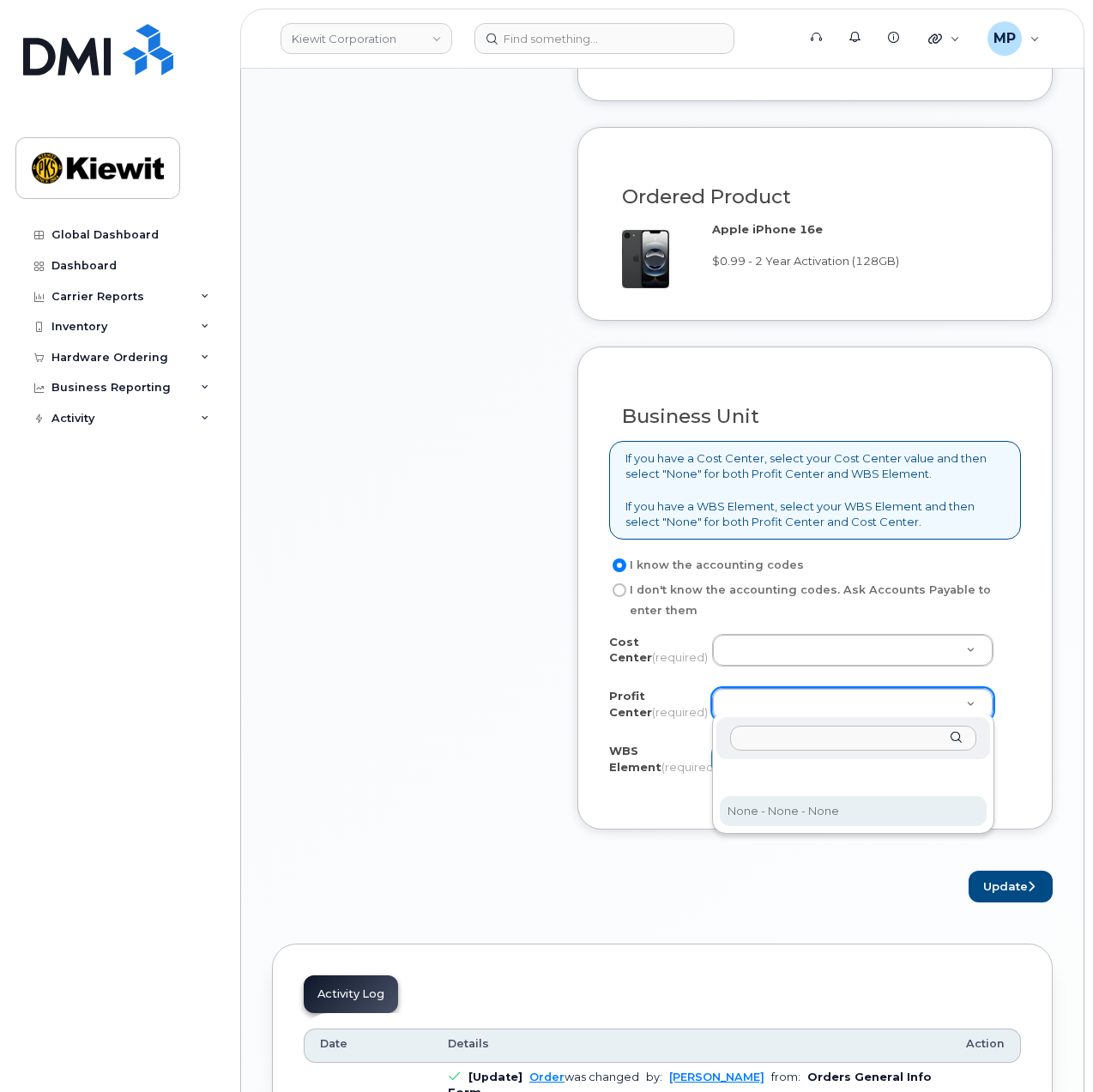
select select "None"
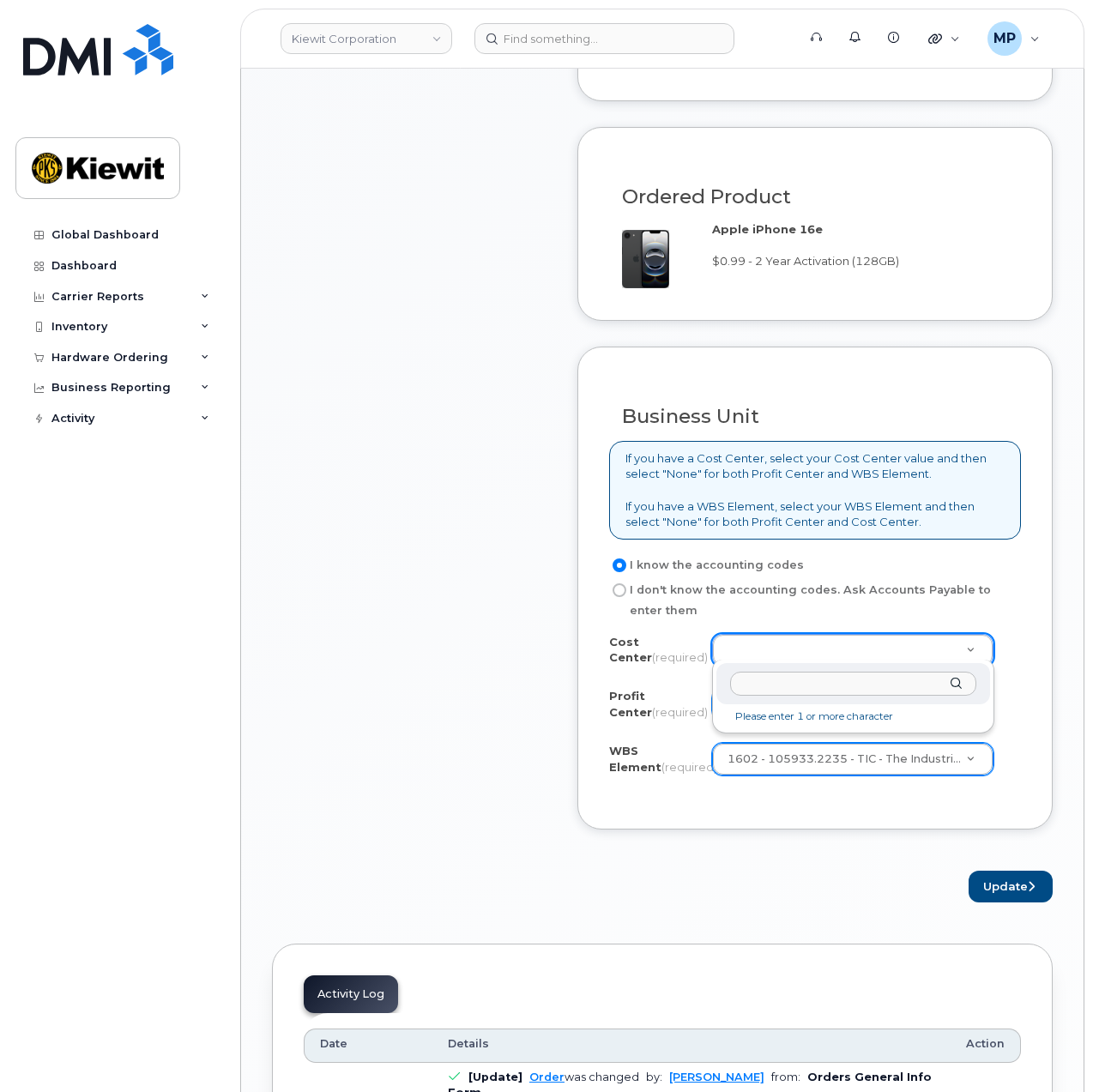
drag, startPoint x: 829, startPoint y: 653, endPoint x: 820, endPoint y: 675, distance: 23.8
type input "none"
type input "None"
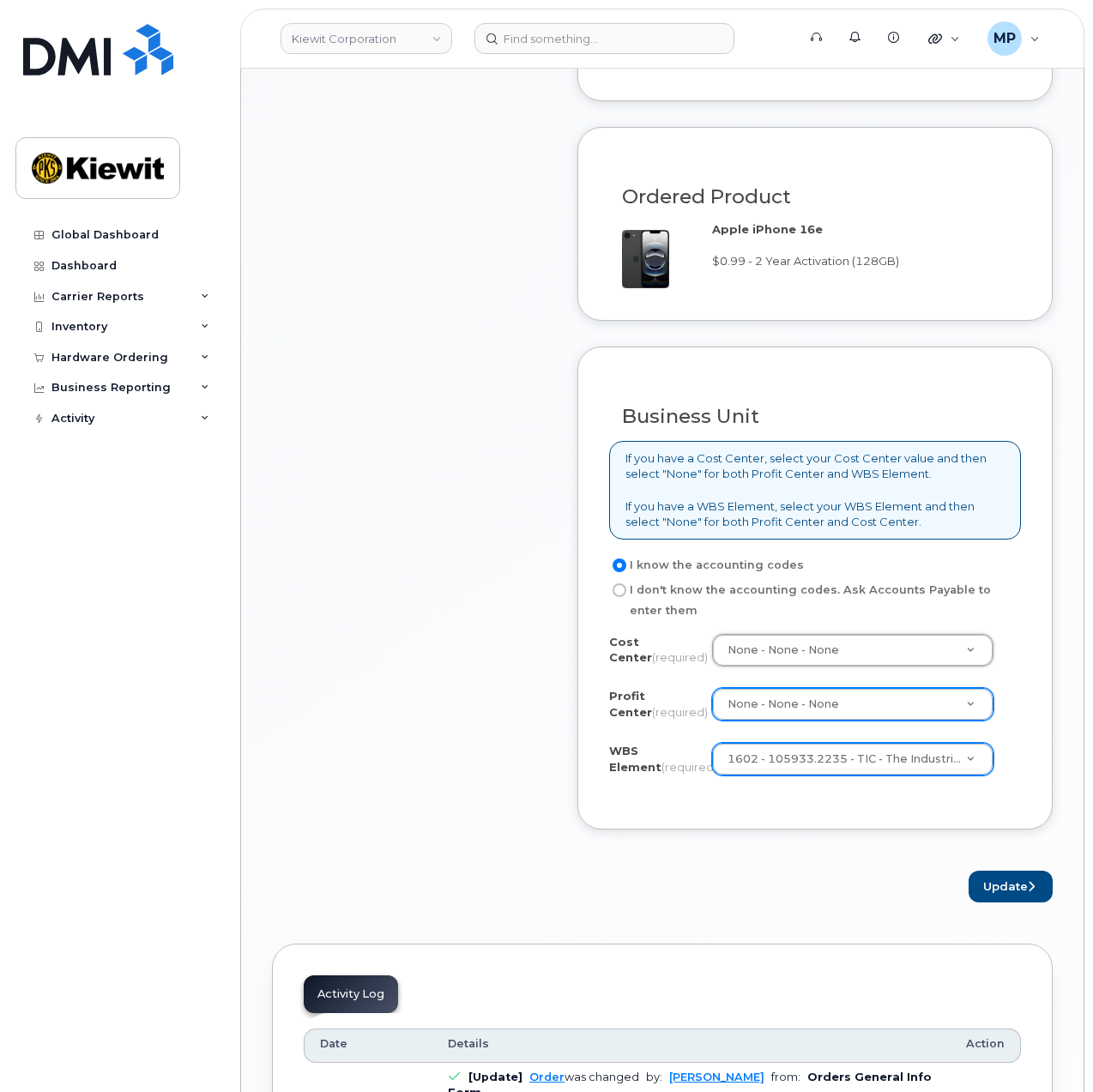
click at [825, 858] on form "Existing User Additional cost to upgrading the device Selected device is Eligib…" at bounding box center [814, 235] width 475 height 1335
click at [1009, 879] on button "Update" at bounding box center [1011, 886] width 84 height 31
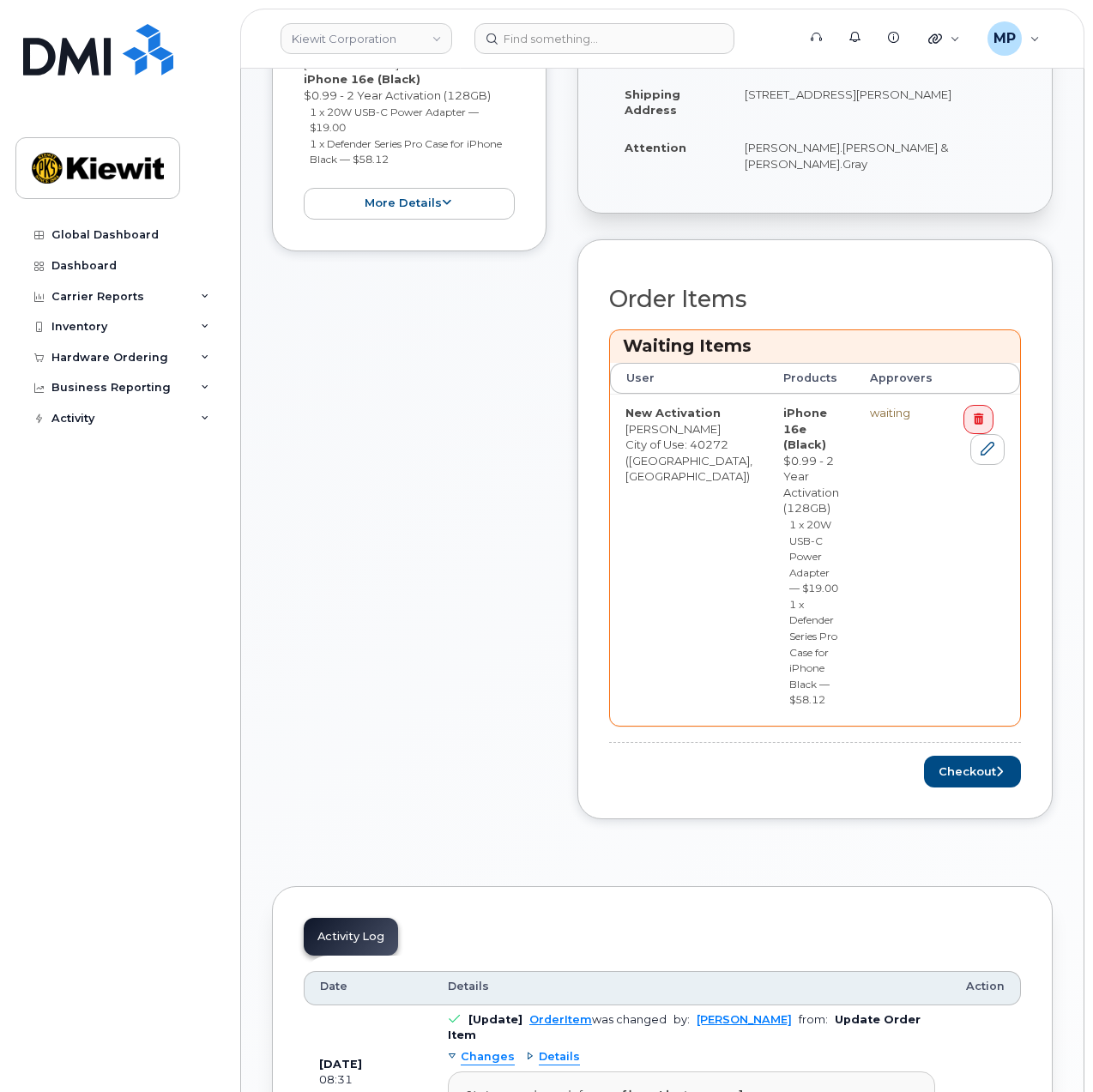
scroll to position [600, 0]
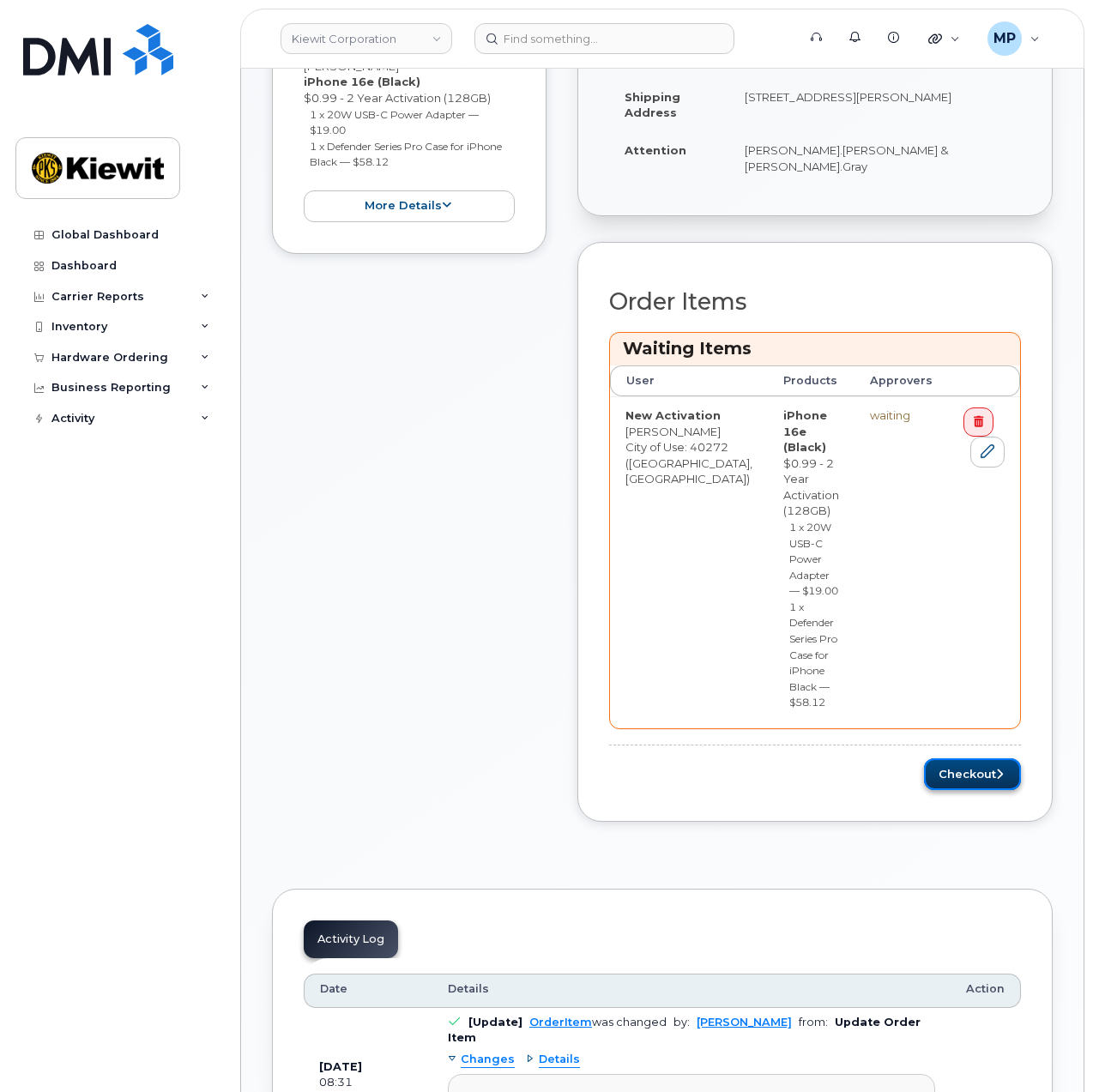
click at [984, 758] on button "Checkout" at bounding box center [972, 773] width 97 height 31
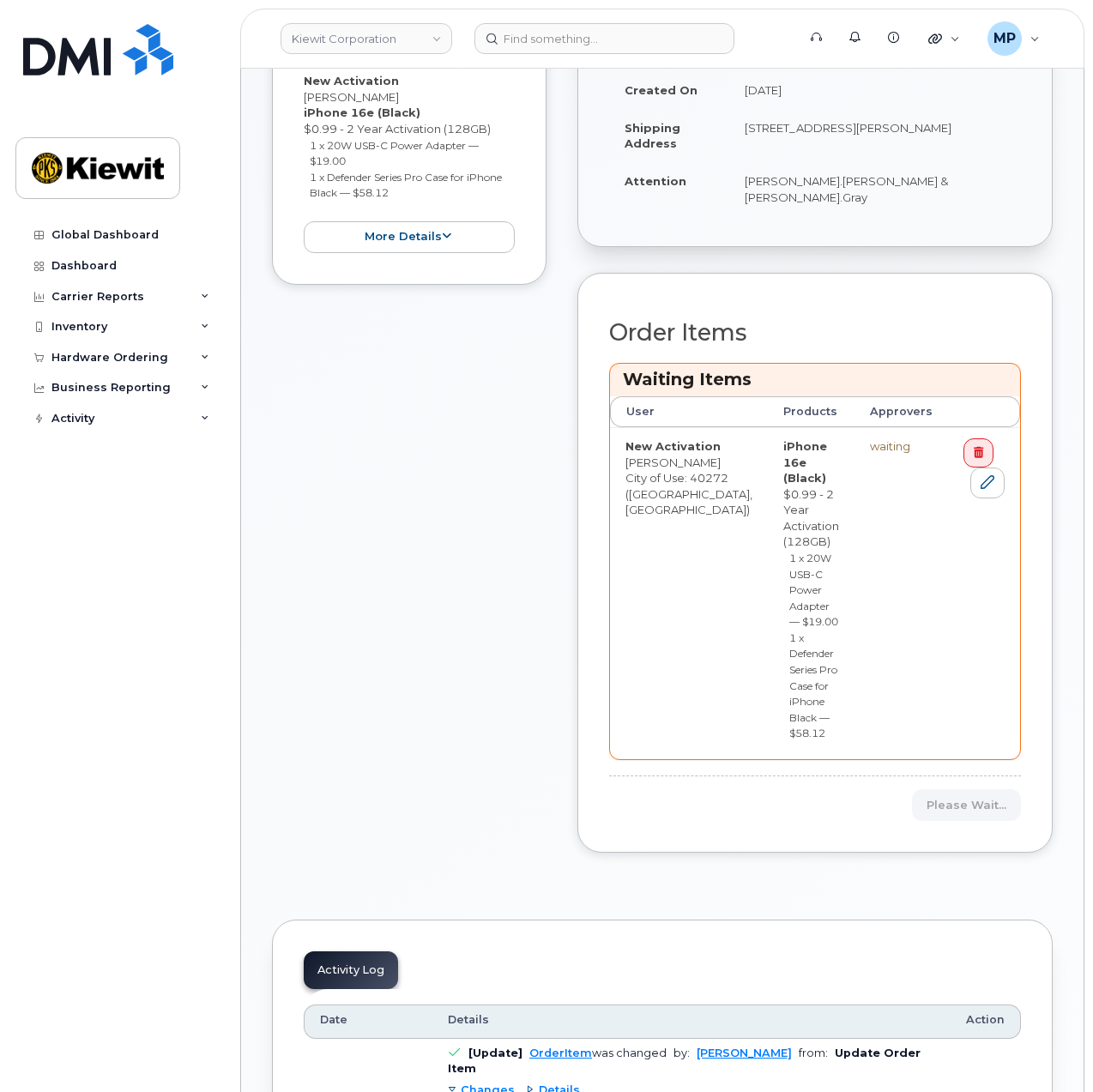
scroll to position [515, 0]
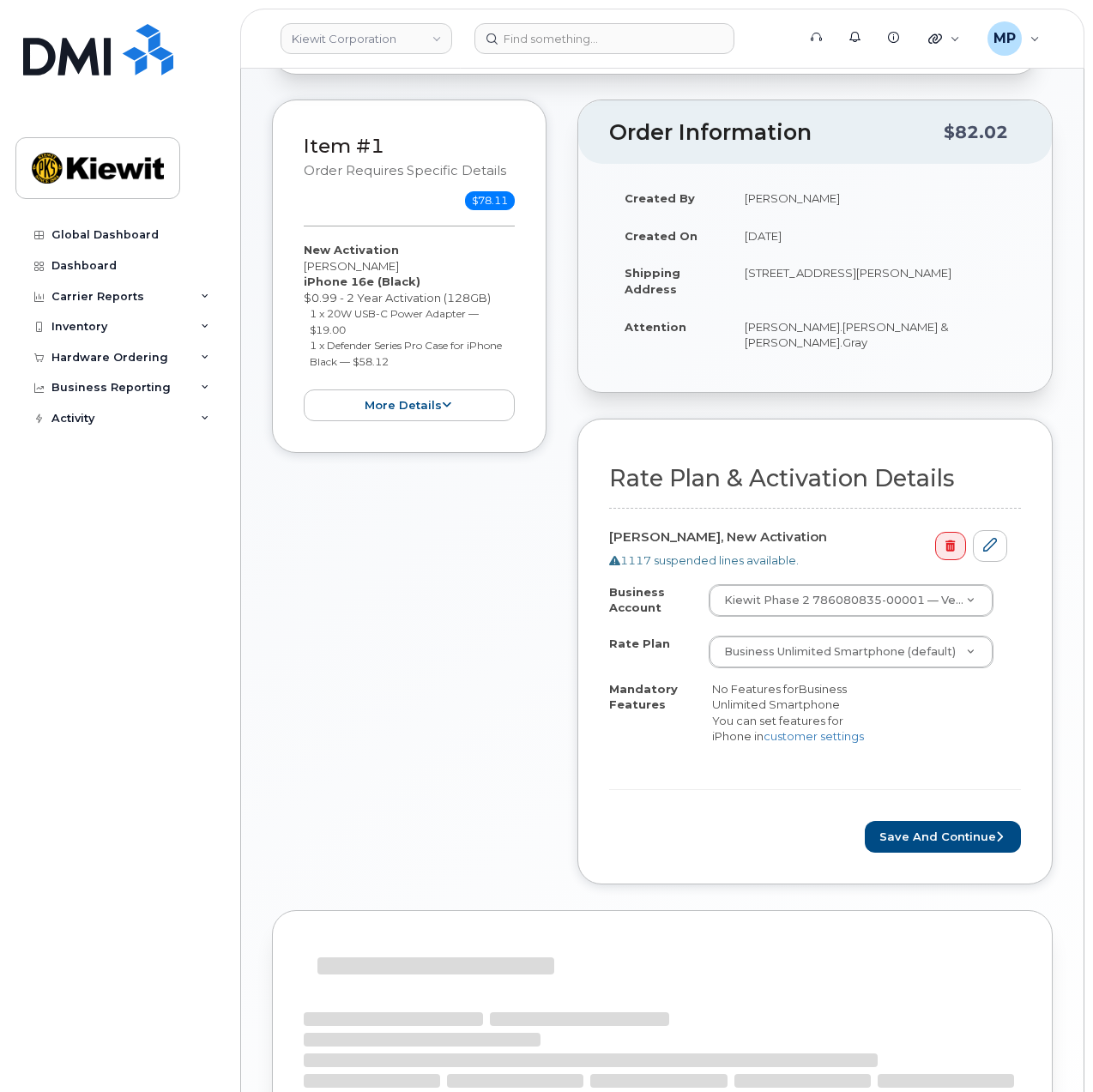
scroll to position [292, 0]
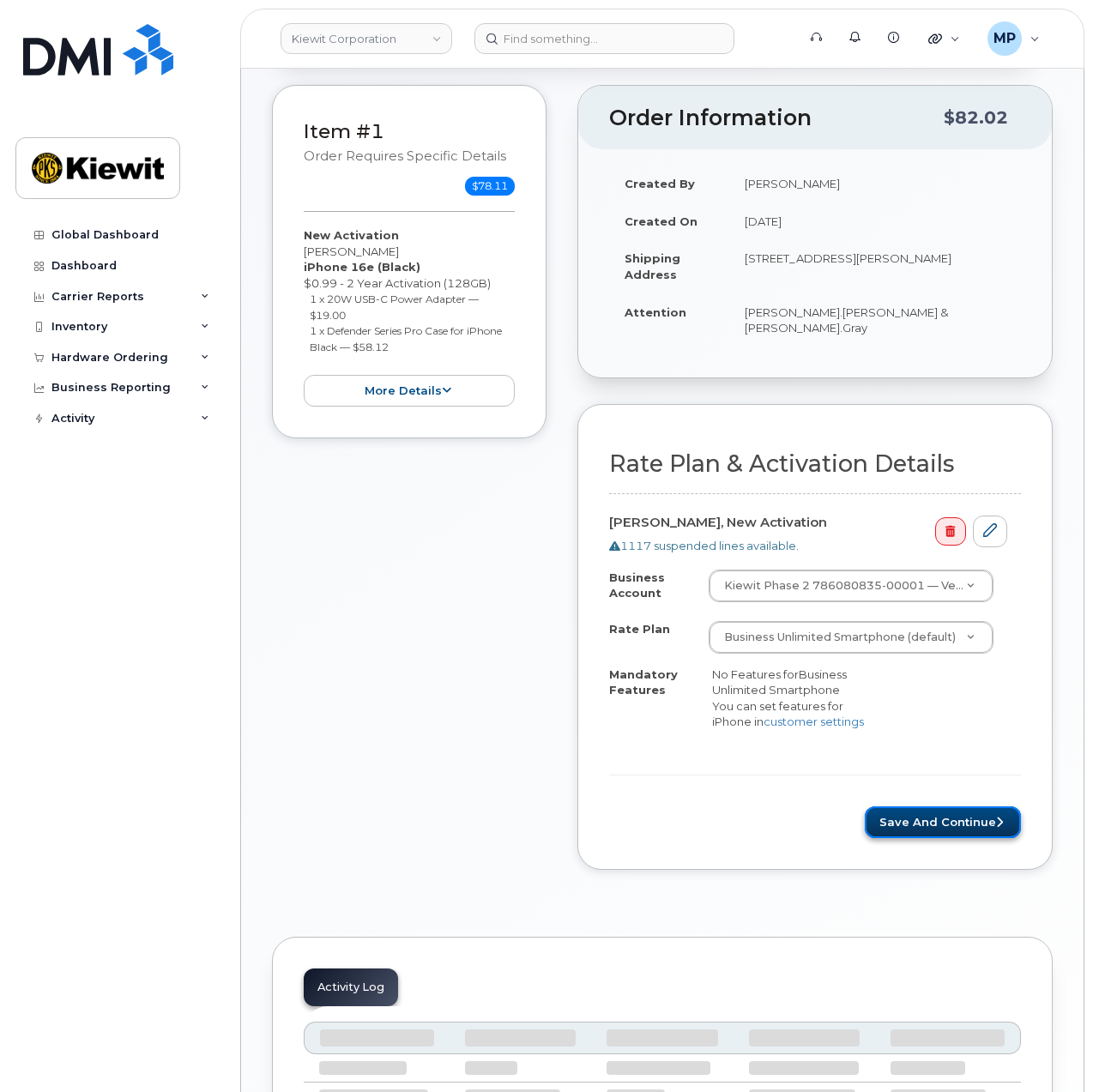
click at [954, 810] on button "Save and Continue" at bounding box center [942, 821] width 156 height 31
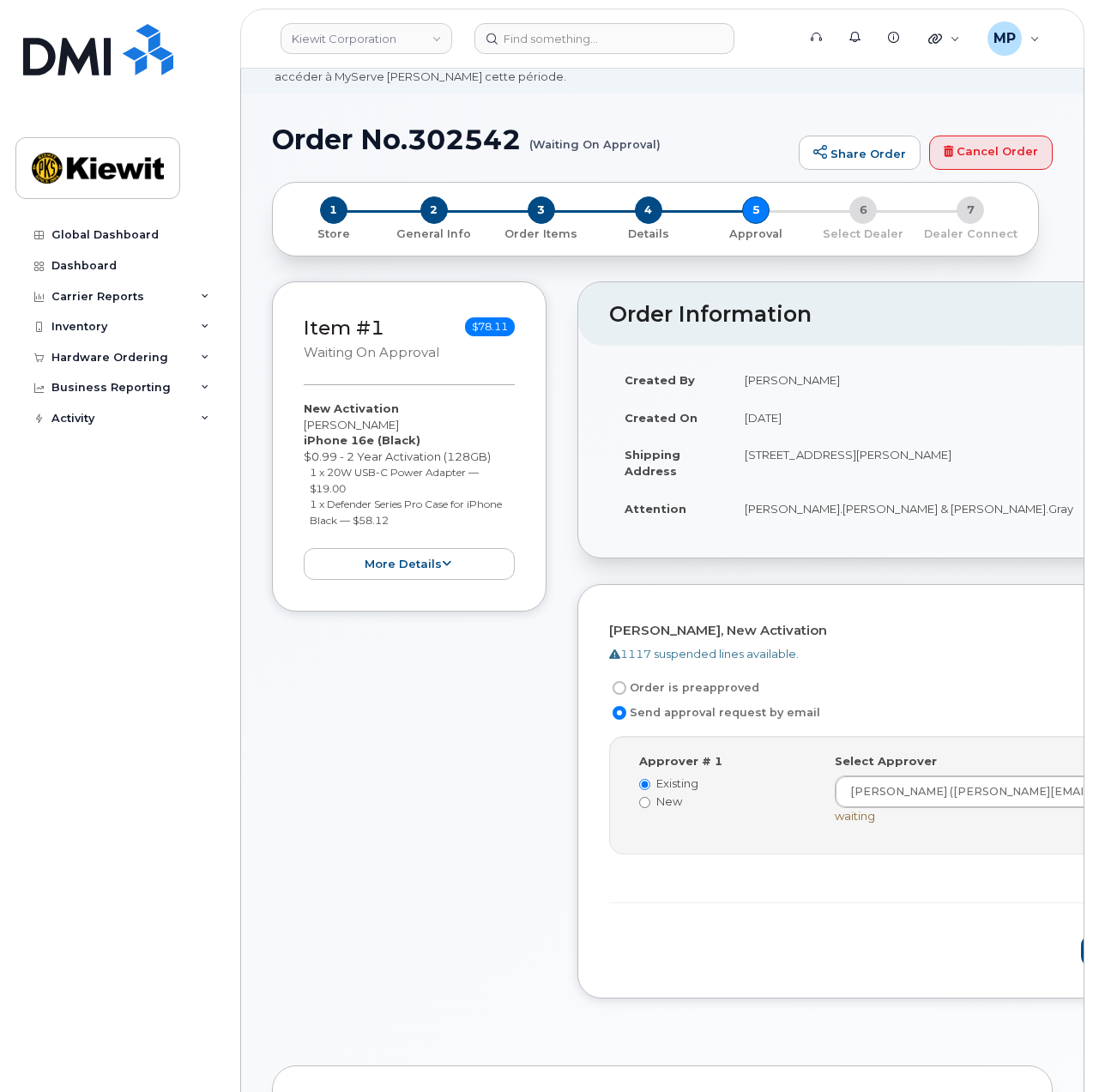
scroll to position [172, 0]
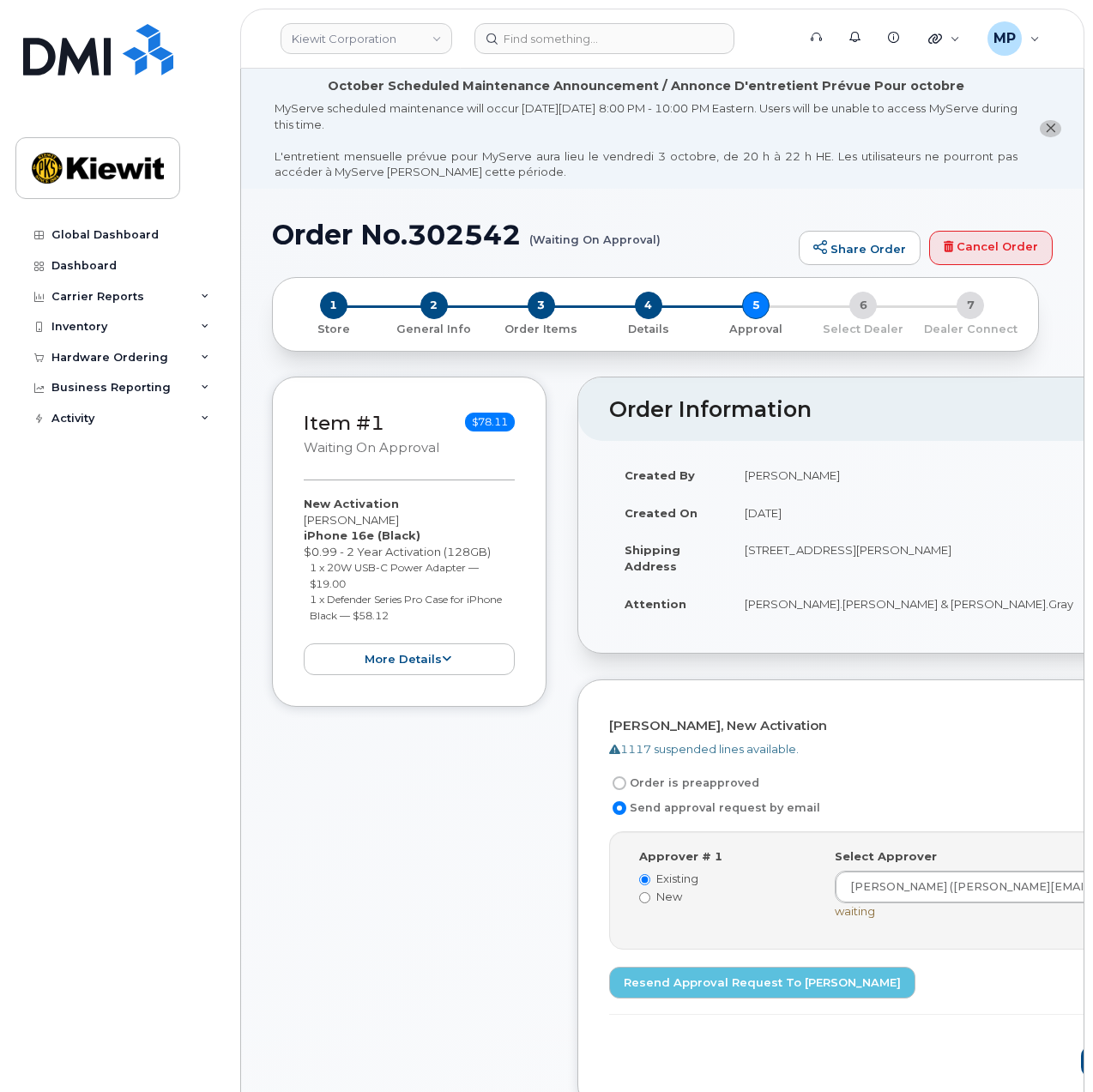
click at [469, 231] on h1 "Order No.302542 (Waiting On Approval)" at bounding box center [531, 235] width 518 height 30
copy h1 "302542"
